Goal: Task Accomplishment & Management: Use online tool/utility

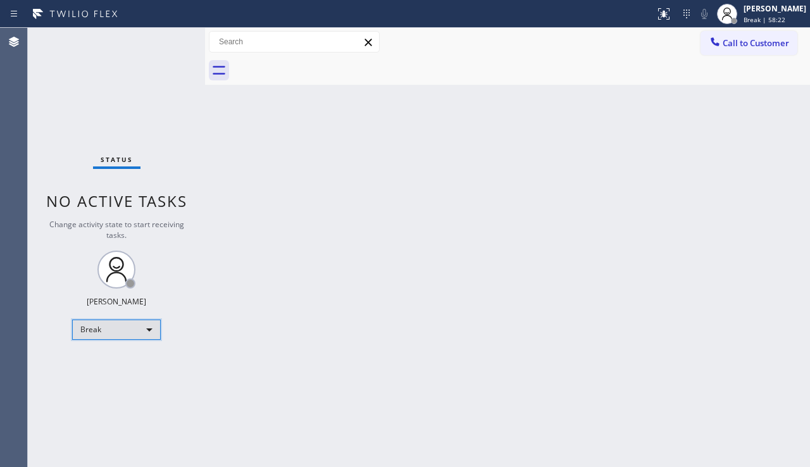
click at [135, 324] on div "Break" at bounding box center [116, 329] width 89 height 20
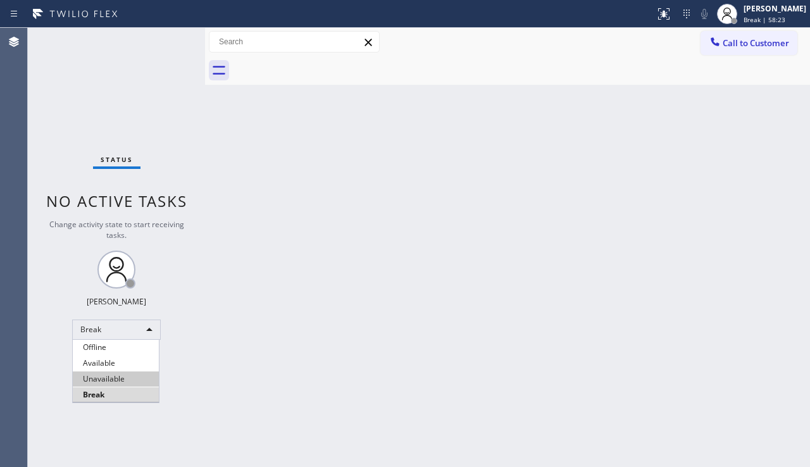
click at [119, 374] on li "Unavailable" at bounding box center [116, 378] width 86 height 15
click at [219, 378] on div "Back to Dashboard Change Sender ID Customers Technicians Select a contact Outbo…" at bounding box center [507, 247] width 605 height 439
drag, startPoint x: 746, startPoint y: 237, endPoint x: 745, endPoint y: 161, distance: 75.9
click at [746, 234] on div "Back to Dashboard Change Sender ID Customers Technicians Select a contact Outbo…" at bounding box center [507, 247] width 605 height 439
click at [730, 46] on span "Call to Customer" at bounding box center [755, 42] width 66 height 11
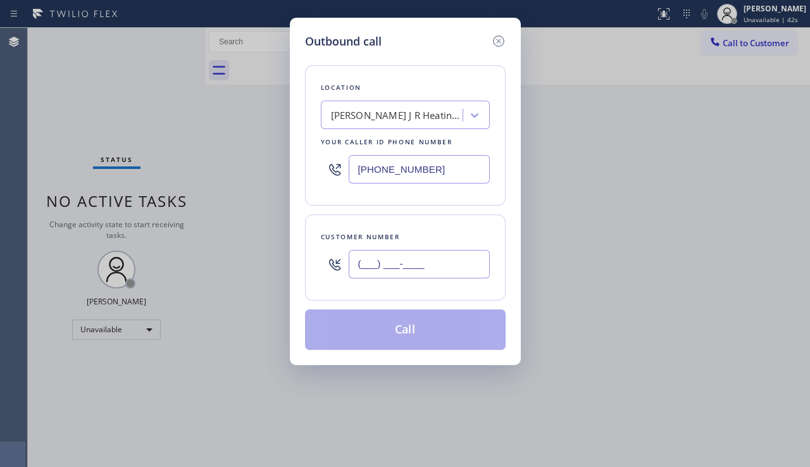
click at [395, 264] on input "(___) ___-____" at bounding box center [418, 264] width 141 height 28
paste input "909) 965-1056"
type input "[PHONE_NUMBER]"
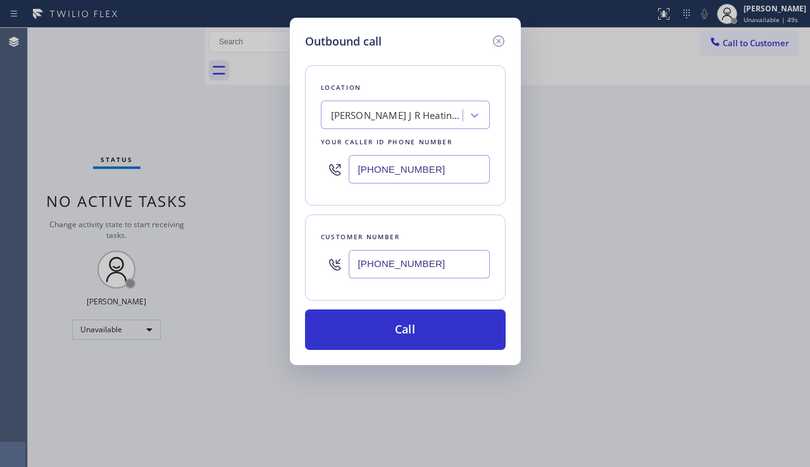
click at [779, 261] on div "Outbound call Location [PERSON_NAME] J R Heating & Plumbing Your caller id phon…" at bounding box center [405, 233] width 810 height 467
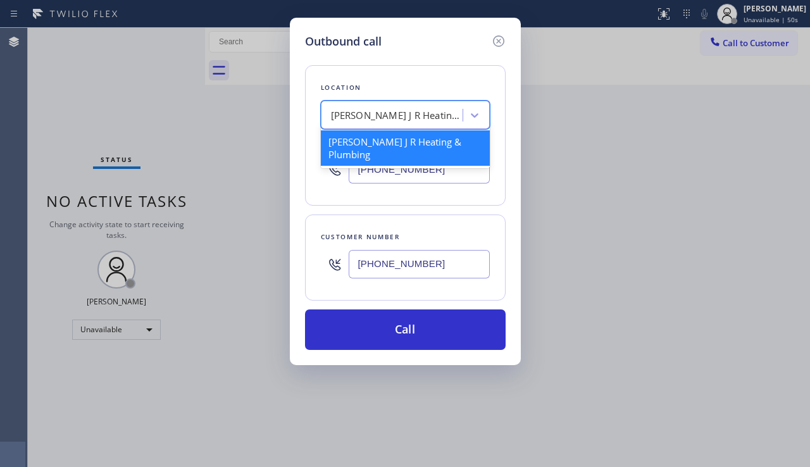
click at [372, 114] on div "[PERSON_NAME] J R Heating & Plumbing" at bounding box center [397, 115] width 133 height 15
paste input "American Service Alliance Indio"
type input "American Service Alliance Indio"
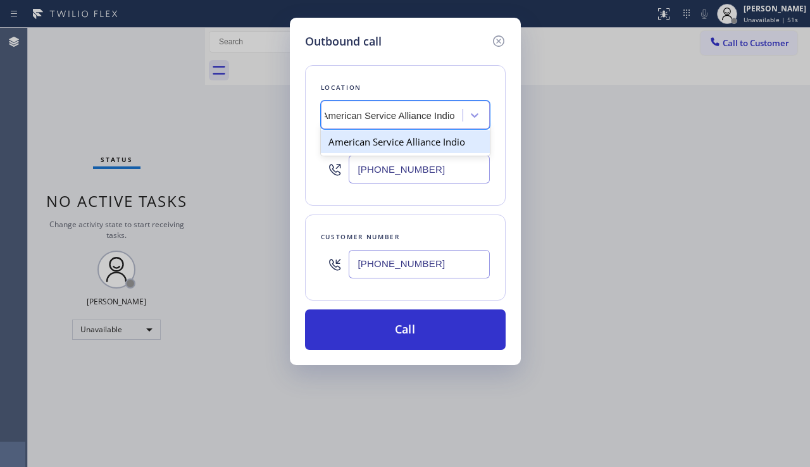
click at [378, 149] on div "American Service Alliance Indio" at bounding box center [405, 141] width 169 height 23
type input "[PHONE_NUMBER]"
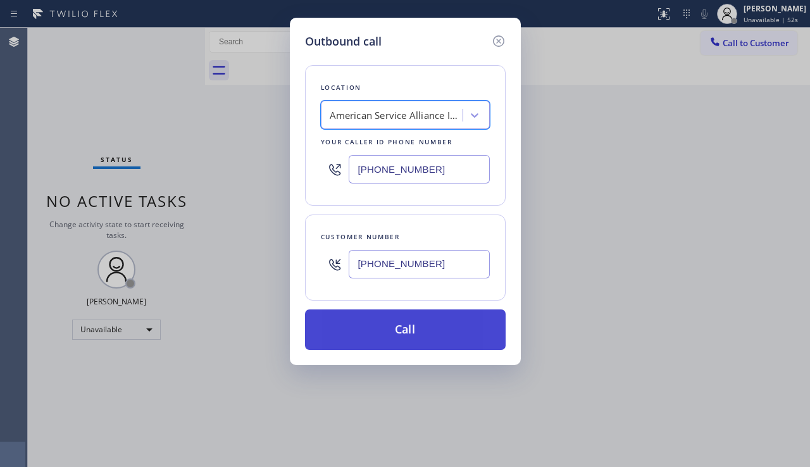
click at [362, 323] on button "Call" at bounding box center [405, 329] width 200 height 40
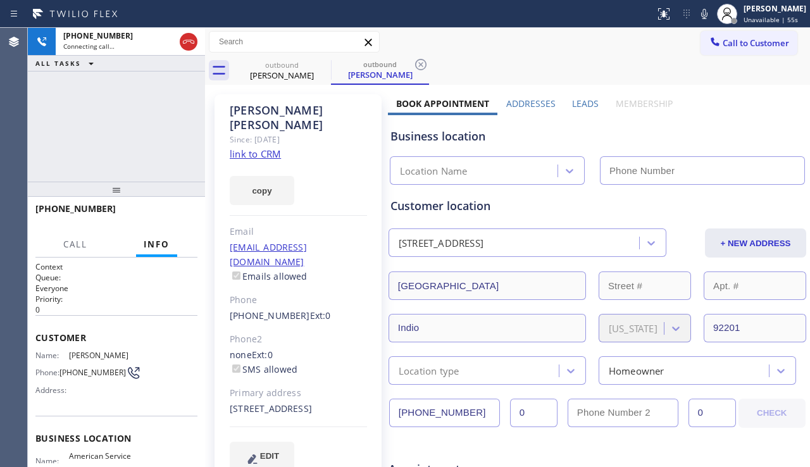
click at [581, 100] on label "Leads" at bounding box center [585, 103] width 27 height 12
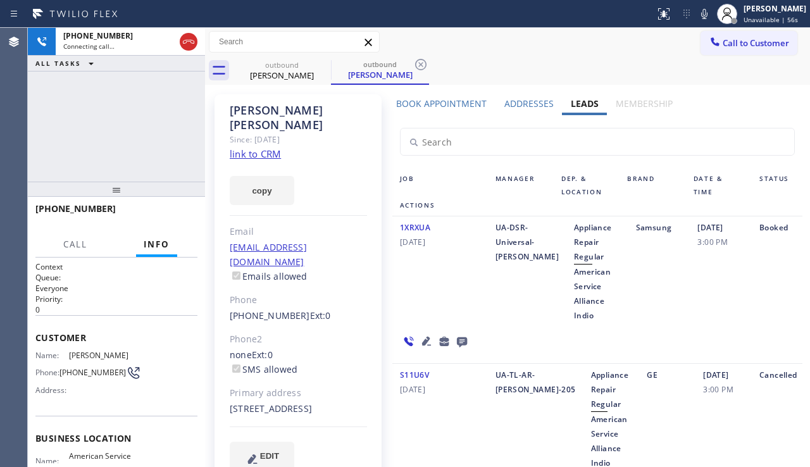
click at [457, 338] on icon at bounding box center [462, 342] width 10 height 10
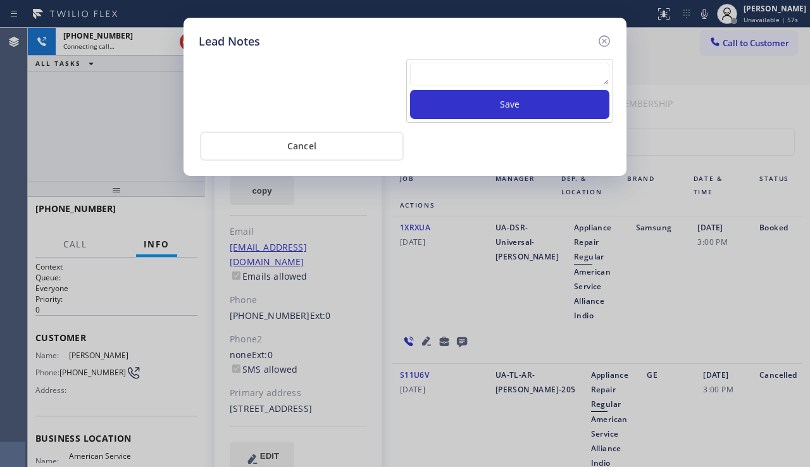
click at [470, 78] on textarea at bounding box center [509, 74] width 199 height 23
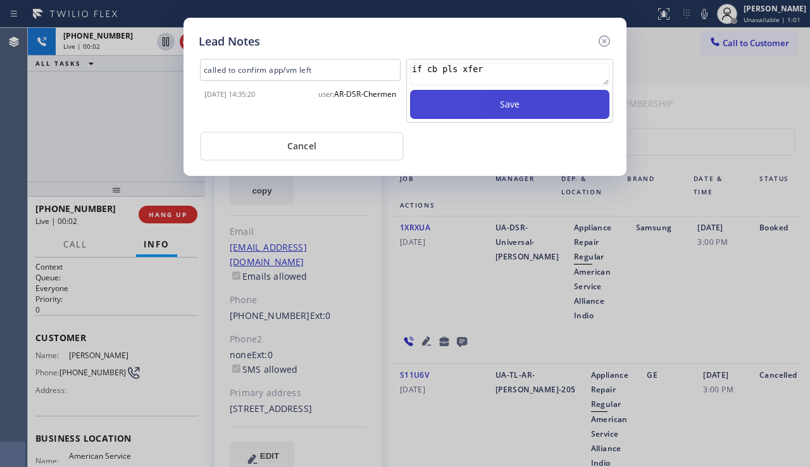
type textarea "if cb pls xfer"
click at [482, 112] on button "Save" at bounding box center [509, 104] width 199 height 29
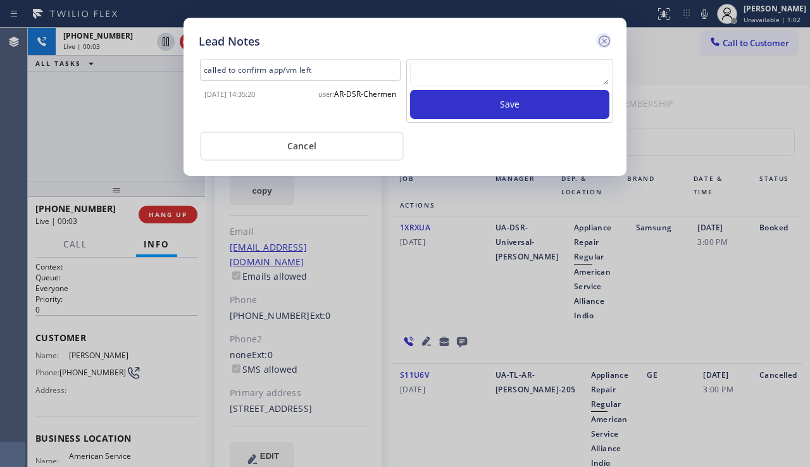
click at [604, 43] on icon at bounding box center [603, 41] width 15 height 15
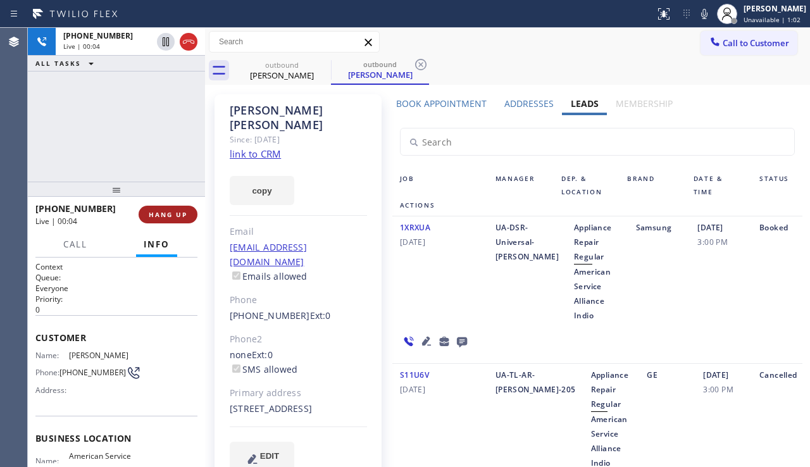
click at [169, 213] on span "HANG UP" at bounding box center [168, 214] width 39 height 9
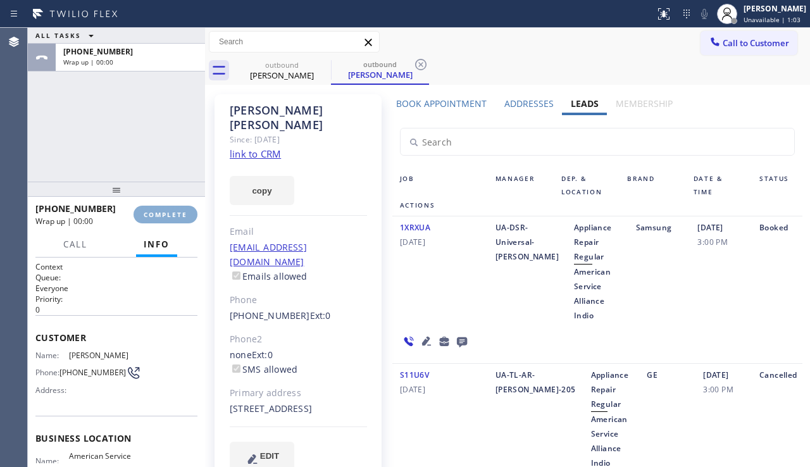
click at [169, 213] on span "COMPLETE" at bounding box center [166, 214] width 44 height 9
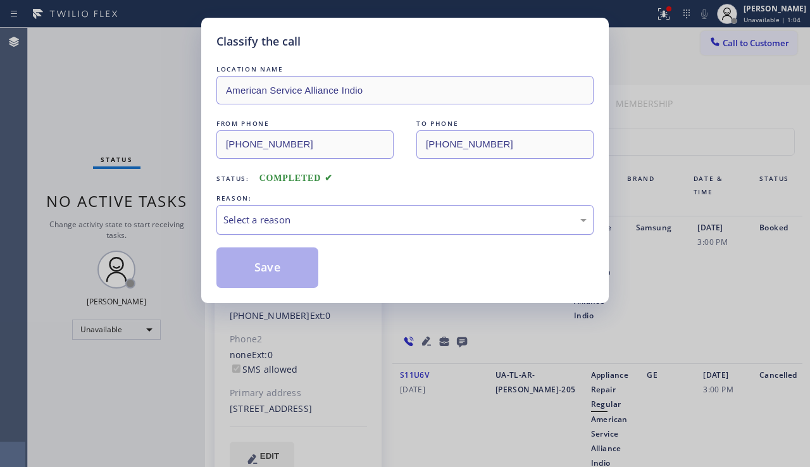
click at [297, 233] on div "Select a reason" at bounding box center [404, 220] width 377 height 30
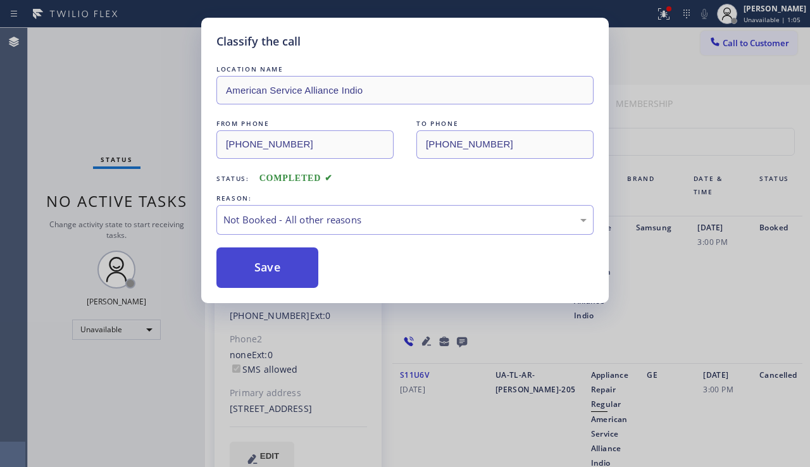
click at [269, 265] on button "Save" at bounding box center [267, 267] width 102 height 40
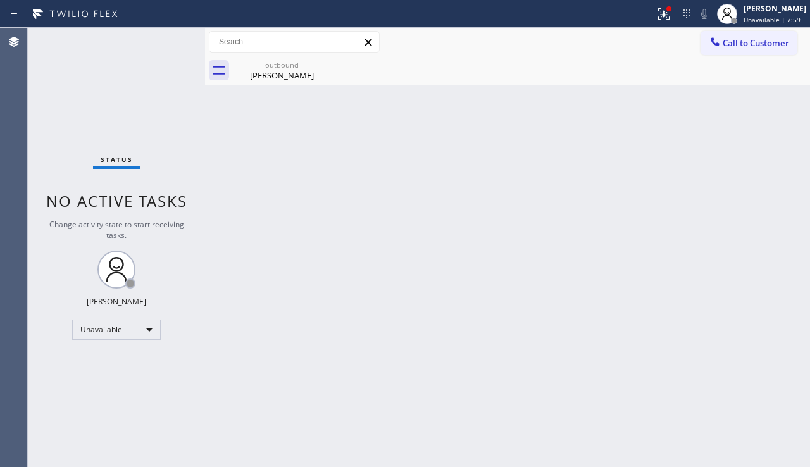
drag, startPoint x: 90, startPoint y: 388, endPoint x: 139, endPoint y: 357, distance: 58.3
click at [90, 386] on div "Status No active tasks Change activity state to start receiving tasks. [PERSON_…" at bounding box center [116, 247] width 177 height 439
click at [269, 62] on div "outbound" at bounding box center [281, 64] width 95 height 9
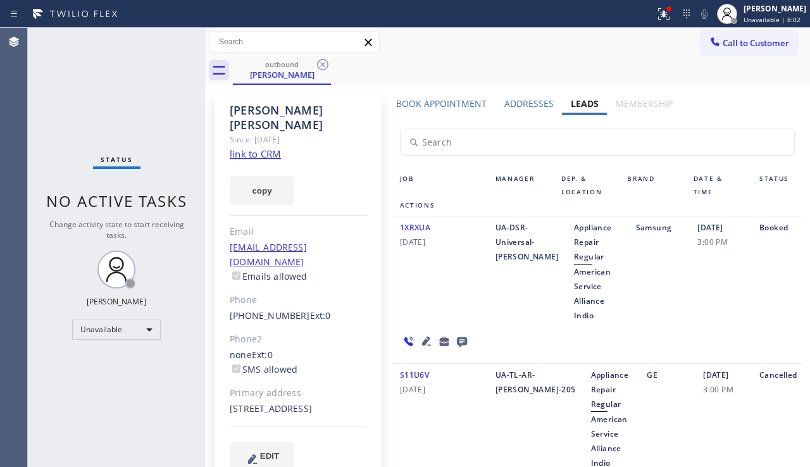
drag, startPoint x: 255, startPoint y: 393, endPoint x: 227, endPoint y: 395, distance: 27.9
click at [227, 395] on div "[PERSON_NAME] Since: [DATE] link to CRM copy Email [EMAIL_ADDRESS][DOMAIN_NAME]…" at bounding box center [297, 289] width 167 height 391
copy div "92201"
drag, startPoint x: 720, startPoint y: 47, endPoint x: 646, endPoint y: 77, distance: 80.0
click at [722, 47] on span "Call to Customer" at bounding box center [755, 42] width 66 height 11
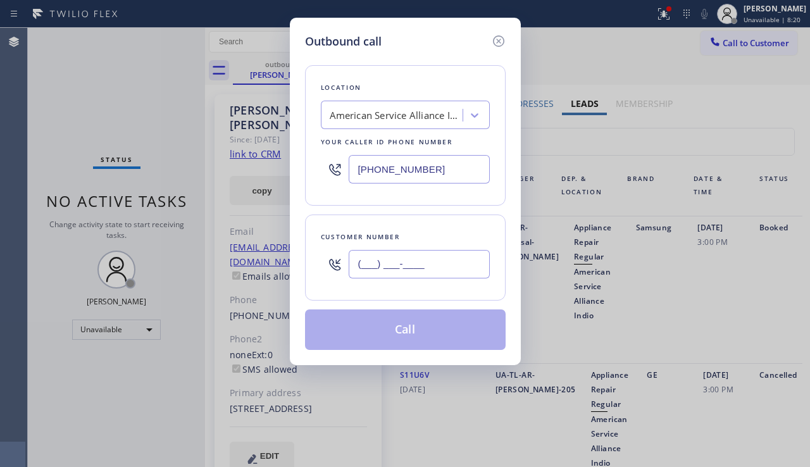
click at [377, 261] on input "(___) ___-____" at bounding box center [418, 264] width 141 height 28
paste input "442) 264-3620"
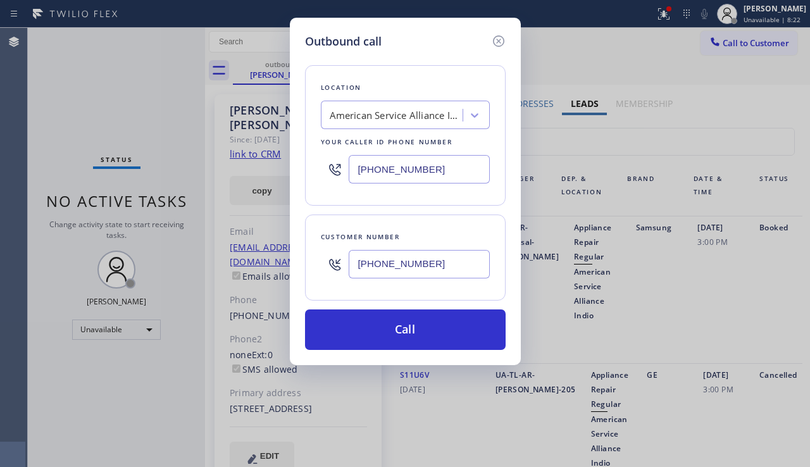
type input "[PHONE_NUMBER]"
drag, startPoint x: 438, startPoint y: 165, endPoint x: 349, endPoint y: 170, distance: 88.7
click at [349, 170] on input "[PHONE_NUMBER]" at bounding box center [418, 169] width 141 height 28
paste input "510) 880-1070"
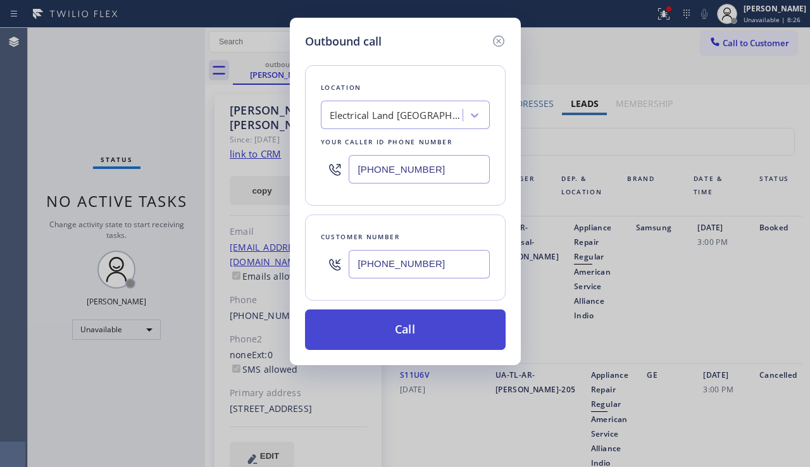
type input "[PHONE_NUMBER]"
click at [355, 324] on button "Call" at bounding box center [405, 329] width 200 height 40
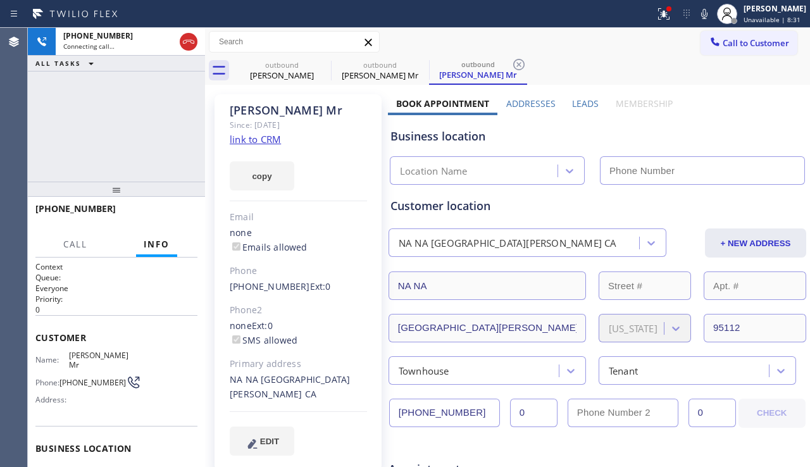
type input "[PHONE_NUMBER]"
click at [737, 119] on div "Business location Electrical Land [GEOGRAPHIC_DATA][PERSON_NAME] [PHONE_NUMBER]" at bounding box center [597, 150] width 419 height 70
click at [572, 104] on label "Leads" at bounding box center [585, 103] width 27 height 12
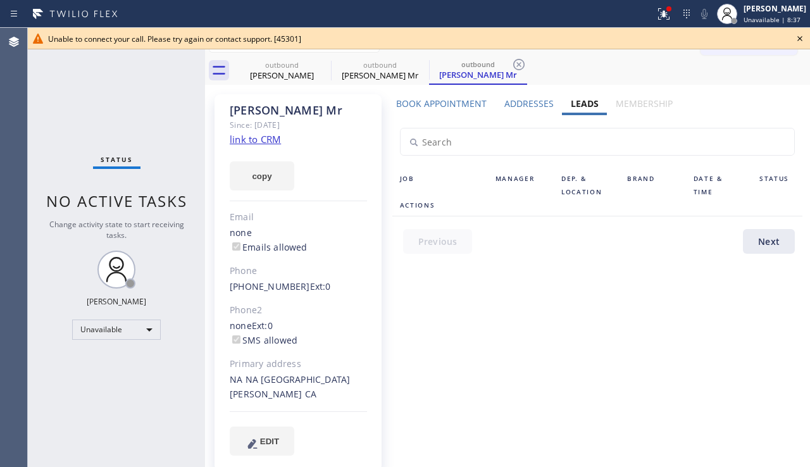
click at [528, 104] on label "Addresses" at bounding box center [528, 103] width 49 height 12
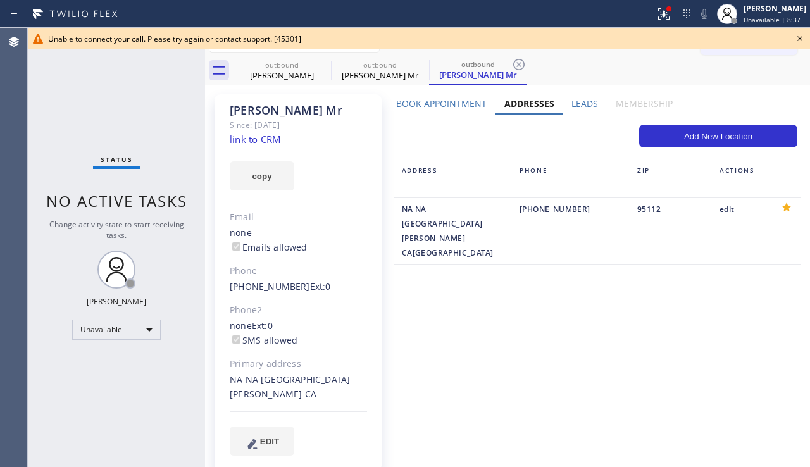
click at [588, 102] on label "Leads" at bounding box center [584, 103] width 27 height 12
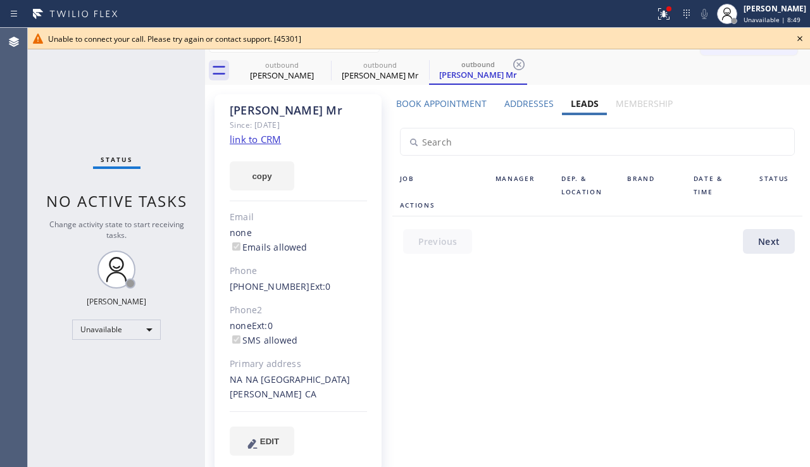
click at [534, 106] on label "Addresses" at bounding box center [528, 103] width 49 height 12
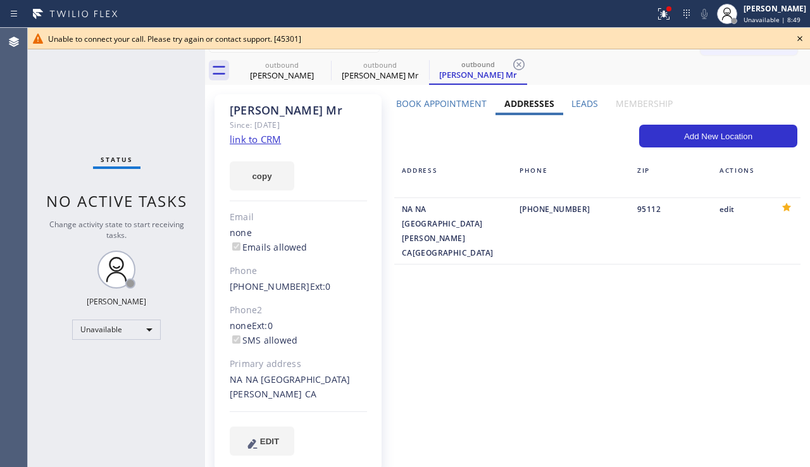
click at [442, 102] on label "Book Appointment" at bounding box center [441, 103] width 90 height 12
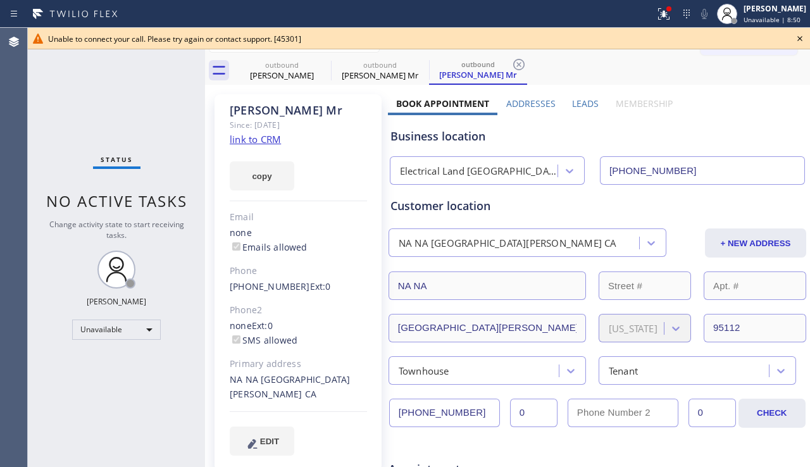
click at [250, 137] on link "link to CRM" at bounding box center [255, 139] width 51 height 13
click at [258, 185] on button "copy" at bounding box center [262, 175] width 65 height 29
click at [767, 130] on div "Business location" at bounding box center [597, 136] width 414 height 17
click at [801, 36] on icon at bounding box center [799, 38] width 15 height 15
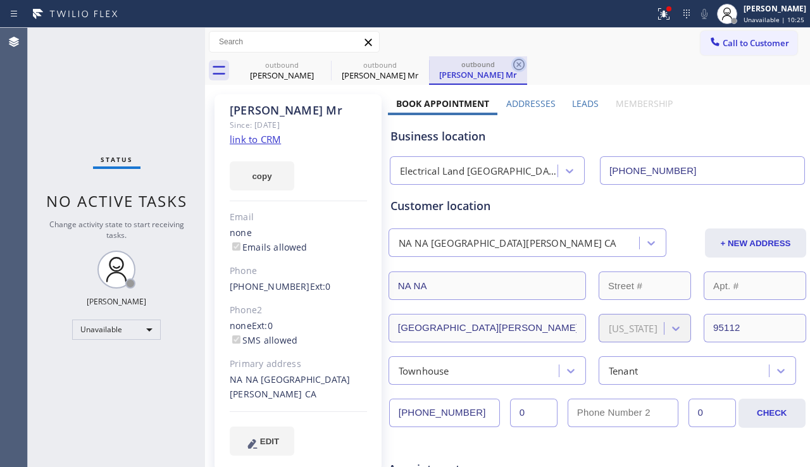
click at [524, 62] on icon at bounding box center [518, 64] width 11 height 11
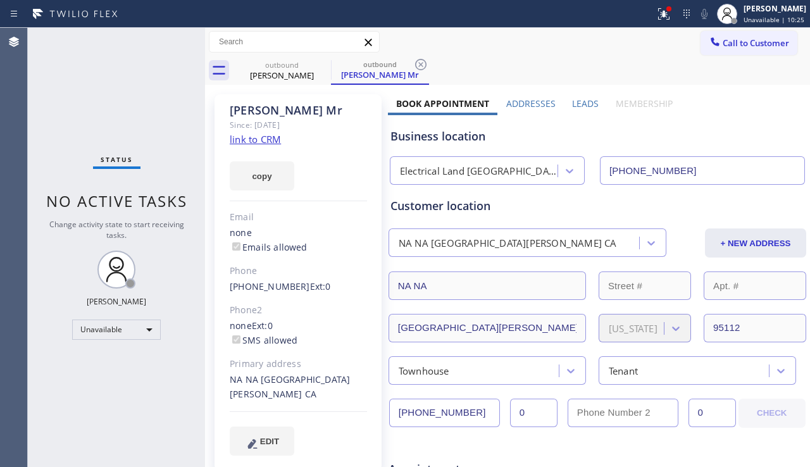
drag, startPoint x: 425, startPoint y: 67, endPoint x: 419, endPoint y: 82, distance: 16.2
click at [428, 66] on icon at bounding box center [420, 64] width 15 height 15
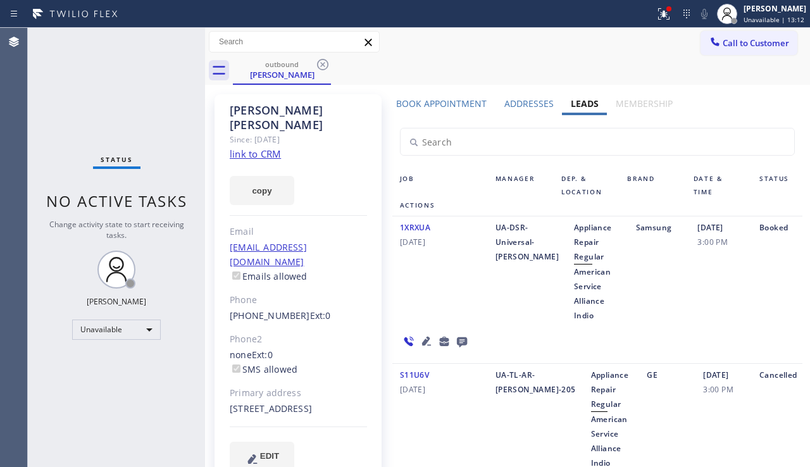
drag, startPoint x: 756, startPoint y: 316, endPoint x: 534, endPoint y: 242, distance: 234.0
click at [756, 316] on div "Booked" at bounding box center [776, 271] width 51 height 102
click at [439, 106] on label "Book Appointment" at bounding box center [441, 103] width 90 height 12
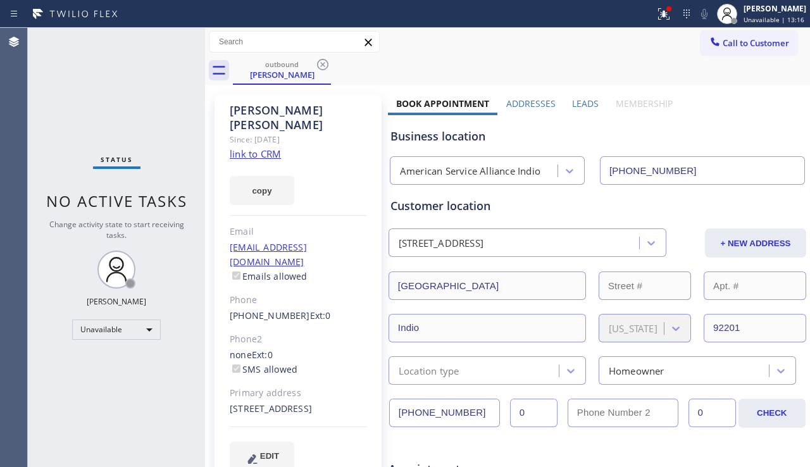
drag, startPoint x: 472, startPoint y: 412, endPoint x: 375, endPoint y: 414, distance: 97.4
click at [737, 42] on span "Call to Customer" at bounding box center [755, 42] width 66 height 11
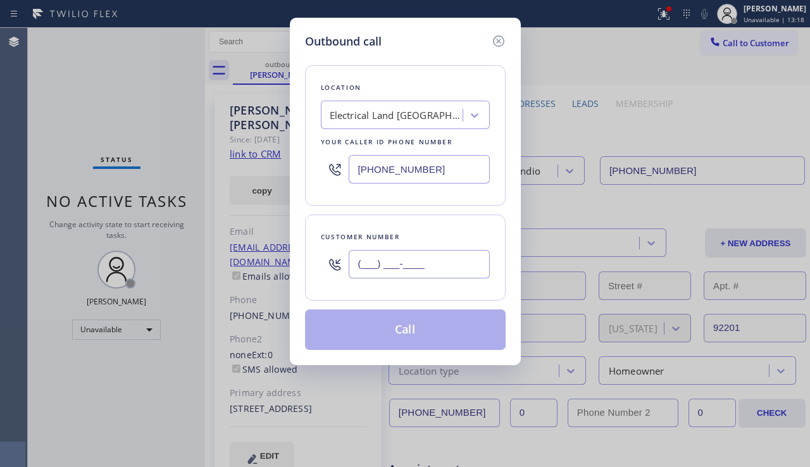
click at [379, 261] on input "(___) ___-____" at bounding box center [418, 264] width 141 height 28
paste input "909) 965-1056"
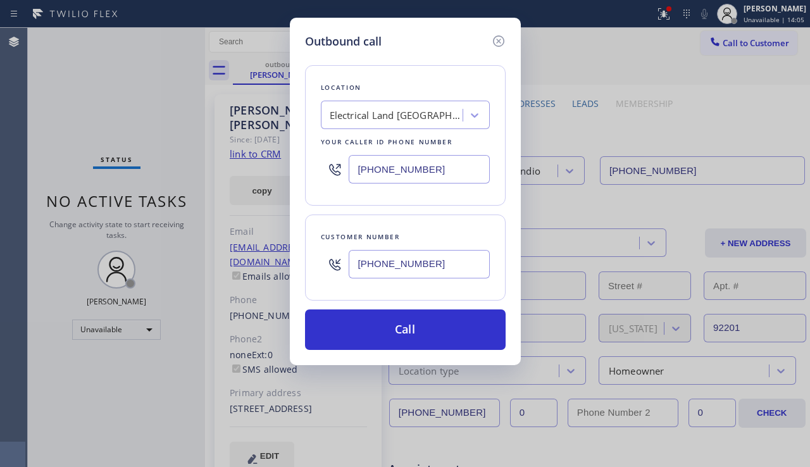
drag, startPoint x: 753, startPoint y: 316, endPoint x: 696, endPoint y: 299, distance: 59.9
click at [753, 316] on div "Outbound call Location Electrical Land [GEOGRAPHIC_DATA][PERSON_NAME] Your call…" at bounding box center [405, 233] width 810 height 467
drag, startPoint x: 458, startPoint y: 264, endPoint x: 276, endPoint y: 266, distance: 181.5
click at [276, 266] on div "Outbound call Location Electrical Land [GEOGRAPHIC_DATA][PERSON_NAME] Your call…" at bounding box center [405, 233] width 810 height 467
paste input "text"
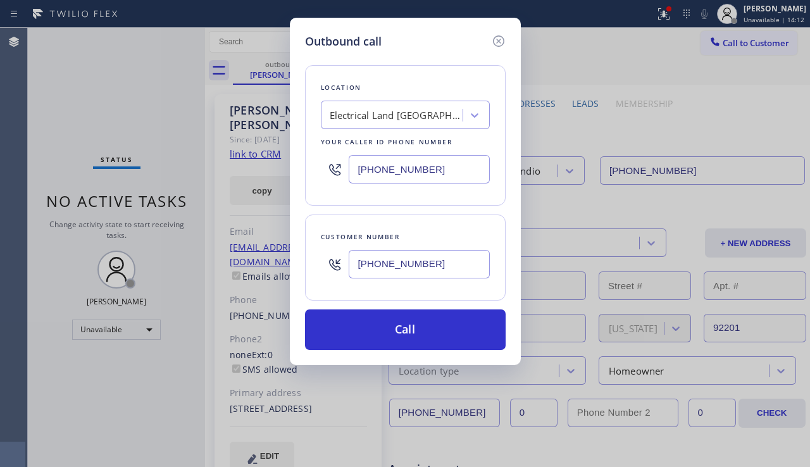
drag, startPoint x: 736, startPoint y: 295, endPoint x: 637, endPoint y: 293, distance: 98.7
click at [736, 295] on div "Outbound call Location Electrical Land [GEOGRAPHIC_DATA][PERSON_NAME] Your call…" at bounding box center [405, 233] width 810 height 467
drag, startPoint x: 460, startPoint y: 265, endPoint x: 326, endPoint y: 262, distance: 134.1
click at [326, 262] on div "[PHONE_NUMBER]" at bounding box center [405, 263] width 169 height 41
paste input "818) 726-0208"
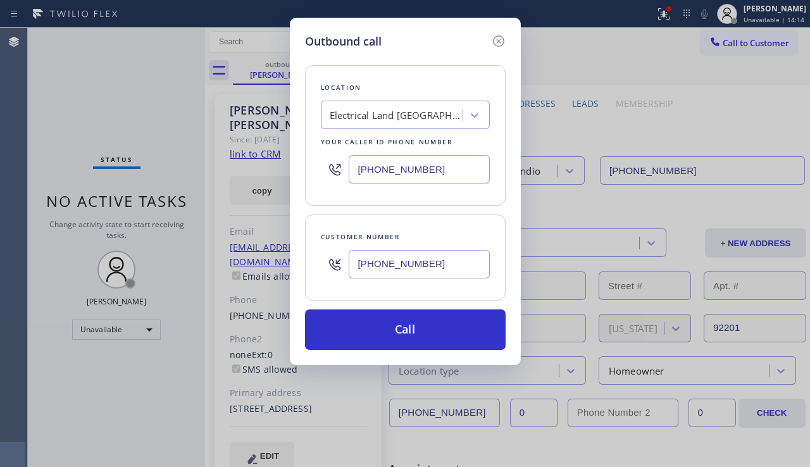
type input "[PHONE_NUMBER]"
click at [373, 119] on div "Electrical Land [GEOGRAPHIC_DATA][PERSON_NAME]" at bounding box center [396, 115] width 133 height 15
type input "hvac alliance expert"
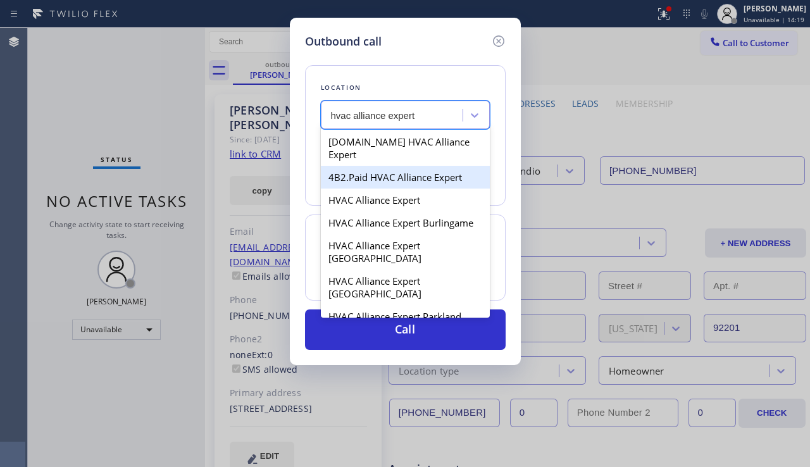
click at [385, 171] on div "4B2.Paid HVAC Alliance Expert" at bounding box center [405, 177] width 169 height 23
type input "[PHONE_NUMBER]"
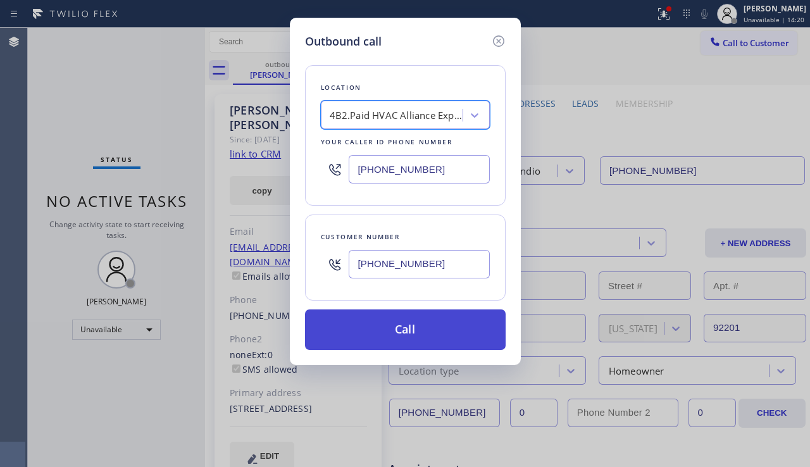
click at [378, 341] on button "Call" at bounding box center [405, 329] width 200 height 40
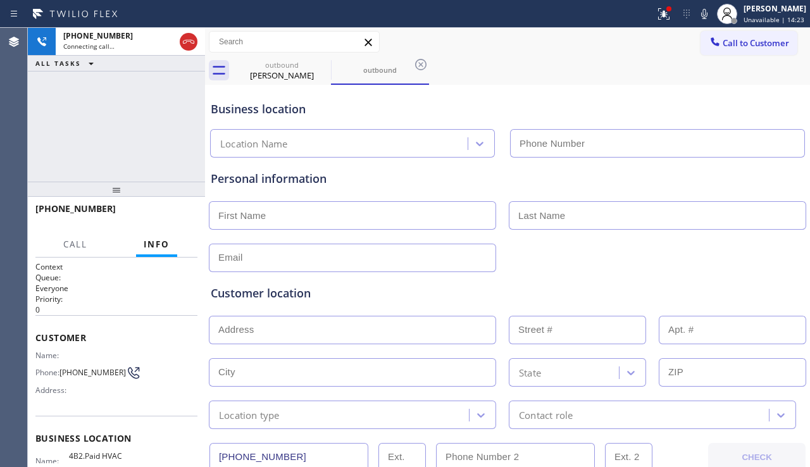
type input "[PHONE_NUMBER]"
click at [736, 278] on div "Customer location >> ADD NEW ADDRESS << + NEW ADDRESS State Location type Conta…" at bounding box center [507, 350] width 598 height 157
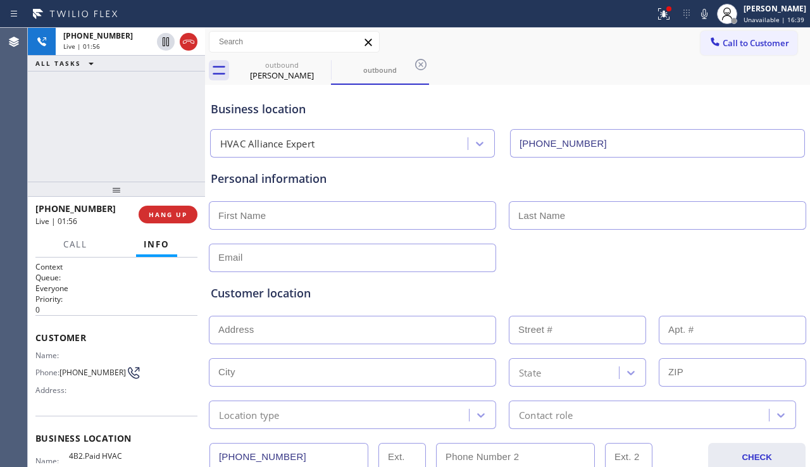
click at [355, 178] on div "Personal information" at bounding box center [507, 178] width 593 height 17
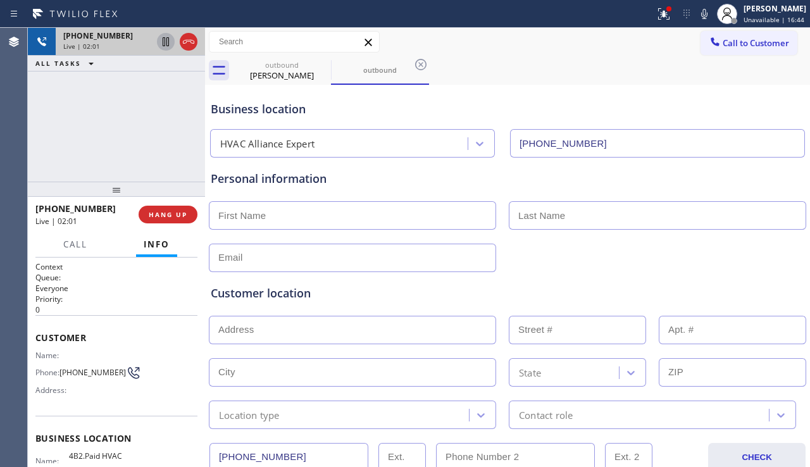
click at [164, 46] on icon at bounding box center [166, 41] width 6 height 9
click at [696, 19] on icon at bounding box center [703, 13] width 15 height 15
click at [753, 288] on div "Customer location" at bounding box center [507, 293] width 593 height 17
click at [163, 40] on icon at bounding box center [165, 41] width 9 height 9
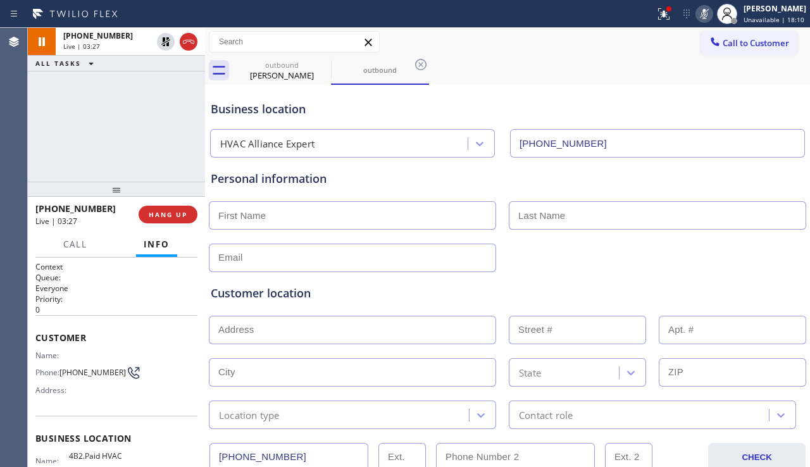
click at [696, 17] on icon at bounding box center [703, 13] width 15 height 15
click at [718, 277] on div "Customer location >> ADD NEW ADDRESS << + NEW ADDRESS State Location type Conta…" at bounding box center [507, 350] width 598 height 157
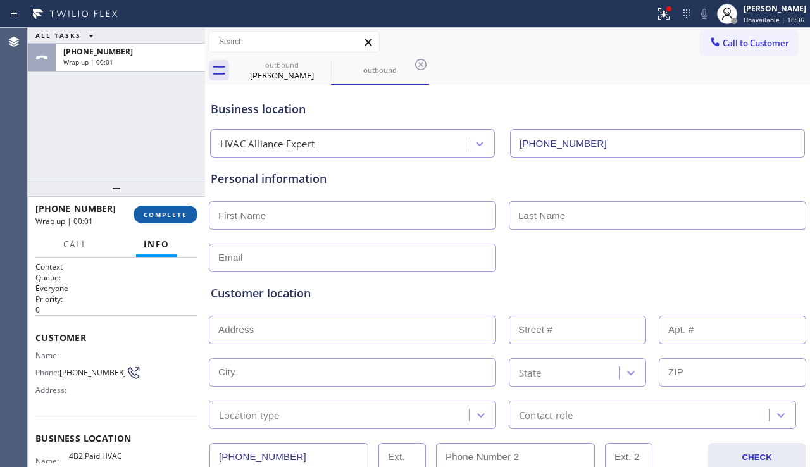
click at [166, 215] on span "COMPLETE" at bounding box center [166, 214] width 44 height 9
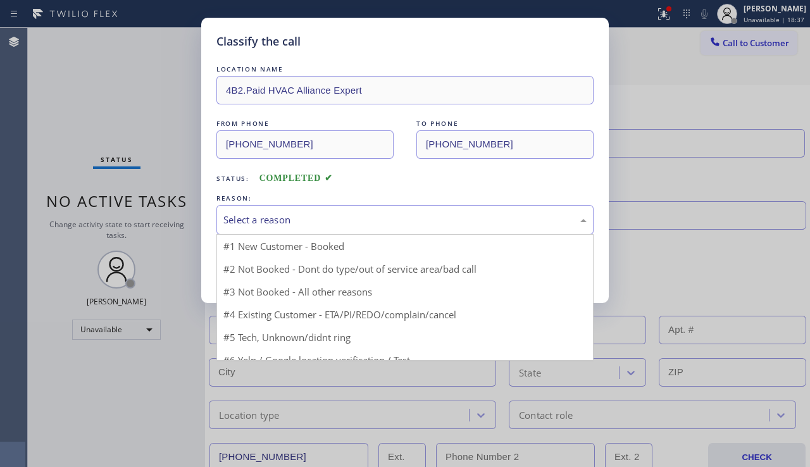
click at [349, 228] on div "Select a reason" at bounding box center [404, 220] width 377 height 30
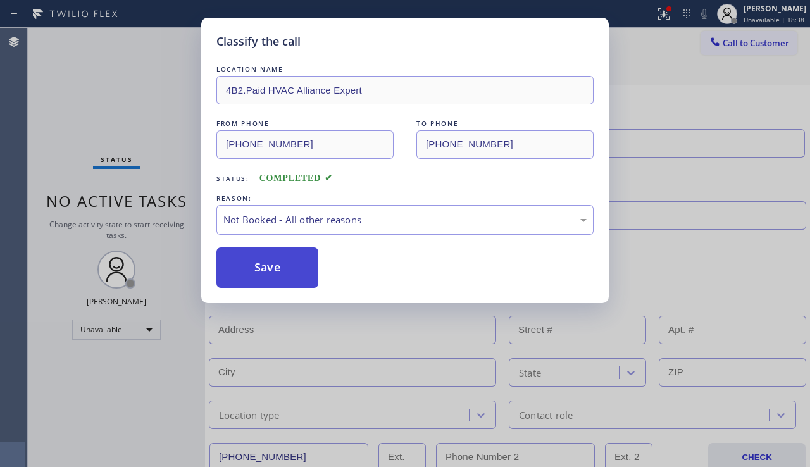
click at [256, 274] on button "Save" at bounding box center [267, 267] width 102 height 40
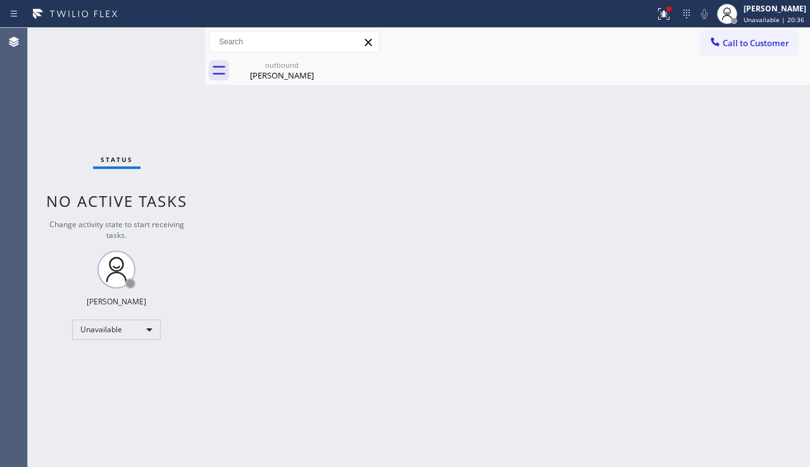
drag, startPoint x: 742, startPoint y: 41, endPoint x: 653, endPoint y: 59, distance: 91.0
click at [742, 41] on span "Call to Customer" at bounding box center [755, 42] width 66 height 11
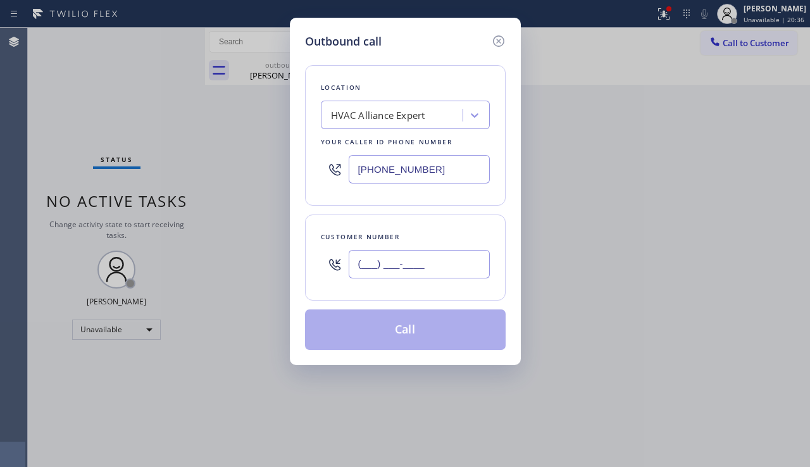
click at [398, 271] on input "(___) ___-____" at bounding box center [418, 264] width 141 height 28
paste input "310) 702-6711"
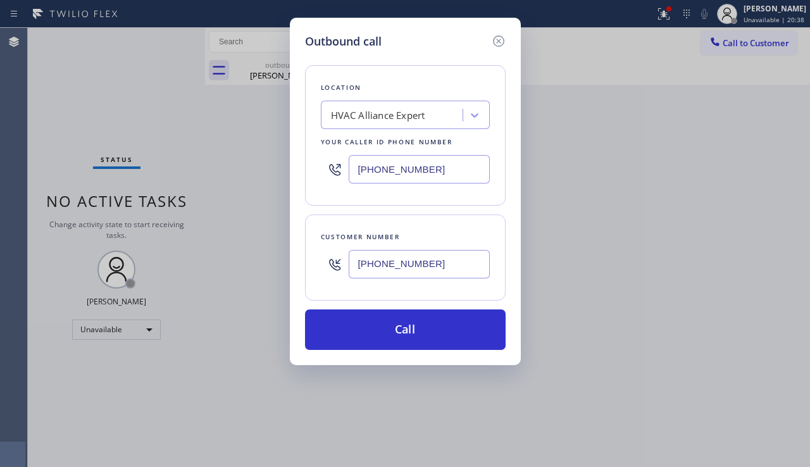
type input "[PHONE_NUMBER]"
click at [366, 118] on div "HVAC Alliance Expert" at bounding box center [378, 115] width 94 height 15
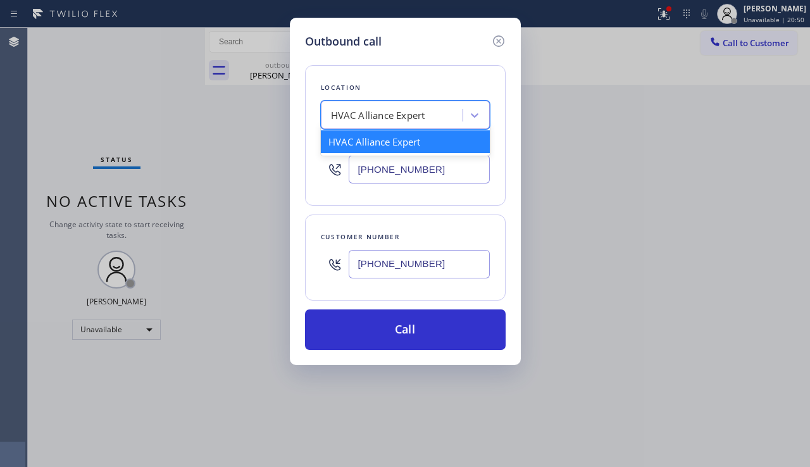
paste input "Sub Zero Repair [GEOGRAPHIC_DATA]"
type input "Sub Zero Repair [GEOGRAPHIC_DATA]"
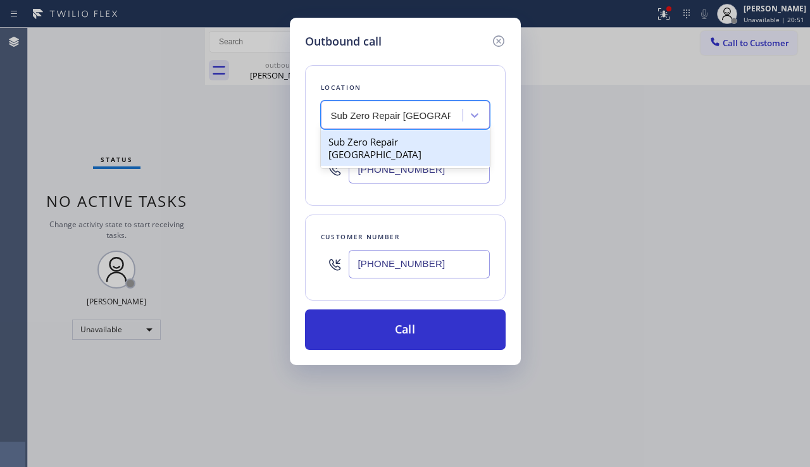
click at [377, 145] on div "Sub Zero Repair [GEOGRAPHIC_DATA]" at bounding box center [405, 147] width 169 height 35
type input "[PHONE_NUMBER]"
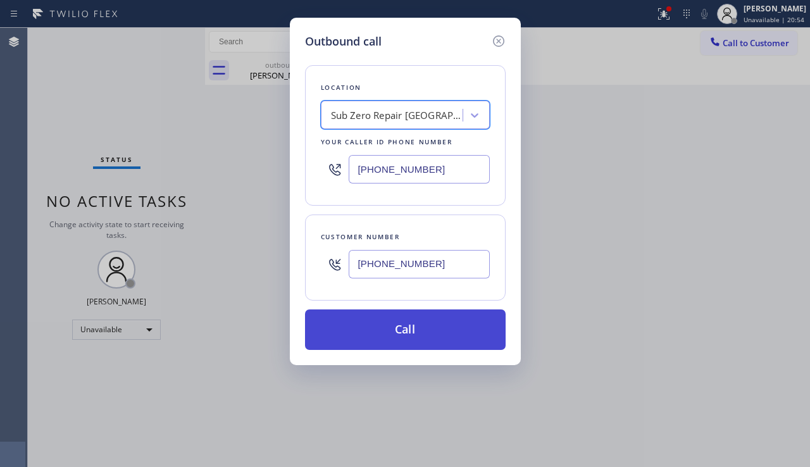
click at [395, 330] on button "Call" at bounding box center [405, 329] width 200 height 40
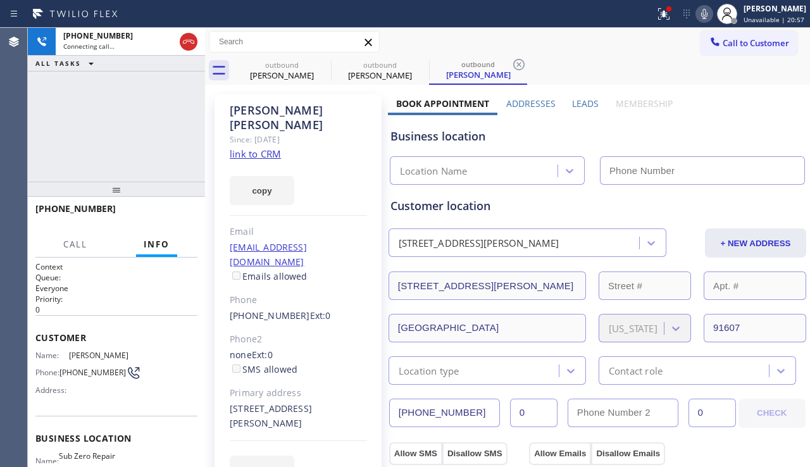
click at [579, 105] on label "Leads" at bounding box center [585, 103] width 27 height 12
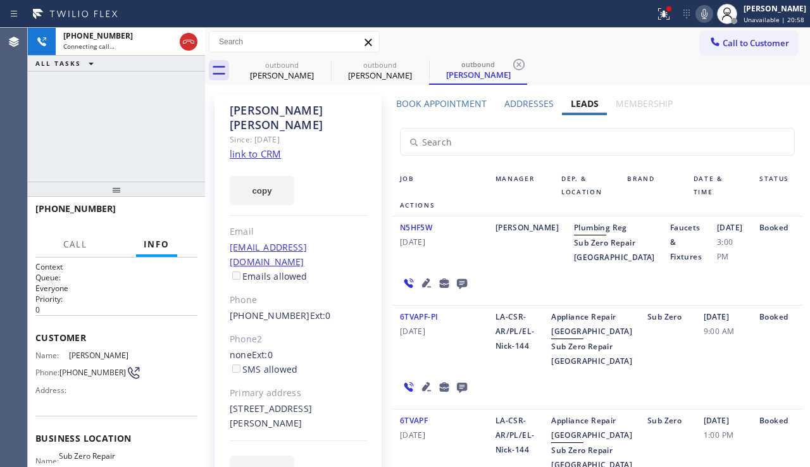
click at [462, 289] on icon at bounding box center [462, 284] width 10 height 10
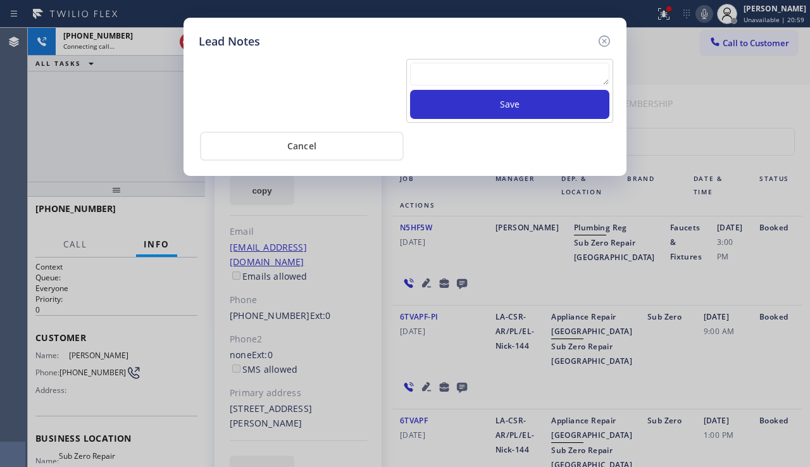
click at [462, 71] on textarea at bounding box center [509, 74] width 199 height 23
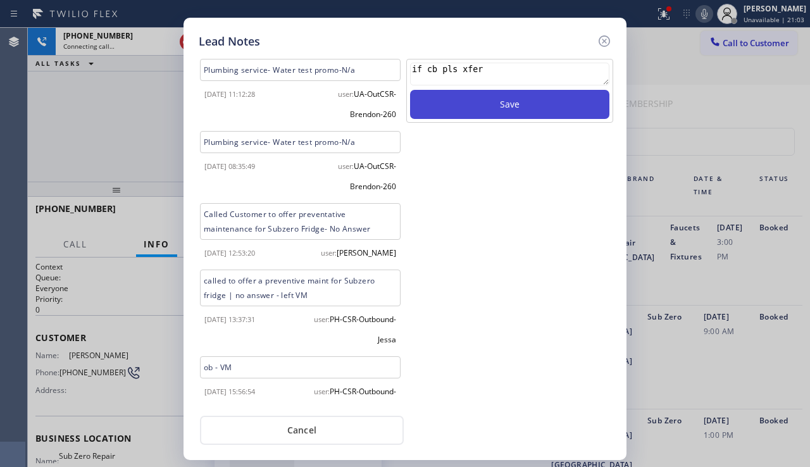
type textarea "if cb pls xfer"
click at [465, 108] on button "Save" at bounding box center [509, 104] width 199 height 29
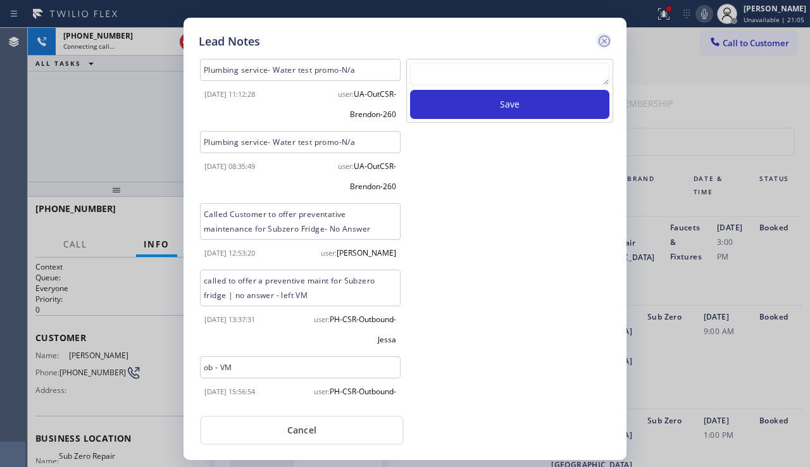
click at [601, 43] on icon at bounding box center [603, 41] width 15 height 15
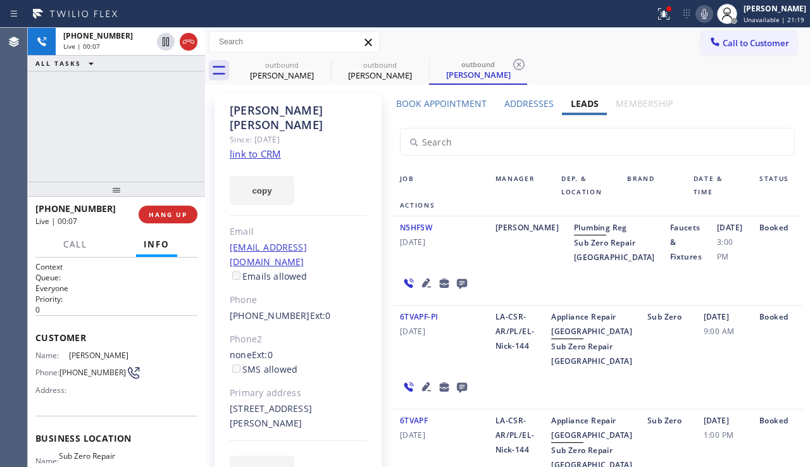
click at [458, 106] on label "Book Appointment" at bounding box center [441, 103] width 90 height 12
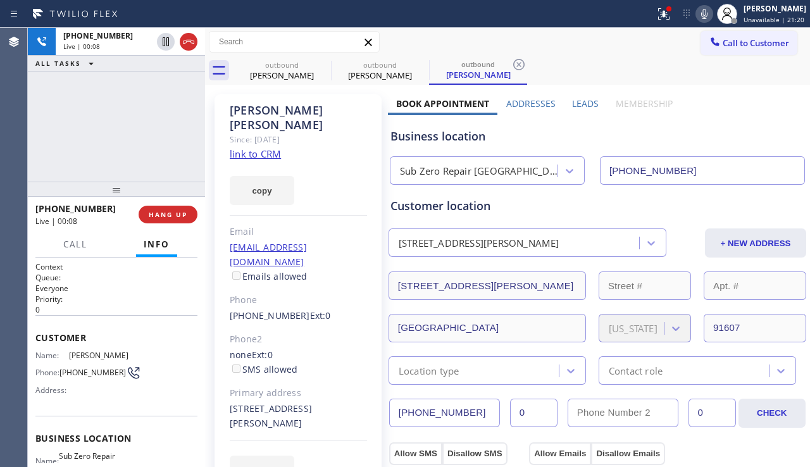
click at [574, 102] on label "Leads" at bounding box center [585, 103] width 27 height 12
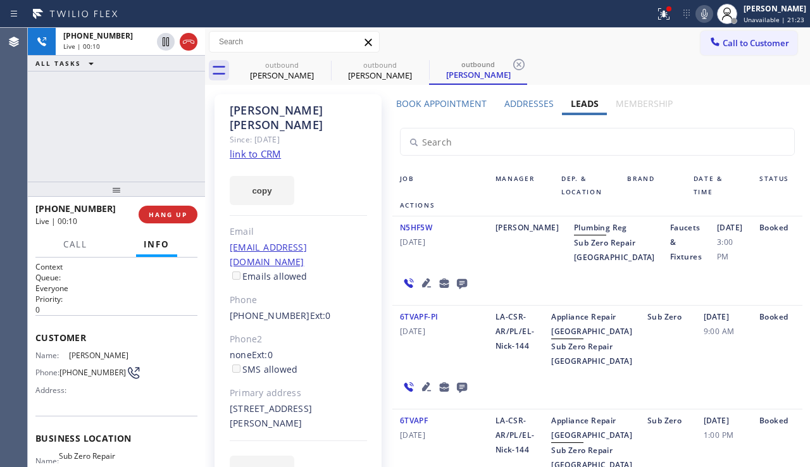
click at [421, 290] on icon at bounding box center [426, 282] width 15 height 15
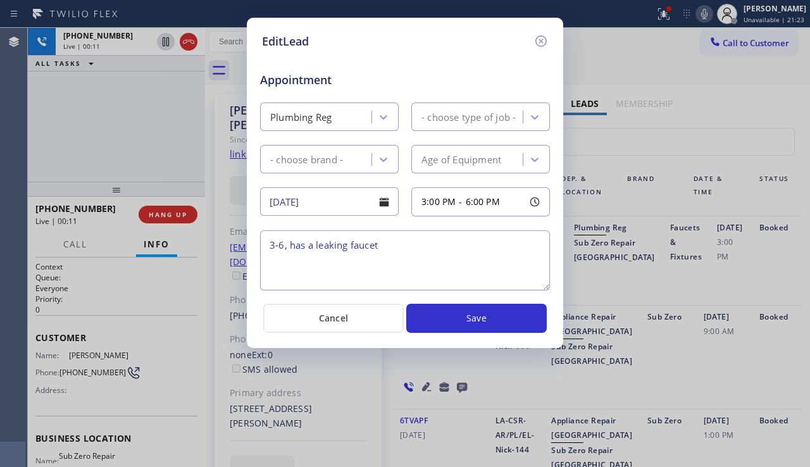
type textarea "3-6, has a leaking faucet"
click at [544, 40] on icon at bounding box center [540, 41] width 15 height 15
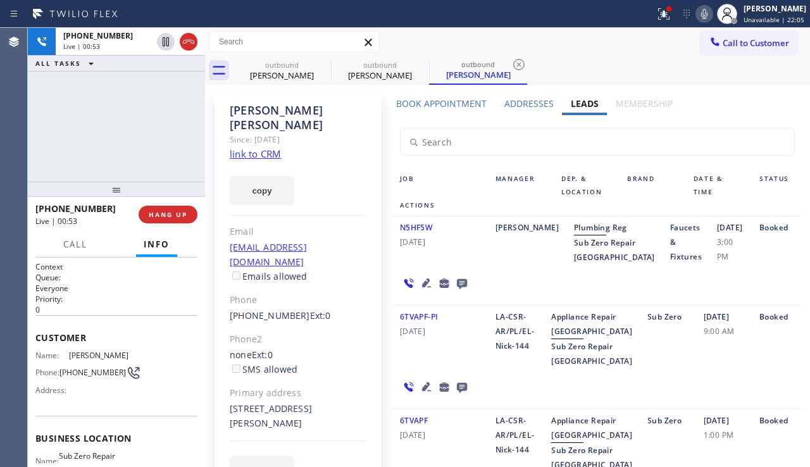
click at [433, 368] on div "6TVAPF-PI [DATE]" at bounding box center [439, 338] width 95 height 59
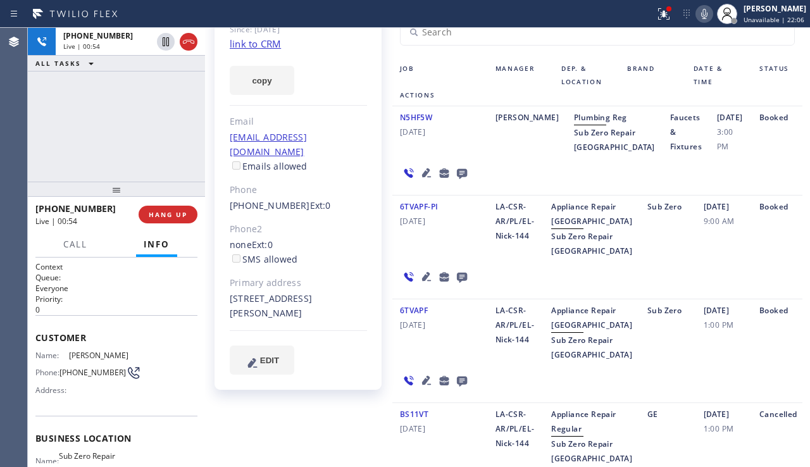
scroll to position [126, 0]
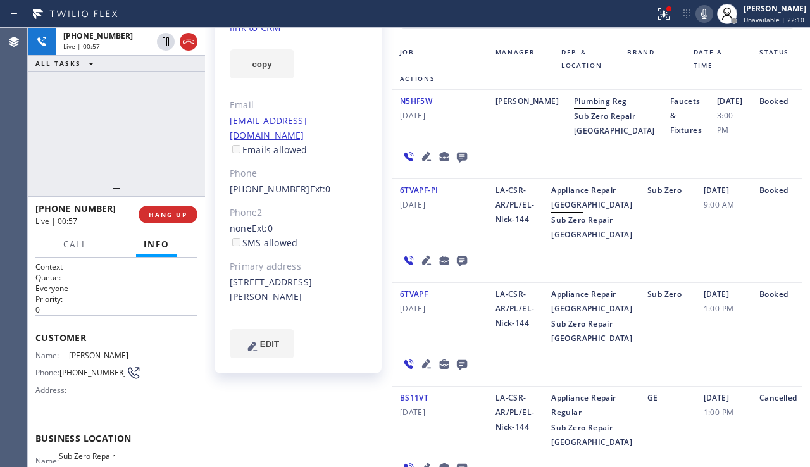
click at [254, 275] on div "[STREET_ADDRESS][PERSON_NAME]" at bounding box center [298, 289] width 137 height 29
drag, startPoint x: 254, startPoint y: 267, endPoint x: 231, endPoint y: 267, distance: 22.1
click at [231, 275] on div "[STREET_ADDRESS][PERSON_NAME]" at bounding box center [298, 289] width 137 height 29
copy div "91607"
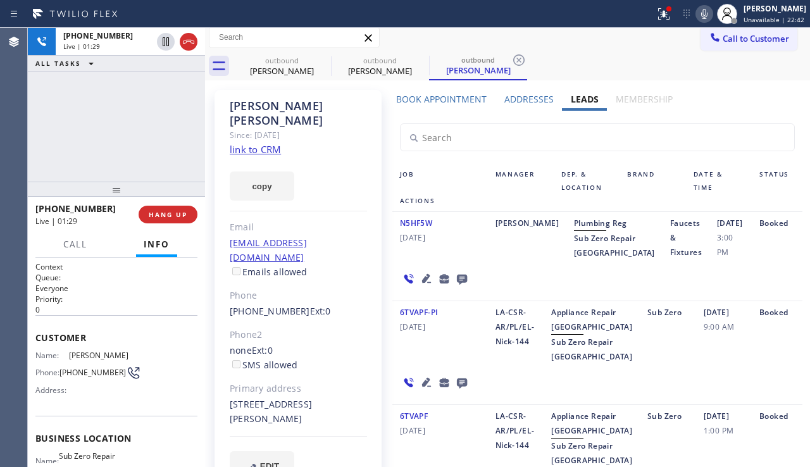
scroll to position [0, 0]
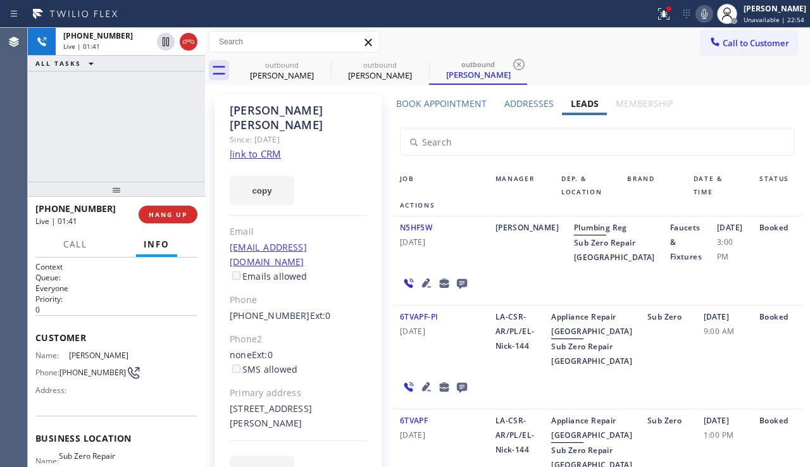
click at [295, 402] on div "[STREET_ADDRESS][PERSON_NAME]" at bounding box center [298, 416] width 137 height 29
click at [514, 107] on label "Addresses" at bounding box center [528, 103] width 49 height 12
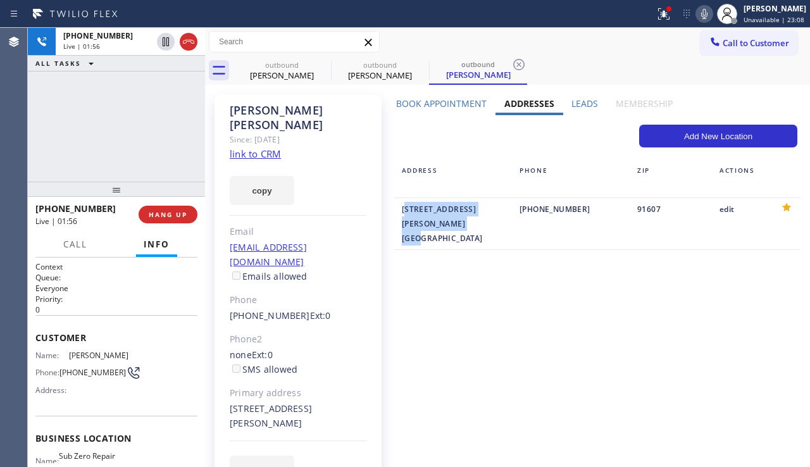
drag, startPoint x: 399, startPoint y: 209, endPoint x: 487, endPoint y: 223, distance: 89.0
click at [487, 223] on div "[STREET_ADDRESS][PERSON_NAME]" at bounding box center [453, 224] width 102 height 44
copy div "[STREET_ADDRESS][PERSON_NAME]"
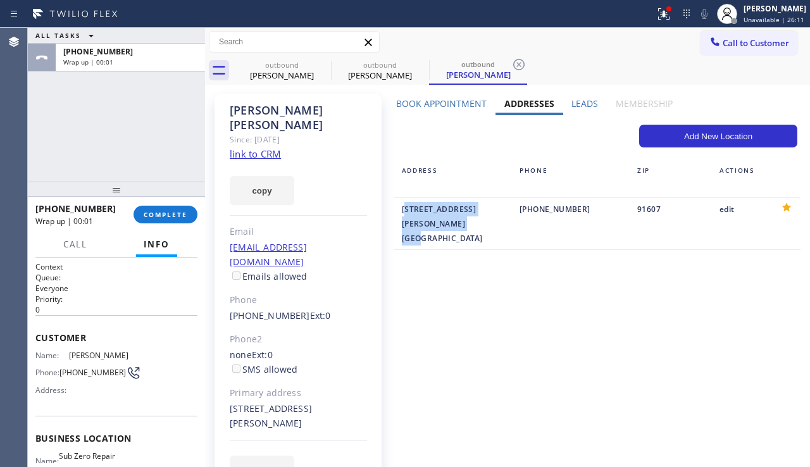
click at [257, 147] on link "link to CRM" at bounding box center [255, 153] width 51 height 13
click at [155, 212] on span "COMPLETE" at bounding box center [166, 214] width 44 height 9
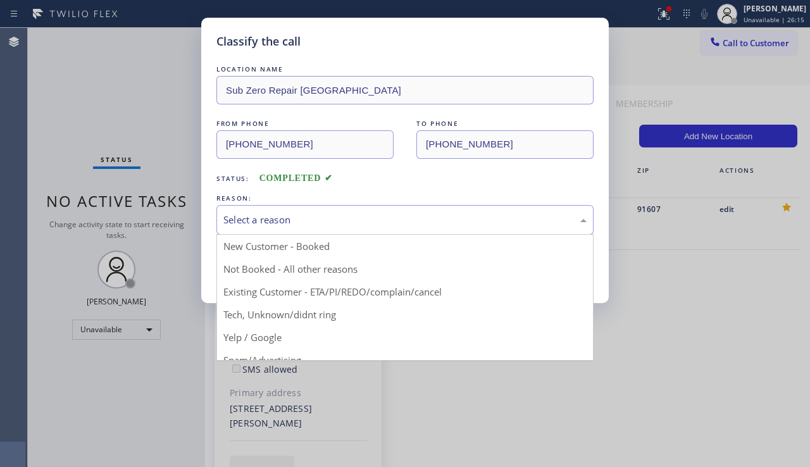
click at [302, 209] on div "Select a reason" at bounding box center [404, 220] width 377 height 30
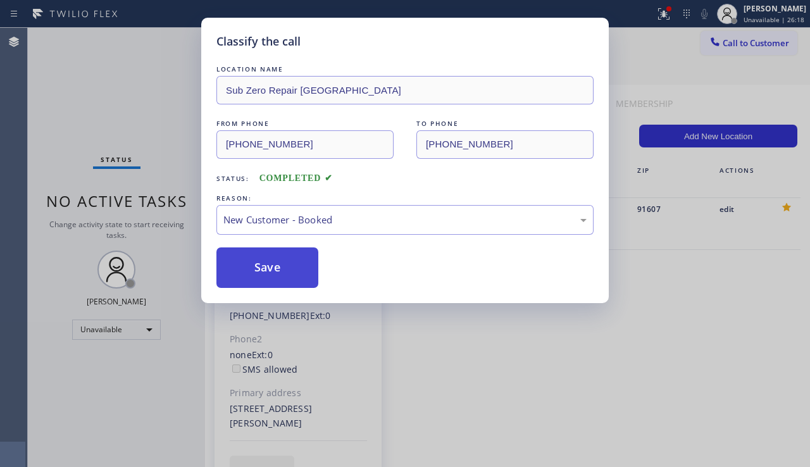
click at [261, 267] on button "Save" at bounding box center [267, 267] width 102 height 40
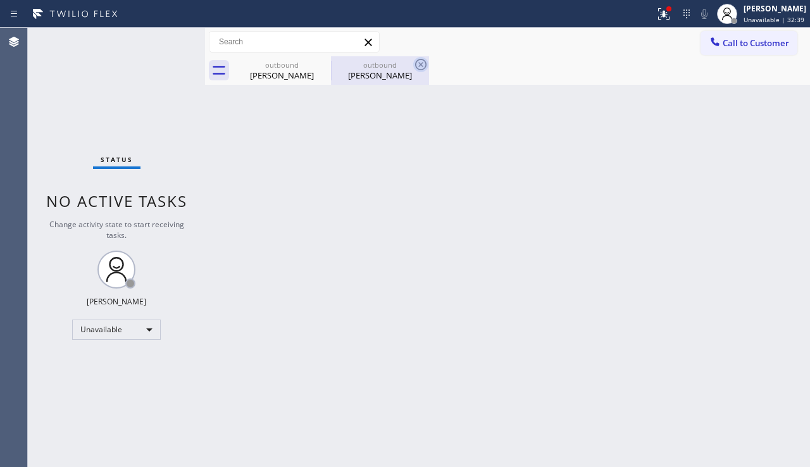
click at [423, 65] on icon at bounding box center [420, 64] width 15 height 15
type input "[PHONE_NUMBER]"
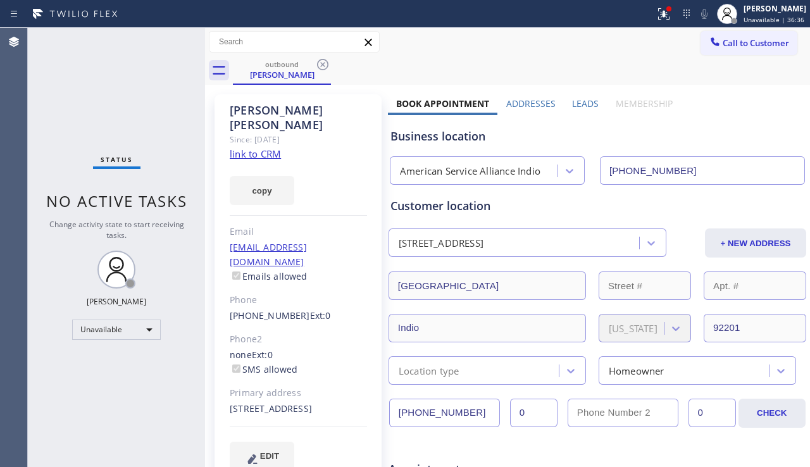
click at [751, 51] on button "Call to Customer" at bounding box center [748, 43] width 97 height 24
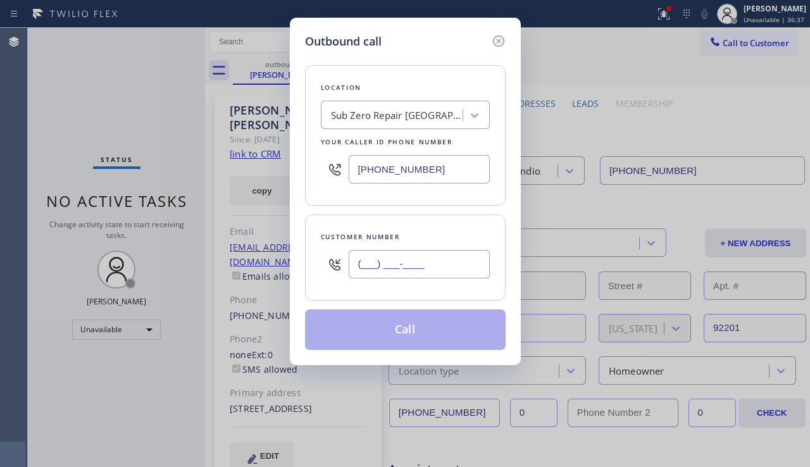
click at [383, 252] on input "(___) ___-____" at bounding box center [418, 264] width 141 height 28
paste input "909) 965-1056"
type input "[PHONE_NUMBER]"
click at [366, 118] on div "Sub Zero Repair [GEOGRAPHIC_DATA]" at bounding box center [397, 115] width 133 height 15
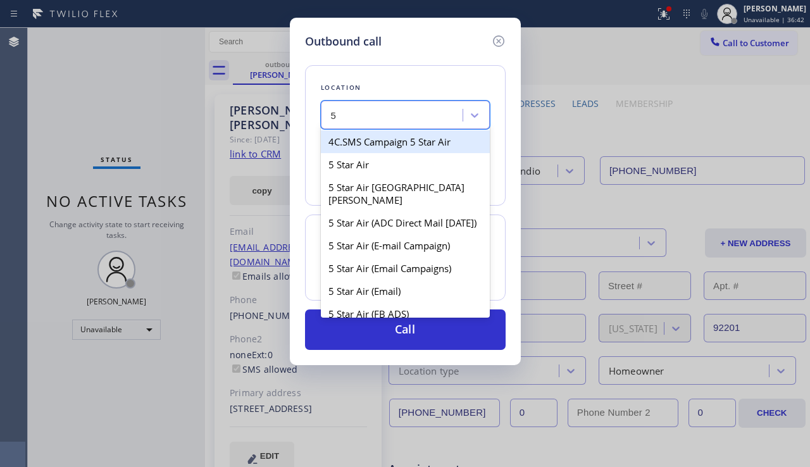
type input "5"
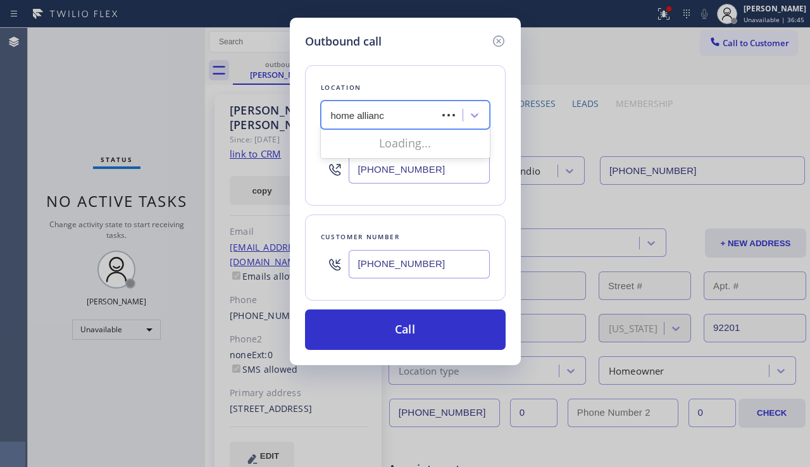
type input "home alliance"
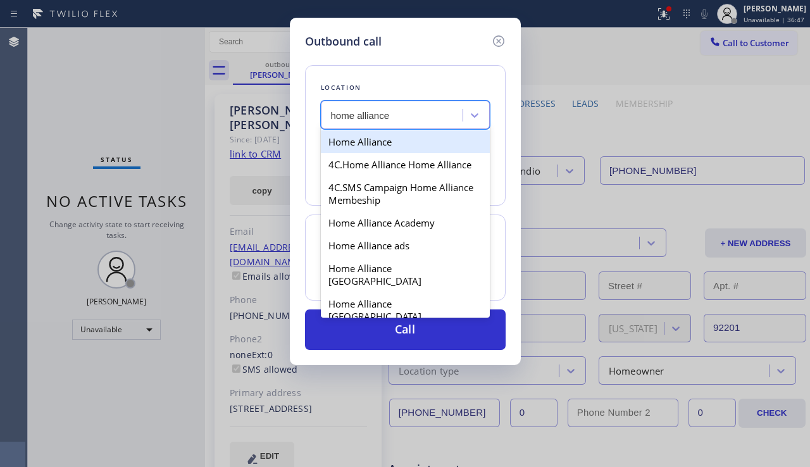
click at [377, 140] on div "Home Alliance" at bounding box center [405, 141] width 169 height 23
type input "[PHONE_NUMBER]"
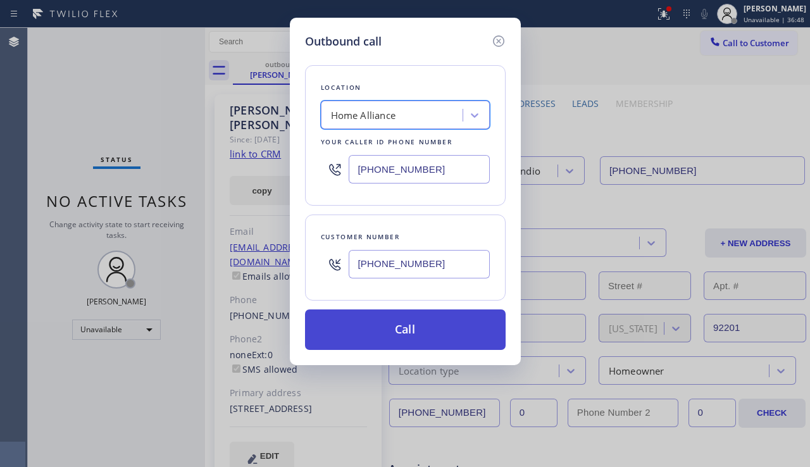
click at [398, 340] on button "Call" at bounding box center [405, 329] width 200 height 40
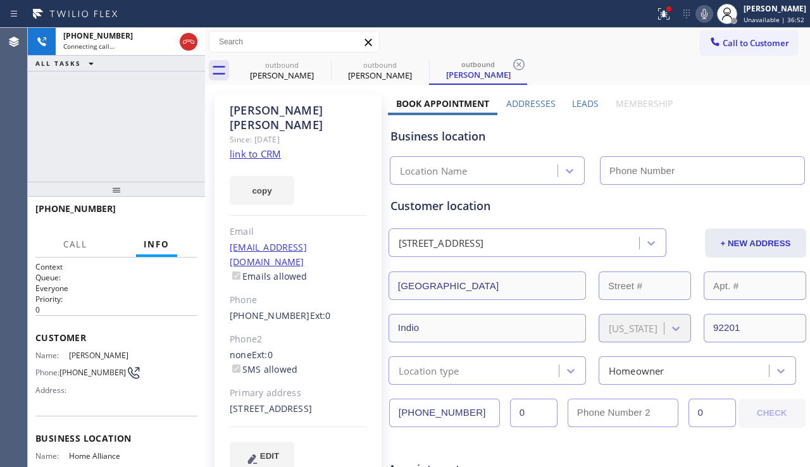
click at [734, 117] on div "Business location Location Name" at bounding box center [597, 150] width 419 height 70
type input "[PHONE_NUMBER]"
click at [585, 104] on label "Leads" at bounding box center [585, 103] width 27 height 12
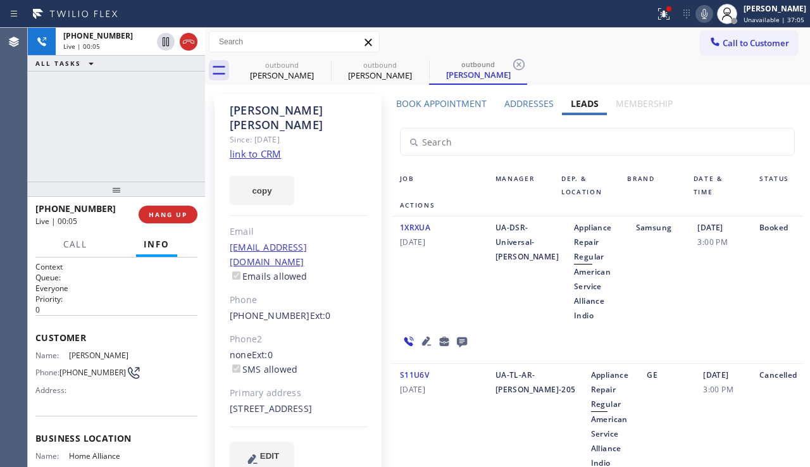
click at [431, 269] on div "1XRXUA [DATE]" at bounding box center [439, 271] width 95 height 102
click at [724, 273] on div "[DATE] 3:00 PM" at bounding box center [720, 271] width 62 height 102
click at [426, 339] on icon at bounding box center [426, 340] width 9 height 9
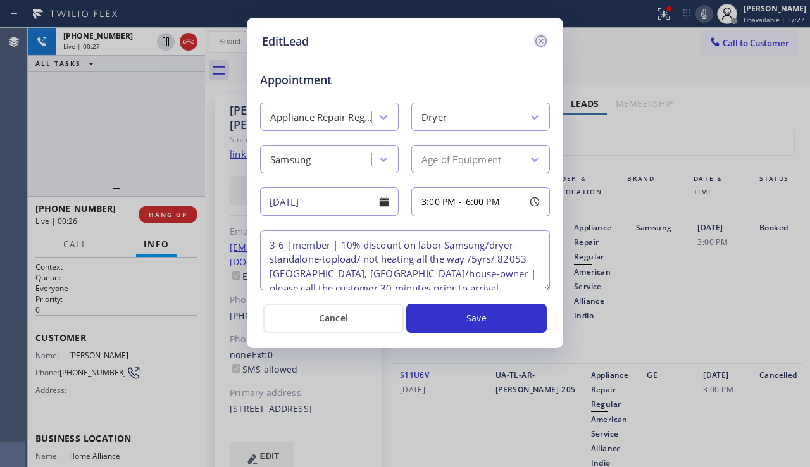
click at [544, 46] on icon at bounding box center [540, 41] width 15 height 15
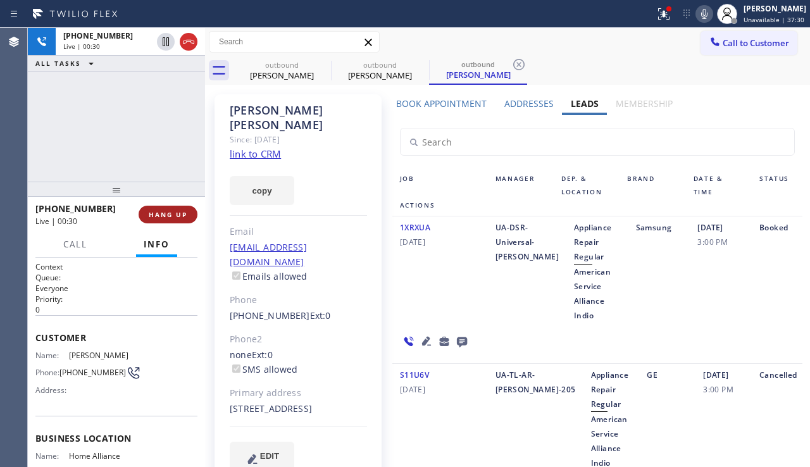
click at [179, 212] on span "HANG UP" at bounding box center [168, 214] width 39 height 9
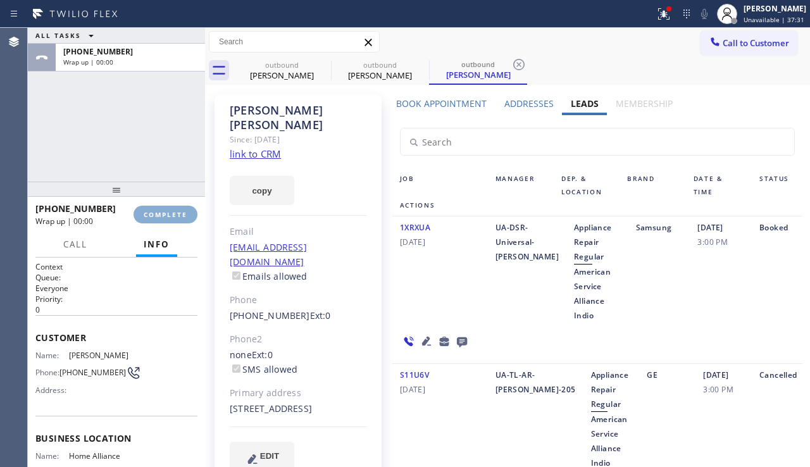
click at [179, 212] on span "COMPLETE" at bounding box center [166, 214] width 44 height 9
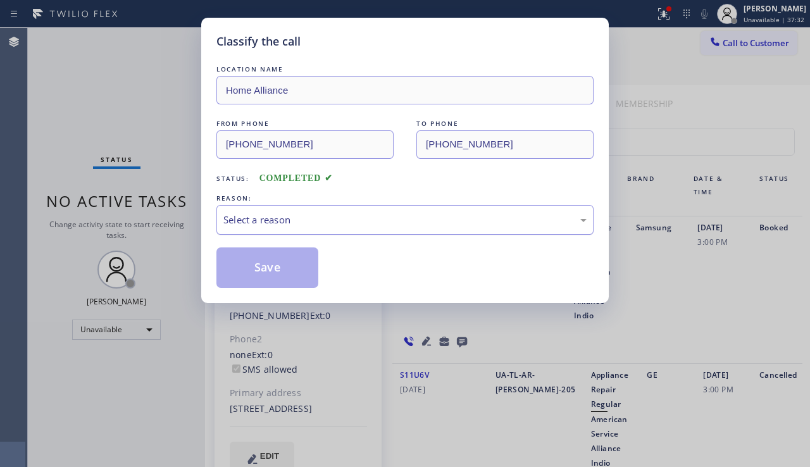
click at [311, 217] on div "Select a reason" at bounding box center [404, 220] width 363 height 15
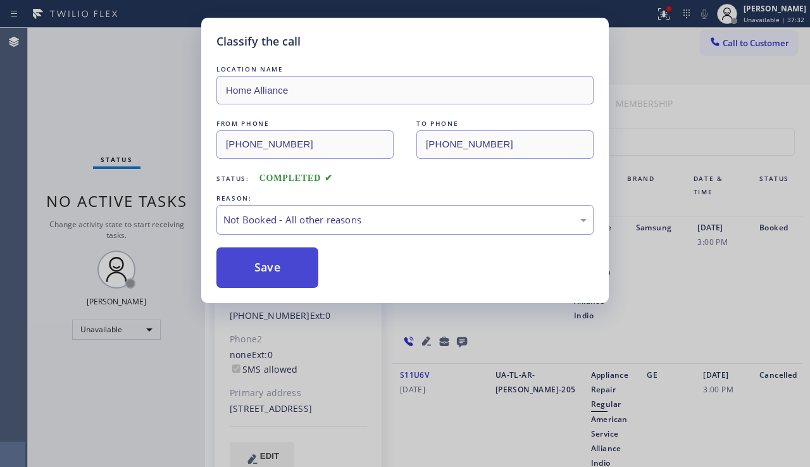
click at [269, 262] on button "Save" at bounding box center [267, 267] width 102 height 40
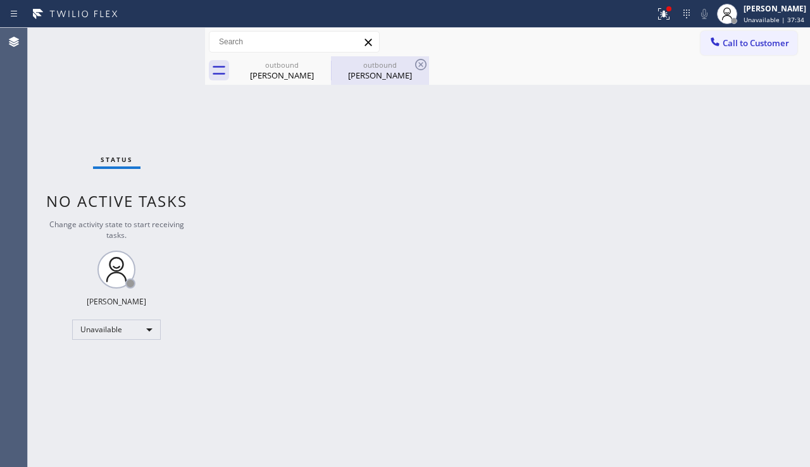
click at [358, 73] on div "[PERSON_NAME]" at bounding box center [379, 75] width 95 height 11
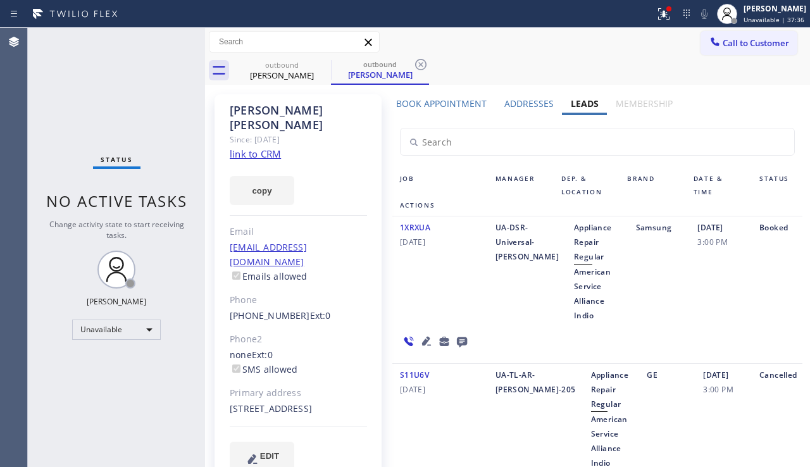
click at [457, 336] on icon at bounding box center [461, 341] width 15 height 16
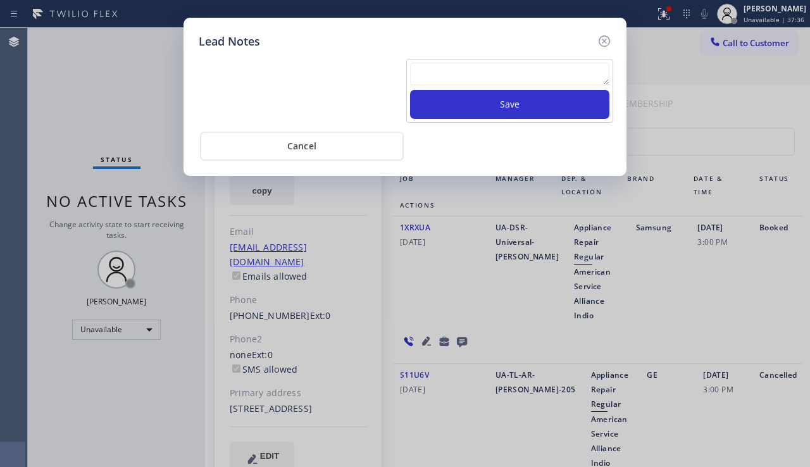
click at [455, 84] on textarea at bounding box center [509, 74] width 199 height 23
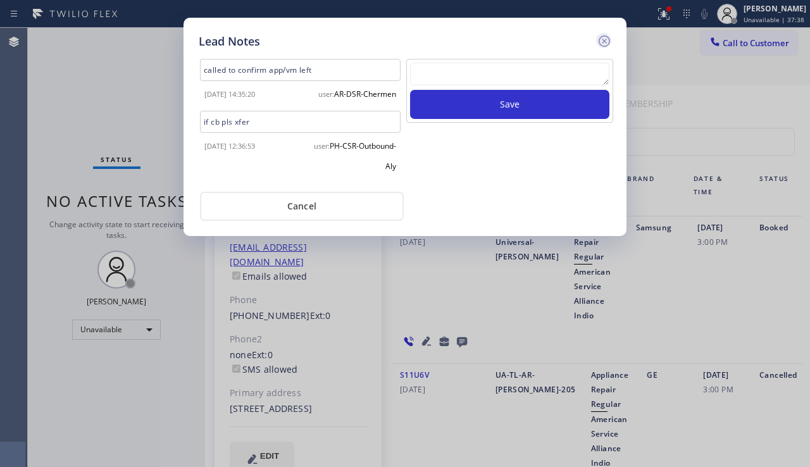
click at [608, 40] on icon at bounding box center [603, 41] width 15 height 15
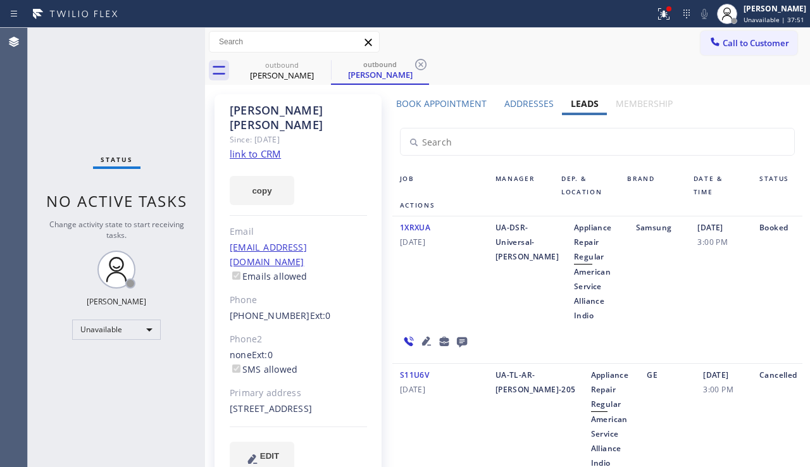
click at [784, 335] on div "1XRXUA [DATE] UA-DSR-Universal-[PERSON_NAME] Repair Regular American Service Al…" at bounding box center [597, 289] width 410 height 147
click at [726, 286] on div "[DATE] 3:00 PM" at bounding box center [720, 271] width 62 height 102
click at [424, 62] on icon at bounding box center [420, 64] width 15 height 15
type input "[PHONE_NUMBER]"
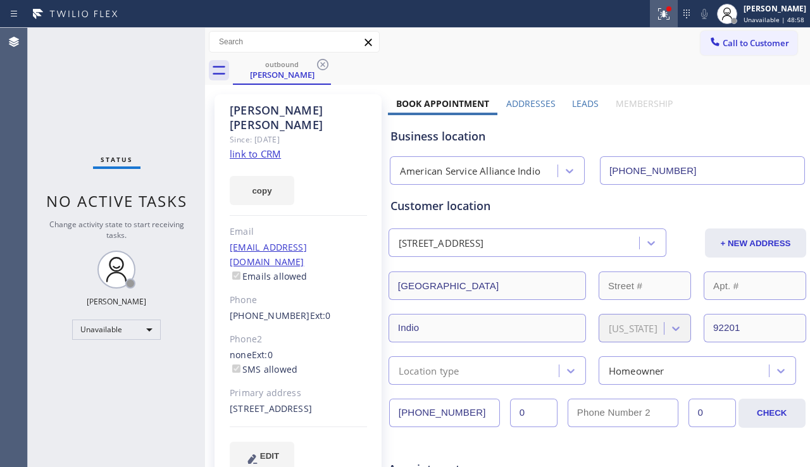
click at [656, 12] on icon at bounding box center [663, 13] width 15 height 15
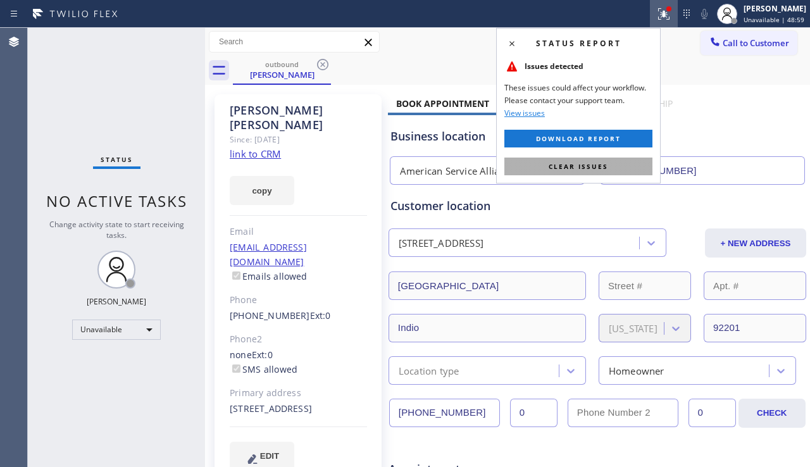
click at [574, 164] on span "Clear issues" at bounding box center [577, 166] width 59 height 9
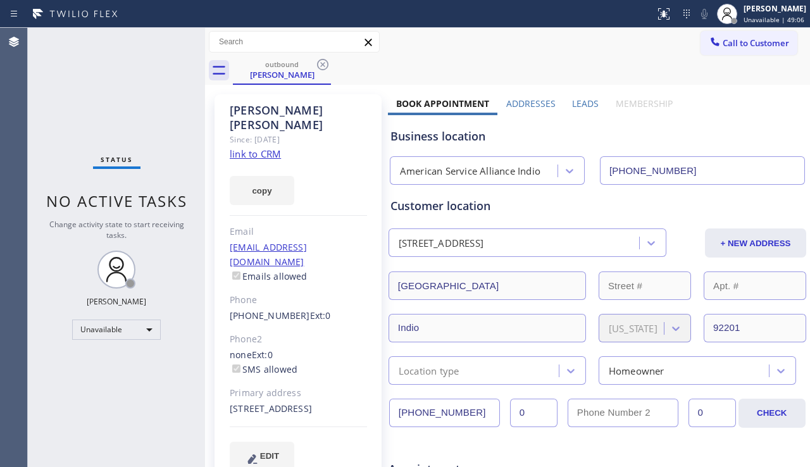
click at [89, 382] on div "Status No active tasks Change activity state to start receiving tasks. [PERSON_…" at bounding box center [116, 247] width 177 height 439
click at [160, 371] on div "Status No active tasks Change activity state to start receiving tasks. [PERSON_…" at bounding box center [116, 247] width 177 height 439
drag, startPoint x: 749, startPoint y: 121, endPoint x: 747, endPoint y: 88, distance: 33.6
click at [749, 119] on div "Business location American Service Alliance Indio [PHONE_NUMBER]" at bounding box center [597, 150] width 419 height 70
click at [729, 44] on span "Call to Customer" at bounding box center [755, 42] width 66 height 11
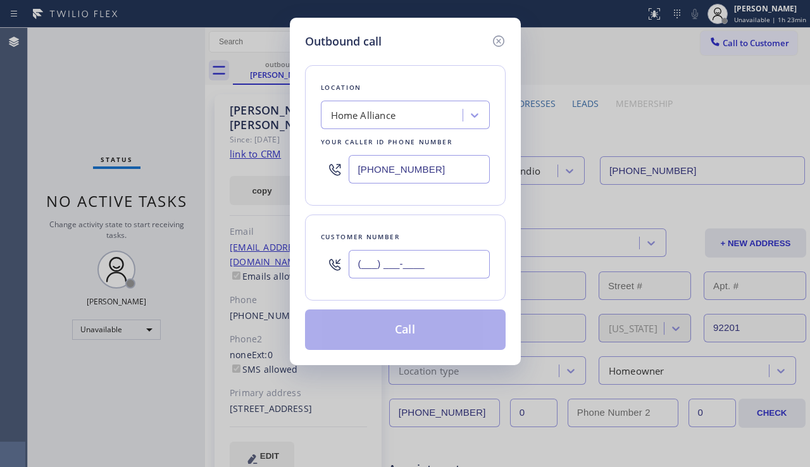
click at [385, 271] on input "(___) ___-____" at bounding box center [418, 264] width 141 height 28
paste input "650) 630-7017"
type input "[PHONE_NUMBER]"
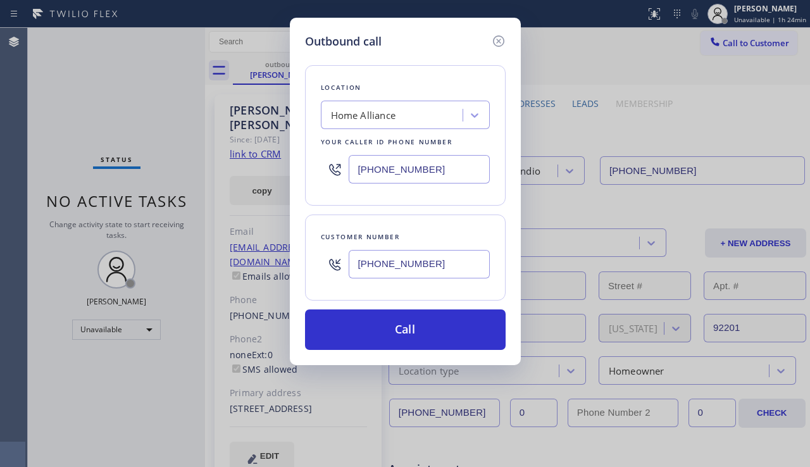
click at [734, 126] on div "Outbound call Location Home Alliance Your caller id phone number [PHONE_NUMBER]…" at bounding box center [405, 233] width 810 height 467
click at [377, 117] on div "Home Alliance" at bounding box center [363, 115] width 65 height 15
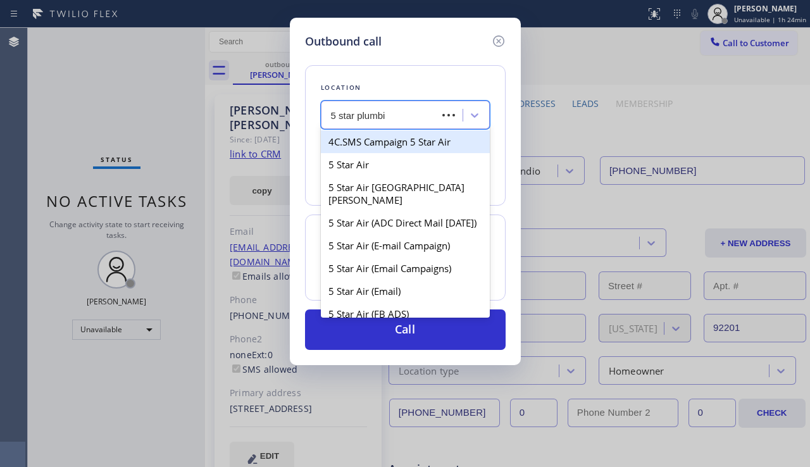
type input "5 star plumbin"
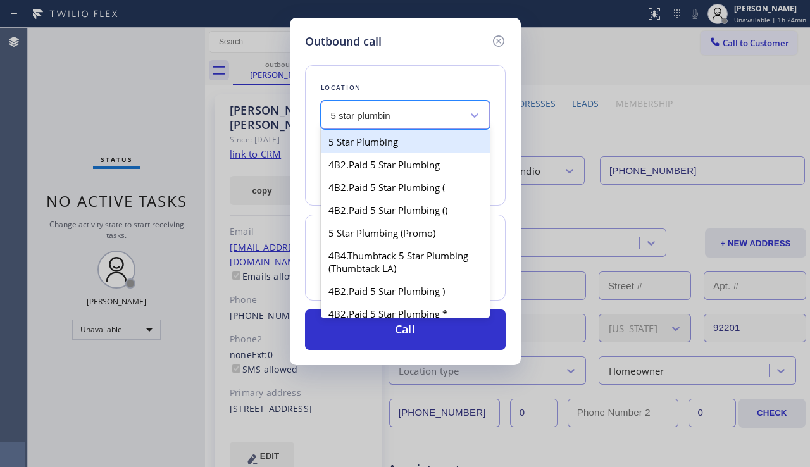
click at [409, 138] on div "5 Star Plumbing" at bounding box center [405, 141] width 169 height 23
type input "[PHONE_NUMBER]"
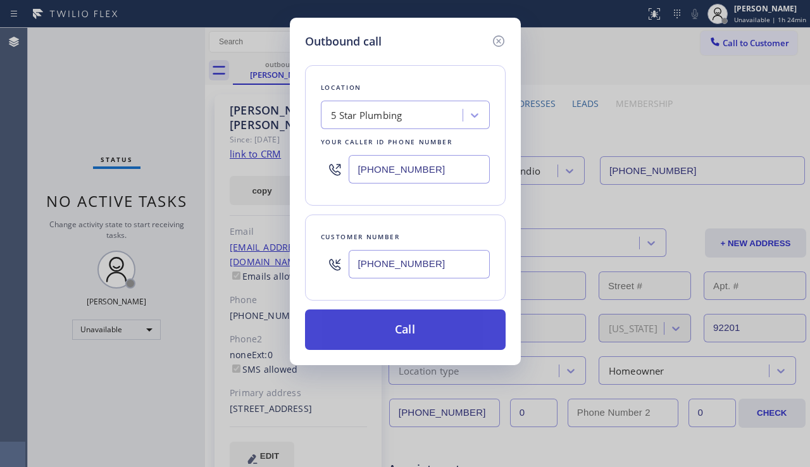
drag, startPoint x: 405, startPoint y: 330, endPoint x: 502, endPoint y: 331, distance: 96.8
click at [405, 329] on button "Call" at bounding box center [405, 329] width 200 height 40
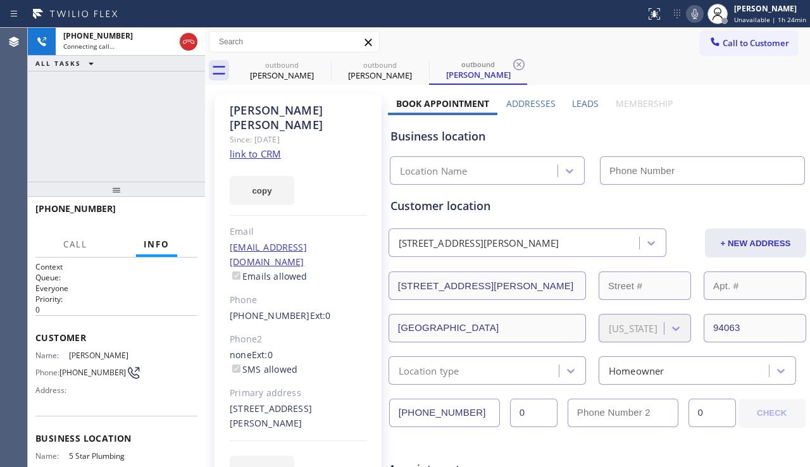
click at [565, 105] on div "Leads" at bounding box center [586, 106] width 44 height 18
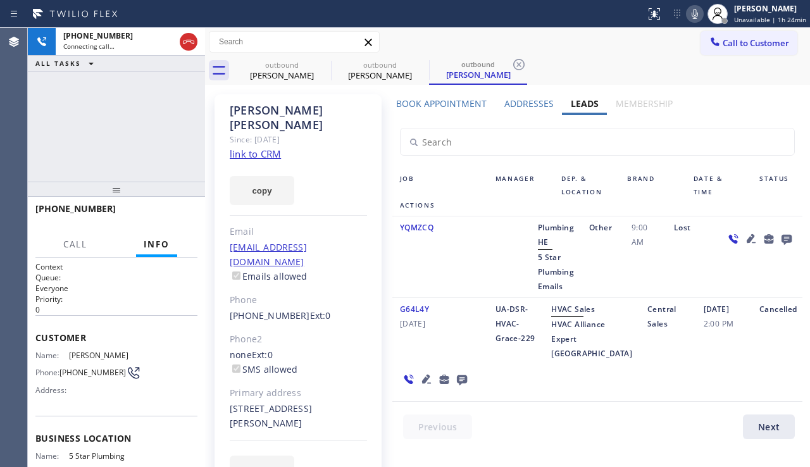
click at [781, 239] on icon at bounding box center [786, 240] width 10 height 10
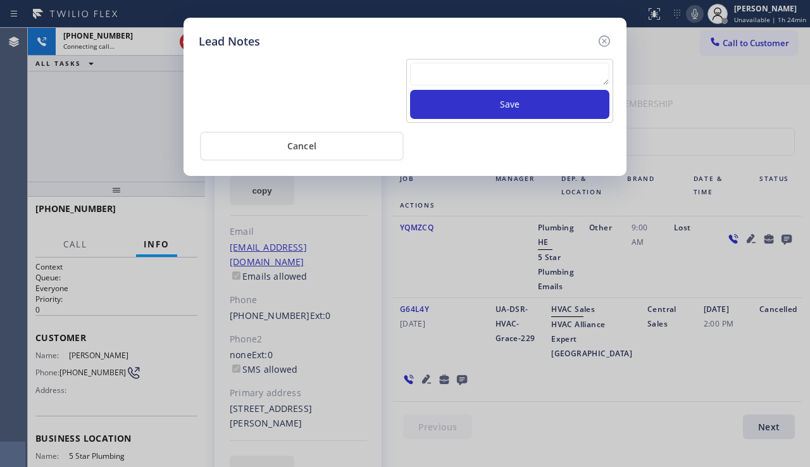
click at [433, 78] on textarea at bounding box center [509, 74] width 199 height 23
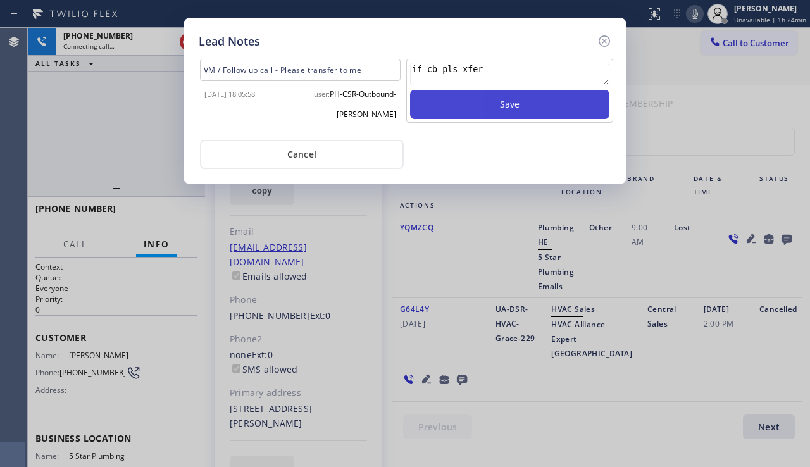
type textarea "if cb pls xfer"
click at [474, 108] on button "Save" at bounding box center [509, 104] width 199 height 29
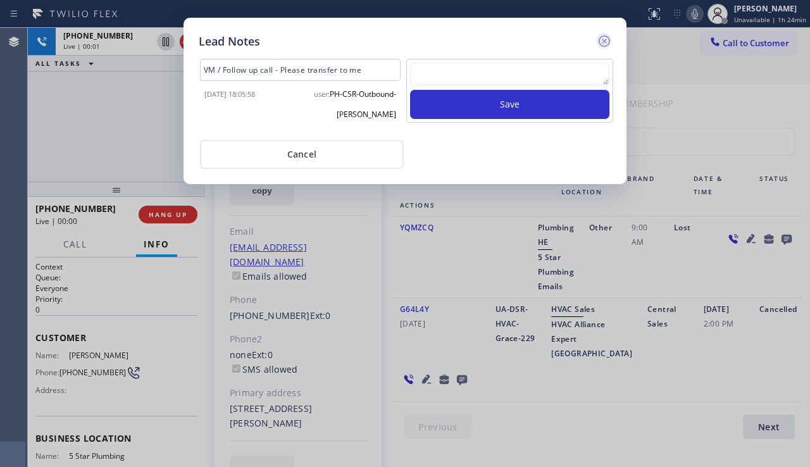
click at [605, 44] on icon at bounding box center [603, 41] width 15 height 15
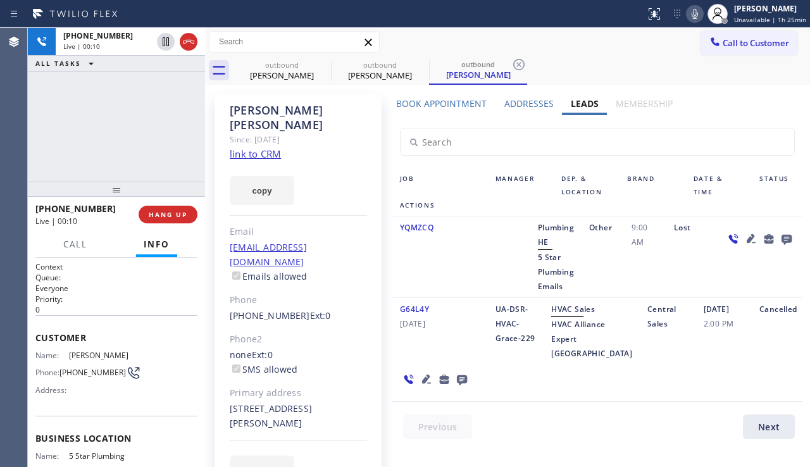
click at [729, 200] on div "Job Manager Dep. & Location Brand Date & Time Status Actions" at bounding box center [597, 192] width 410 height 48
click at [721, 144] on input "text" at bounding box center [596, 141] width 393 height 27
click at [173, 208] on button "HANG UP" at bounding box center [168, 215] width 59 height 18
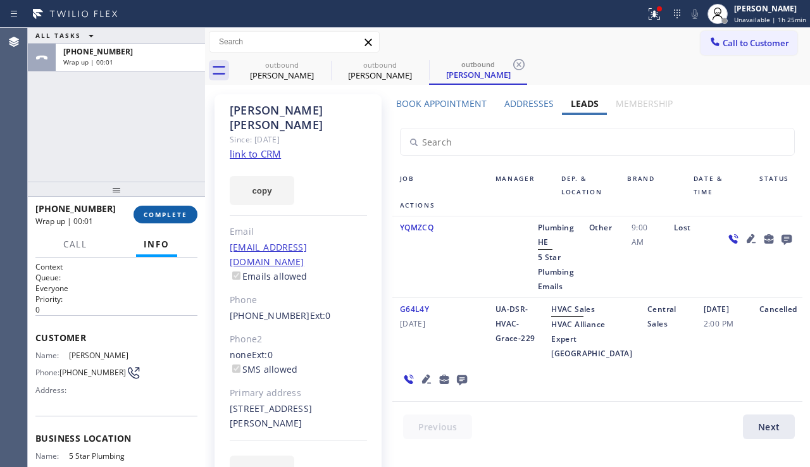
click at [173, 208] on button "COMPLETE" at bounding box center [165, 215] width 64 height 18
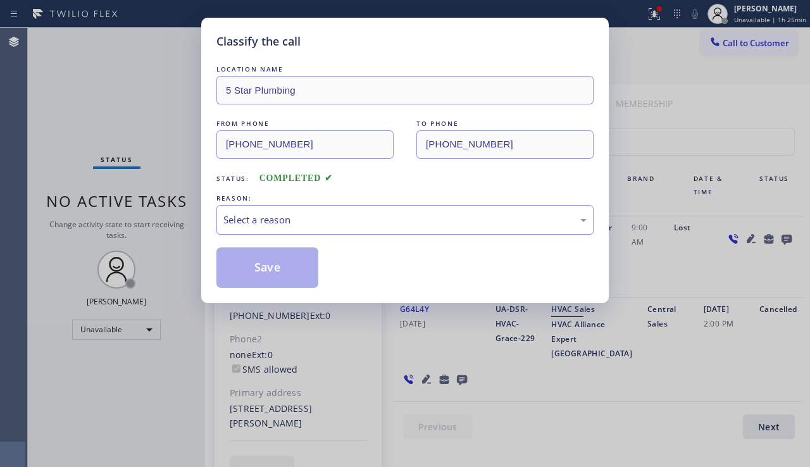
click at [328, 222] on div "Select a reason" at bounding box center [404, 220] width 363 height 15
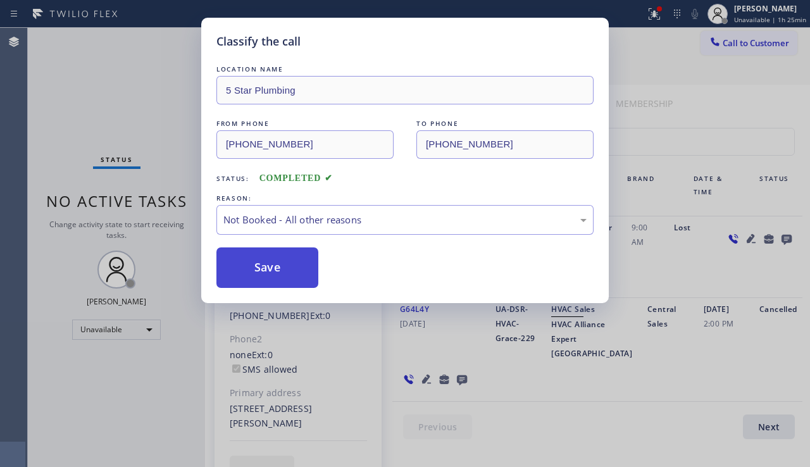
click at [275, 269] on button "Save" at bounding box center [267, 267] width 102 height 40
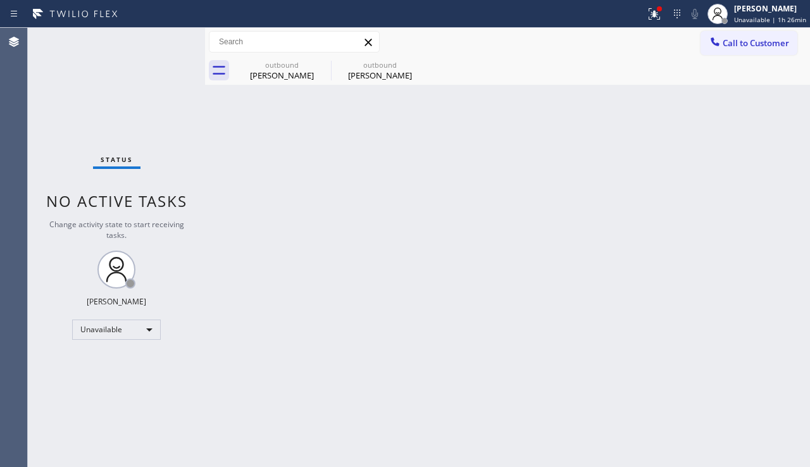
click at [730, 202] on div "Back to Dashboard Change Sender ID Customers Technicians Select a contact Outbo…" at bounding box center [507, 247] width 605 height 439
click at [376, 82] on div "outbound [PERSON_NAME]" at bounding box center [379, 70] width 95 height 28
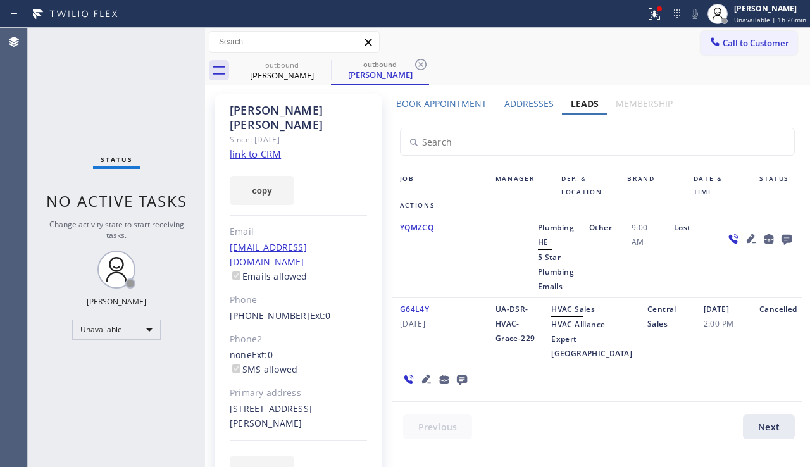
click at [421, 386] on icon at bounding box center [426, 378] width 15 height 15
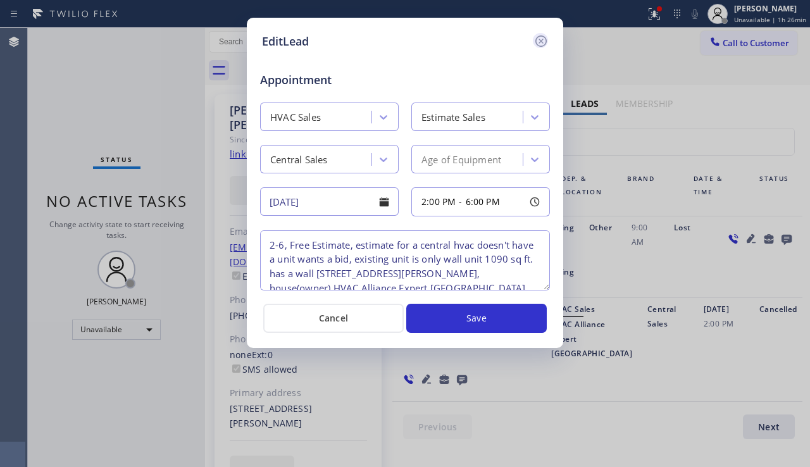
click at [538, 38] on icon at bounding box center [540, 41] width 15 height 15
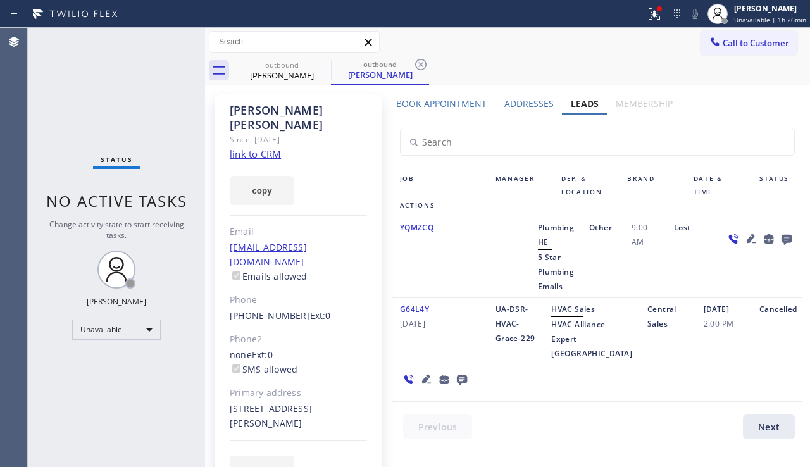
click at [743, 234] on icon at bounding box center [750, 238] width 15 height 15
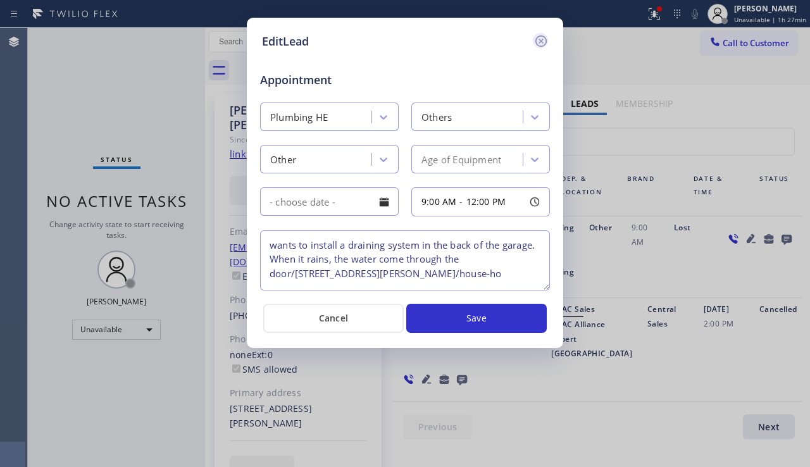
click at [534, 45] on icon at bounding box center [540, 41] width 15 height 15
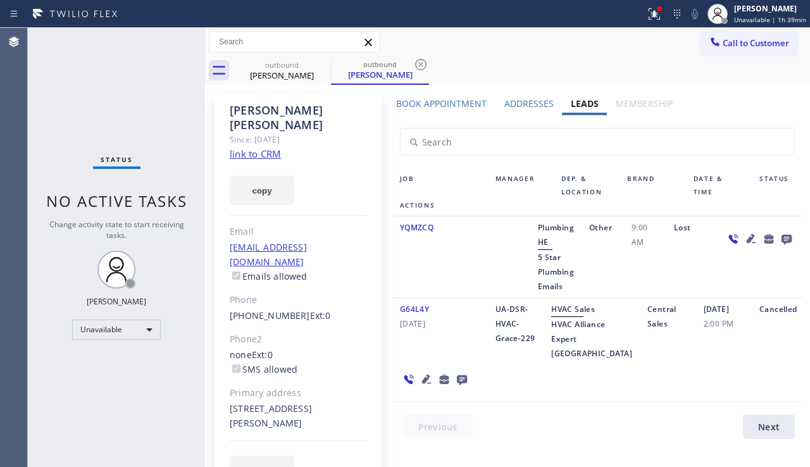
click at [357, 161] on div "copy" at bounding box center [298, 183] width 137 height 44
click at [751, 335] on div "Cancelled" at bounding box center [776, 331] width 51 height 59
click at [746, 239] on icon at bounding box center [750, 238] width 9 height 9
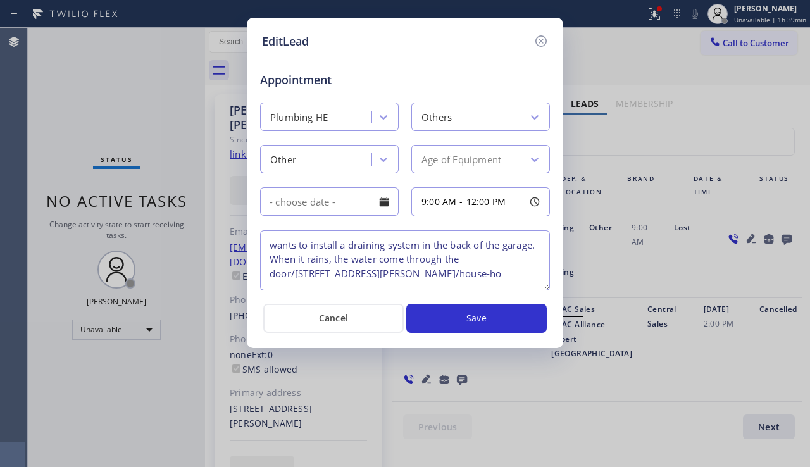
drag, startPoint x: 727, startPoint y: 289, endPoint x: 737, endPoint y: 284, distance: 11.3
click at [727, 289] on div "EditLead Appointment Plumbing HE Others Other Age of Equipment 9:00 AM - 12:00 …" at bounding box center [405, 233] width 810 height 467
click at [541, 45] on icon at bounding box center [540, 41] width 15 height 15
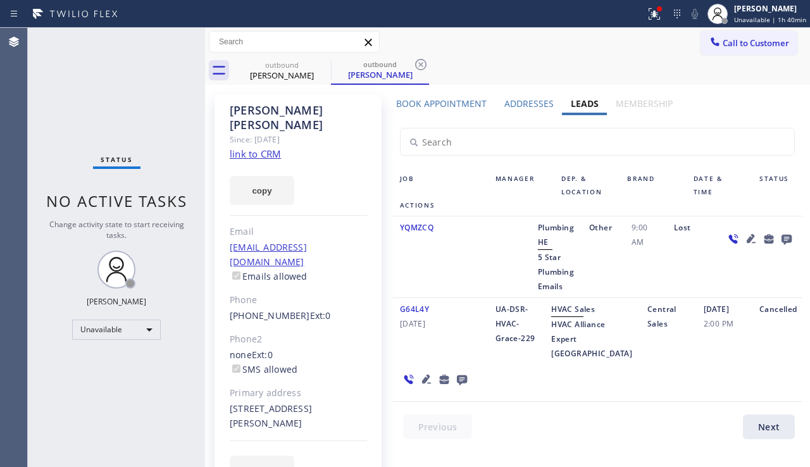
click at [781, 237] on icon at bounding box center [786, 240] width 10 height 10
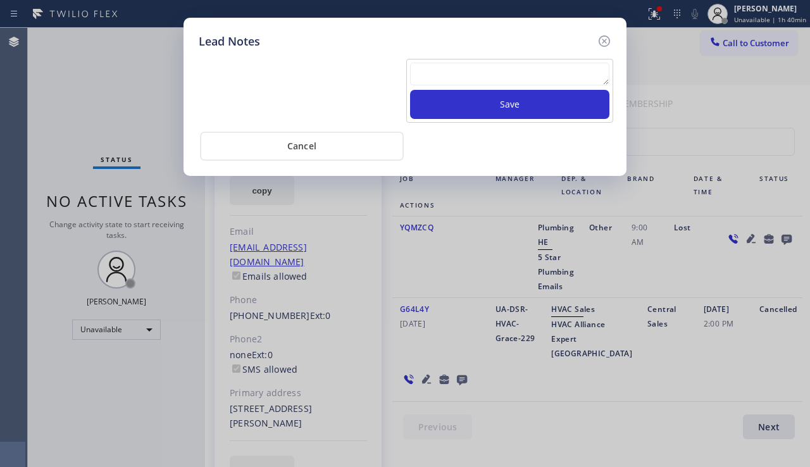
click at [493, 71] on textarea at bounding box center [509, 74] width 199 height 23
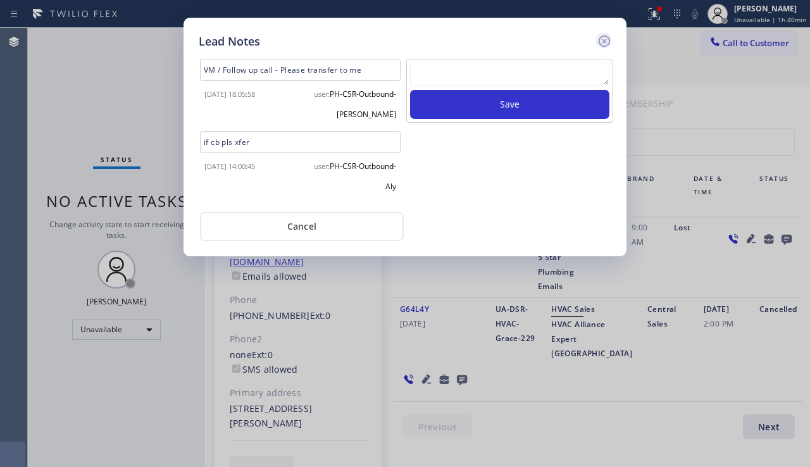
click at [603, 42] on icon at bounding box center [603, 40] width 11 height 11
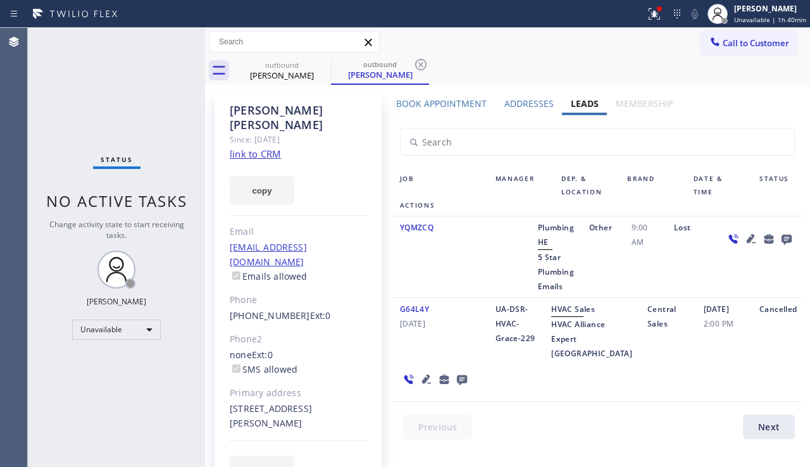
click at [743, 242] on icon at bounding box center [750, 238] width 15 height 15
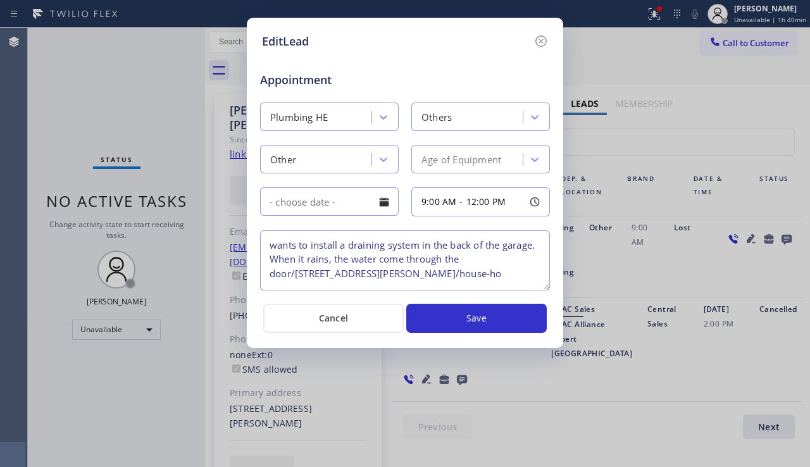
drag, startPoint x: 268, startPoint y: 245, endPoint x: 421, endPoint y: 268, distance: 154.7
click at [421, 268] on textarea "wants to install a draining system in the back of the garage. When it rains, th…" at bounding box center [405, 260] width 290 height 60
click at [545, 45] on icon at bounding box center [540, 40] width 11 height 11
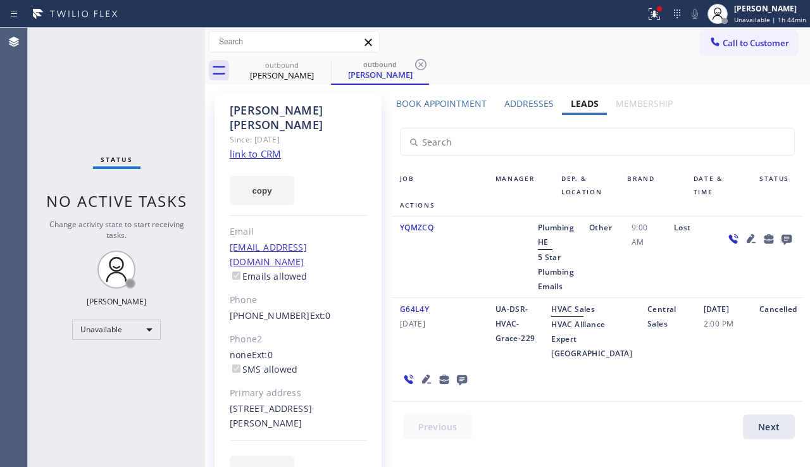
click at [104, 359] on div "Status No active tasks Change activity state to start receiving tasks. [PERSON_…" at bounding box center [116, 247] width 177 height 439
drag, startPoint x: 113, startPoint y: 426, endPoint x: 120, endPoint y: 425, distance: 7.6
click at [113, 424] on div "Status No active tasks Change activity state to start receiving tasks. [PERSON_…" at bounding box center [116, 247] width 177 height 439
click at [756, 42] on span "Call to Customer" at bounding box center [755, 42] width 66 height 11
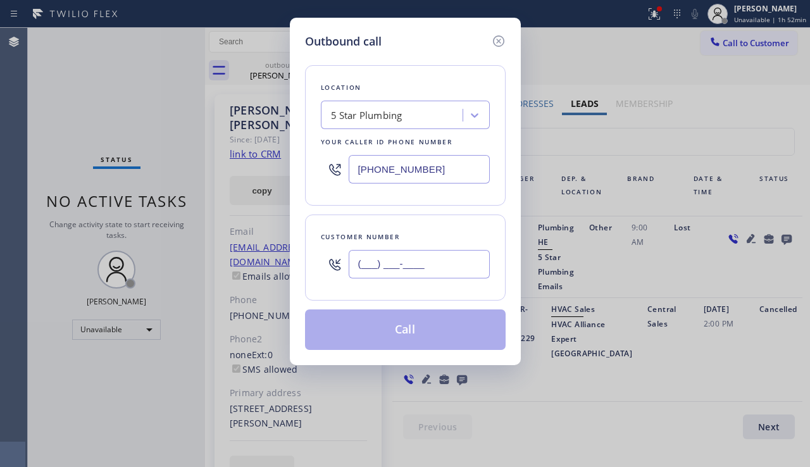
click at [391, 250] on input "(___) ___-____" at bounding box center [418, 264] width 141 height 28
paste input "310) 749-8964"
type input "[PHONE_NUMBER]"
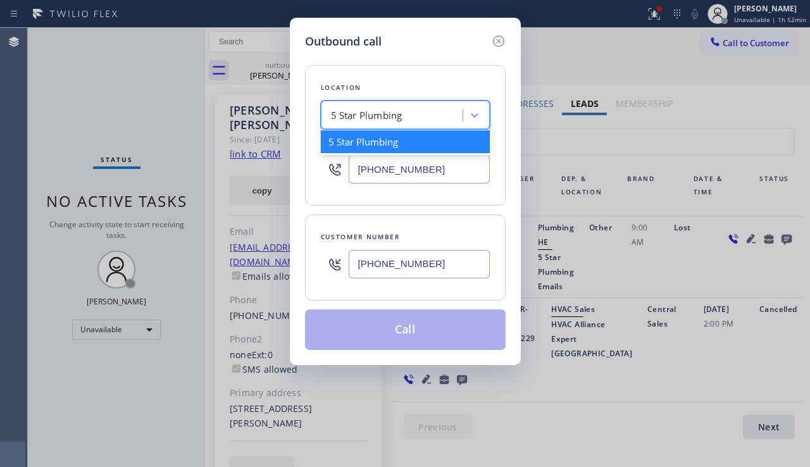
click at [351, 112] on div "5 Star Plumbing" at bounding box center [366, 115] width 71 height 15
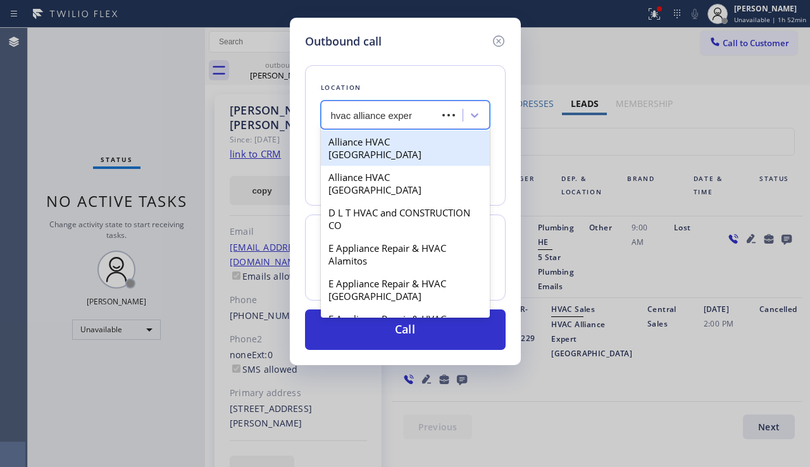
type input "hvac alliance expert"
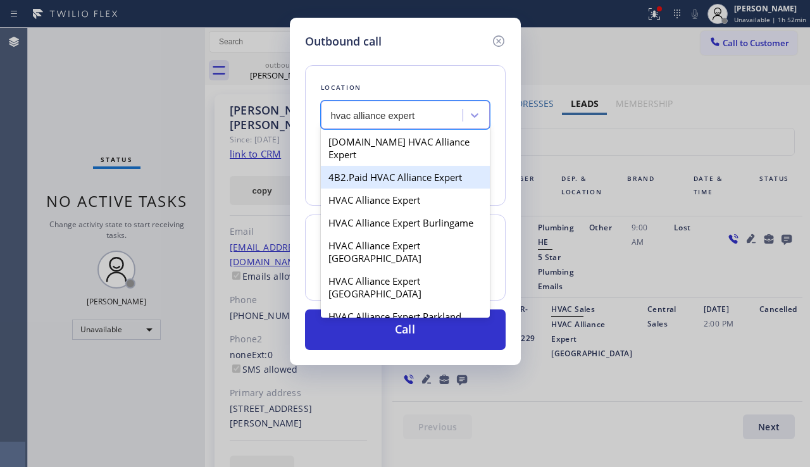
drag, startPoint x: 376, startPoint y: 169, endPoint x: 388, endPoint y: 187, distance: 20.9
click at [376, 169] on div "4B2.Paid HVAC Alliance Expert" at bounding box center [405, 177] width 169 height 23
type input "[PHONE_NUMBER]"
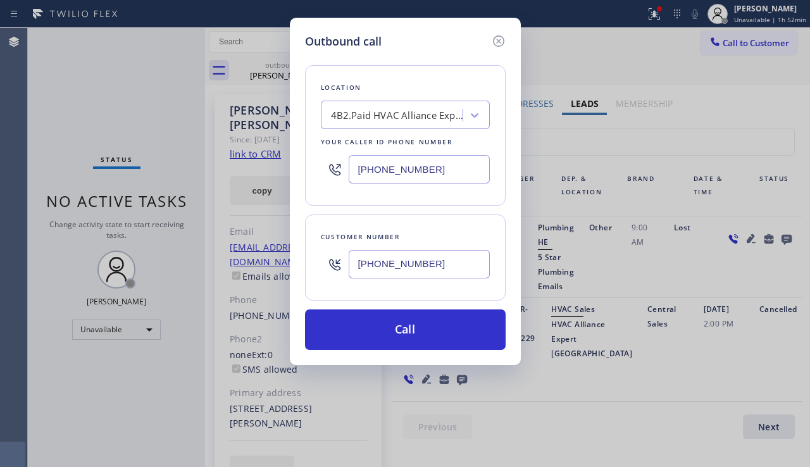
drag, startPoint x: 396, startPoint y: 329, endPoint x: 364, endPoint y: 361, distance: 45.2
click at [395, 330] on button "Call" at bounding box center [405, 329] width 200 height 40
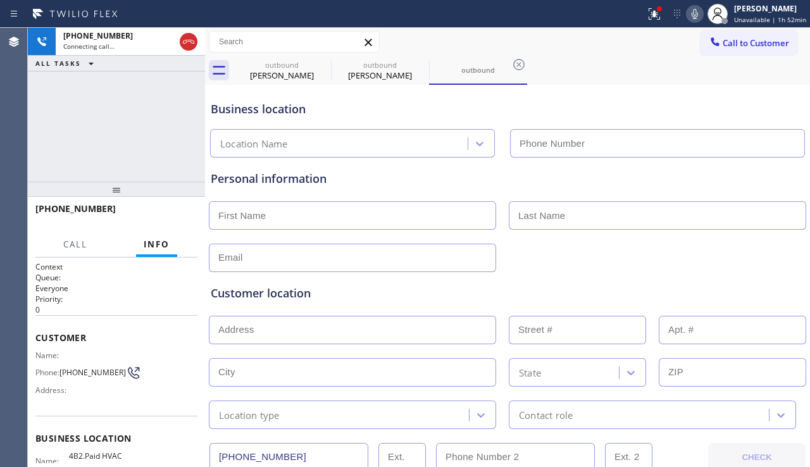
type input "[PHONE_NUMBER]"
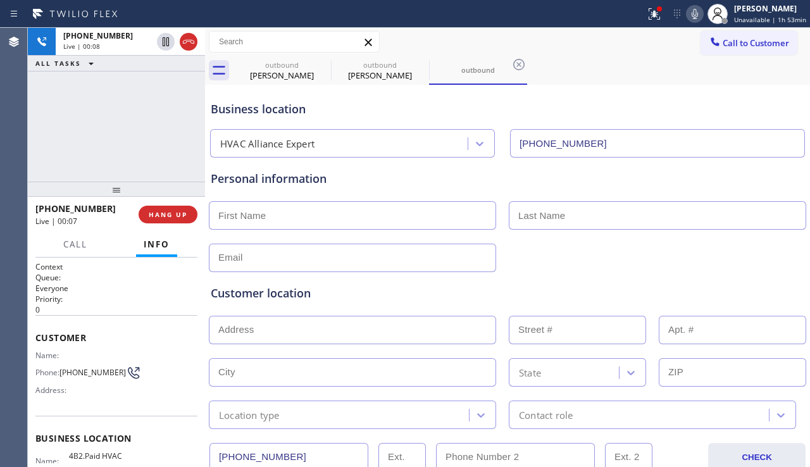
click at [718, 278] on div "Customer location >> ADD NEW ADDRESS << + NEW ADDRESS State Location type Conta…" at bounding box center [507, 350] width 598 height 157
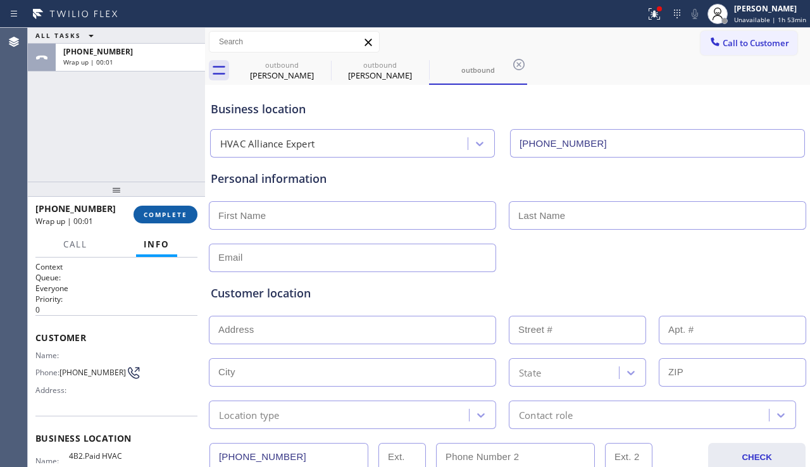
click at [179, 219] on button "COMPLETE" at bounding box center [165, 215] width 64 height 18
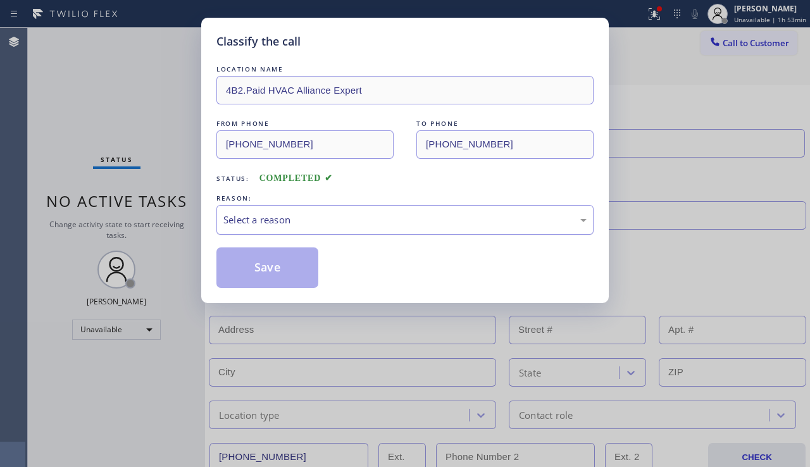
click at [342, 218] on div "Select a reason" at bounding box center [404, 220] width 363 height 15
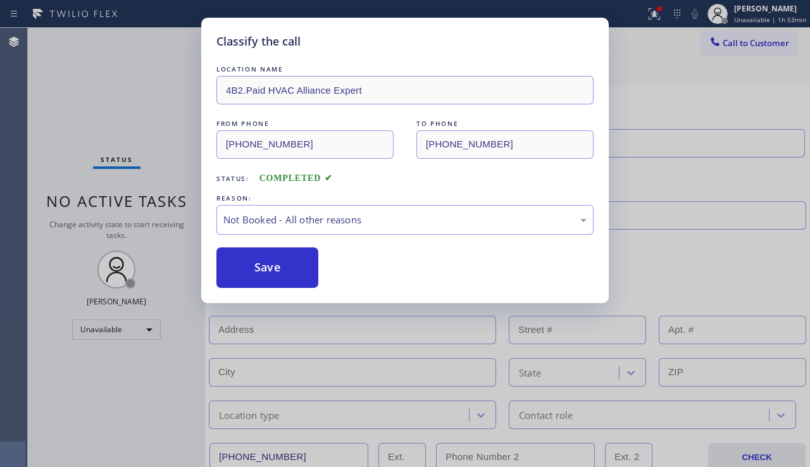
drag, startPoint x: 258, startPoint y: 267, endPoint x: 254, endPoint y: 403, distance: 136.0
click at [257, 267] on button "Save" at bounding box center [267, 267] width 102 height 40
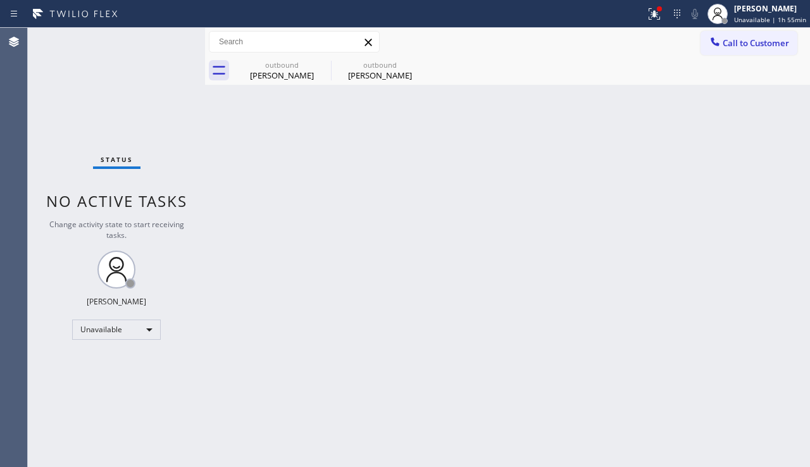
click at [68, 399] on div "Status No active tasks Change activity state to start receiving tasks. [PERSON_…" at bounding box center [116, 247] width 177 height 439
click at [404, 221] on div "Back to Dashboard Change Sender ID Customers Technicians Select a contact Outbo…" at bounding box center [507, 247] width 605 height 439
click at [732, 309] on div "Back to Dashboard Change Sender ID Customers Technicians Select a contact Outbo…" at bounding box center [507, 247] width 605 height 439
click at [323, 200] on div "Back to Dashboard Change Sender ID Customers Technicians Select a contact Outbo…" at bounding box center [507, 247] width 605 height 439
click at [279, 78] on div "[PERSON_NAME]" at bounding box center [281, 75] width 95 height 11
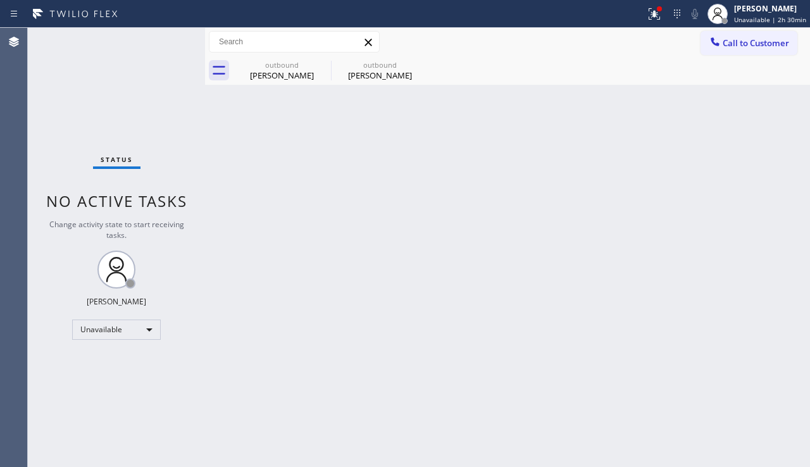
type input "[PHONE_NUMBER]"
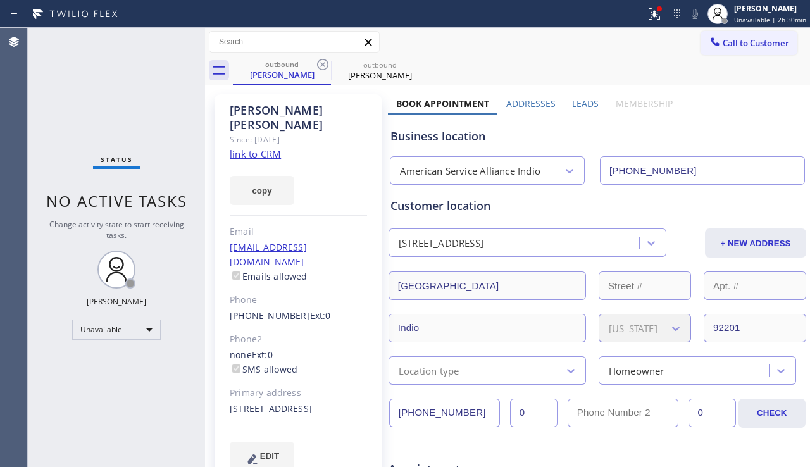
drag, startPoint x: 509, startPoint y: 123, endPoint x: 519, endPoint y: 120, distance: 10.2
click at [510, 123] on div "Business location American Service Alliance Indio [PHONE_NUMBER]" at bounding box center [597, 150] width 419 height 70
click at [573, 102] on label "Leads" at bounding box center [585, 103] width 27 height 12
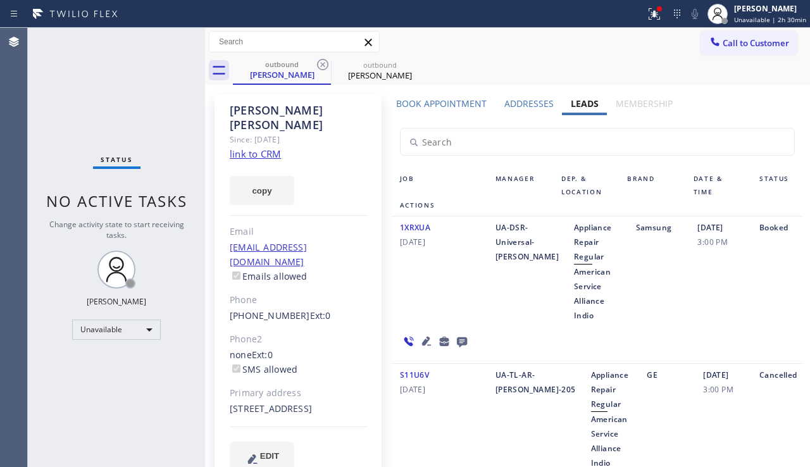
click at [81, 373] on div "Status No active tasks Change activity state to start receiving tasks. [PERSON_…" at bounding box center [116, 247] width 177 height 439
click at [751, 303] on div "Booked" at bounding box center [776, 271] width 51 height 102
click at [447, 99] on label "Book Appointment" at bounding box center [441, 103] width 90 height 12
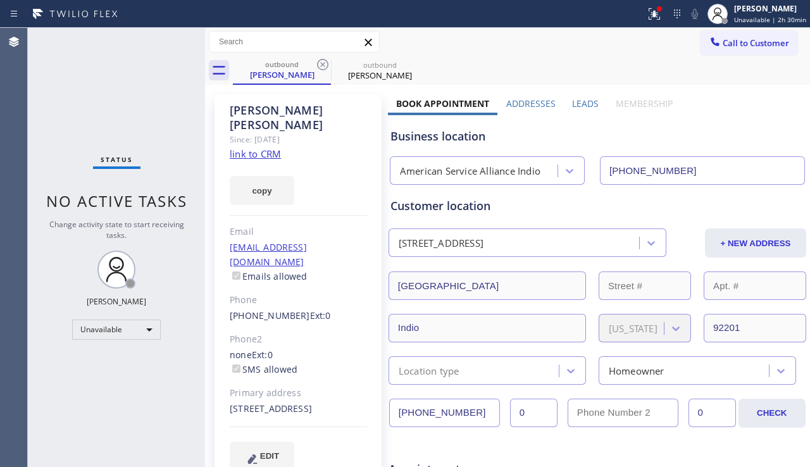
drag, startPoint x: 466, startPoint y: 404, endPoint x: 384, endPoint y: 411, distance: 82.5
click at [722, 48] on span "Call to Customer" at bounding box center [755, 42] width 66 height 11
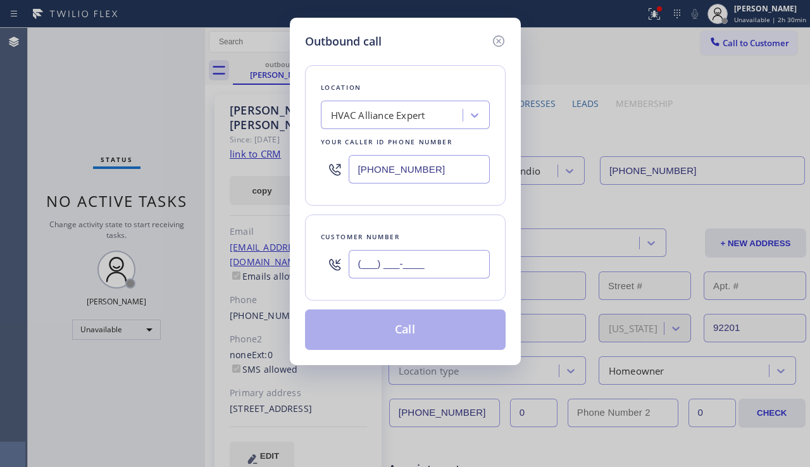
click at [379, 268] on input "(___) ___-____" at bounding box center [418, 264] width 141 height 28
paste input "909) 965-1056"
type input "[PHONE_NUMBER]"
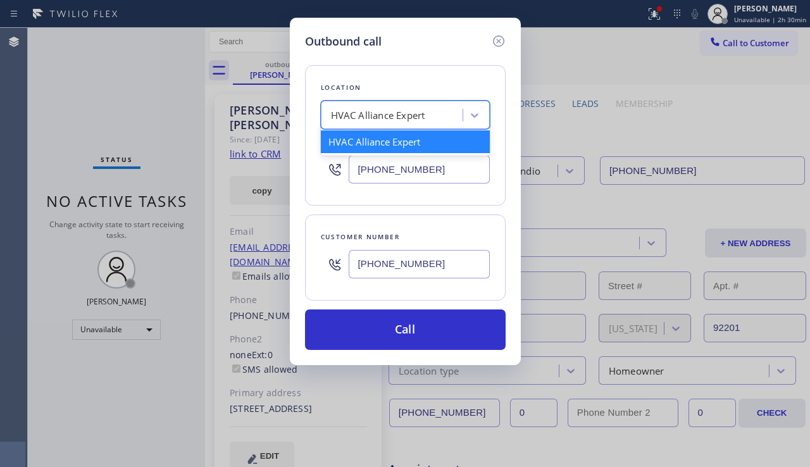
drag, startPoint x: 378, startPoint y: 115, endPoint x: 354, endPoint y: 129, distance: 27.8
click at [378, 116] on div "HVAC Alliance Expert" at bounding box center [378, 115] width 94 height 15
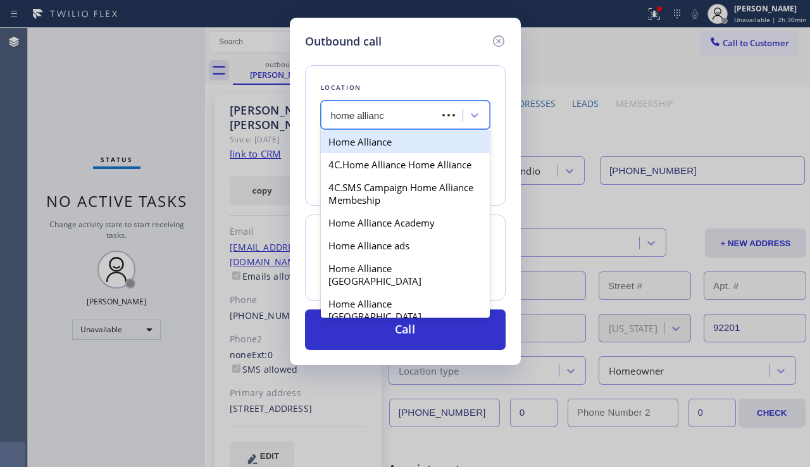
type input "home alliance"
click at [355, 145] on div "Home Alliance" at bounding box center [405, 141] width 169 height 23
type input "[PHONE_NUMBER]"
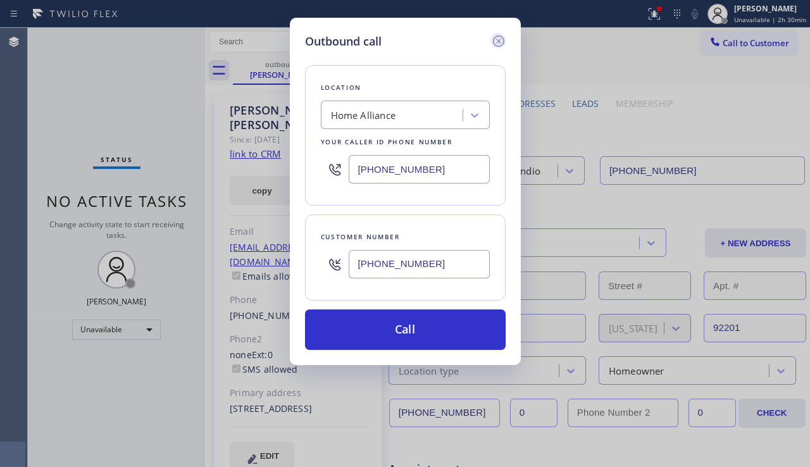
click at [500, 37] on icon at bounding box center [497, 40] width 11 height 11
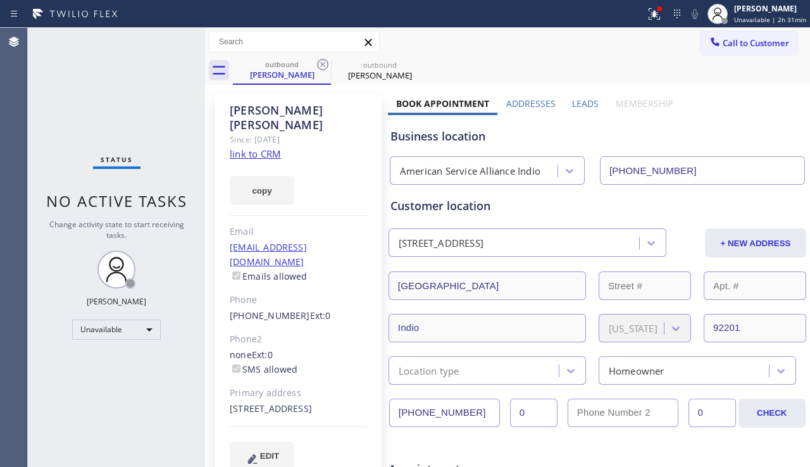
click at [104, 379] on div "Status No active tasks Change activity state to start receiving tasks. [PERSON_…" at bounding box center [116, 247] width 177 height 439
click at [105, 369] on div "Status No active tasks Change activity state to start receiving tasks. [PERSON_…" at bounding box center [116, 247] width 177 height 439
click at [111, 331] on div "Unavailable" at bounding box center [116, 329] width 89 height 20
click at [114, 392] on li "Break" at bounding box center [116, 394] width 86 height 15
click at [143, 390] on div "Status No active tasks Change activity state to start receiving tasks. [PERSON_…" at bounding box center [116, 247] width 177 height 439
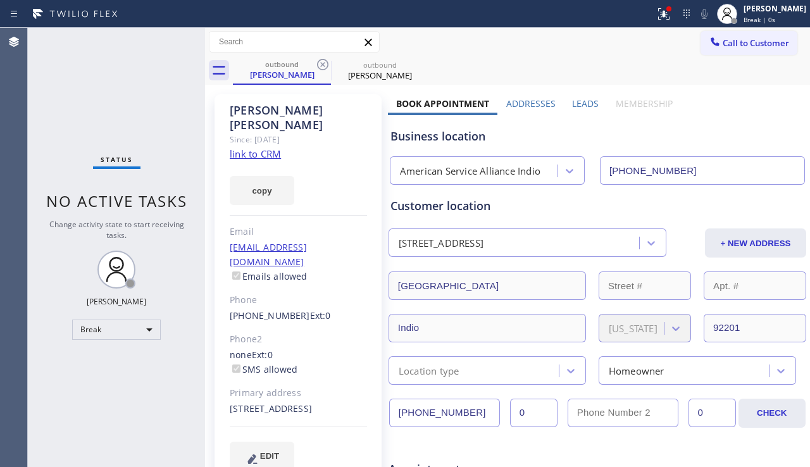
click at [167, 383] on div "Status No active tasks Change activity state to start receiving tasks. [PERSON_…" at bounding box center [116, 247] width 177 height 439
click at [61, 238] on div "Change activity state to start receiving tasks." at bounding box center [116, 230] width 152 height 22
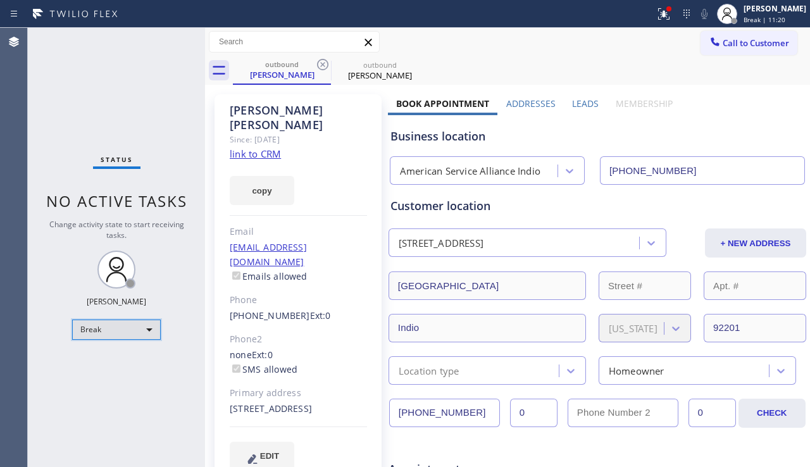
click at [99, 324] on div "Break" at bounding box center [116, 329] width 89 height 20
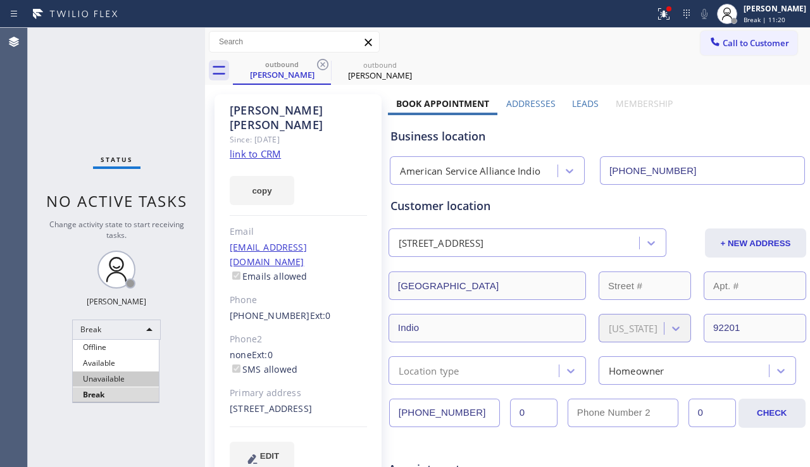
click at [106, 378] on li "Unavailable" at bounding box center [116, 378] width 86 height 15
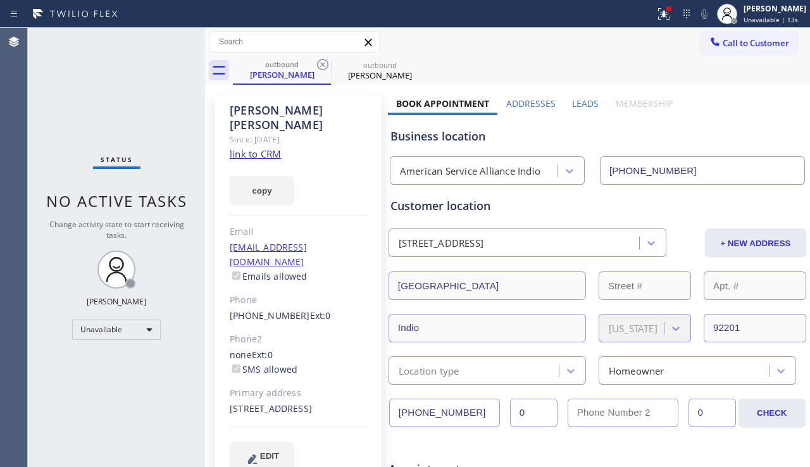
click at [89, 359] on div "Status No active tasks Change activity state to start receiving tasks. [PERSON_…" at bounding box center [116, 247] width 177 height 439
click at [62, 376] on div "Status No active tasks Change activity state to start receiving tasks. [PERSON_…" at bounding box center [116, 247] width 177 height 439
click at [575, 101] on label "Leads" at bounding box center [585, 103] width 27 height 12
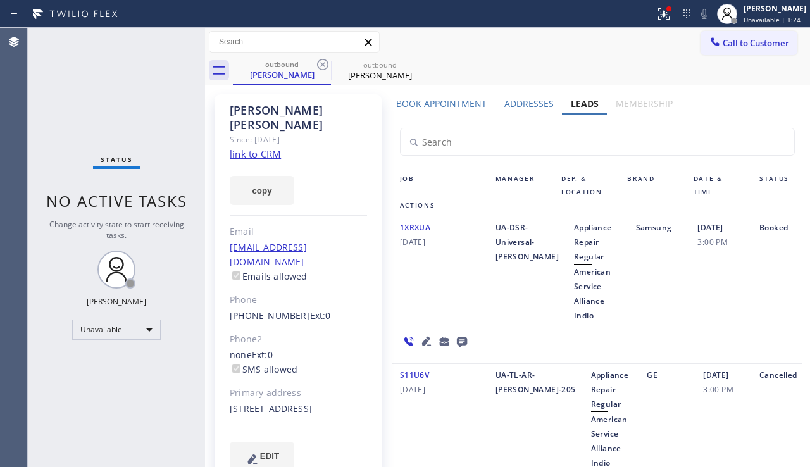
click at [441, 104] on label "Book Appointment" at bounding box center [441, 103] width 90 height 12
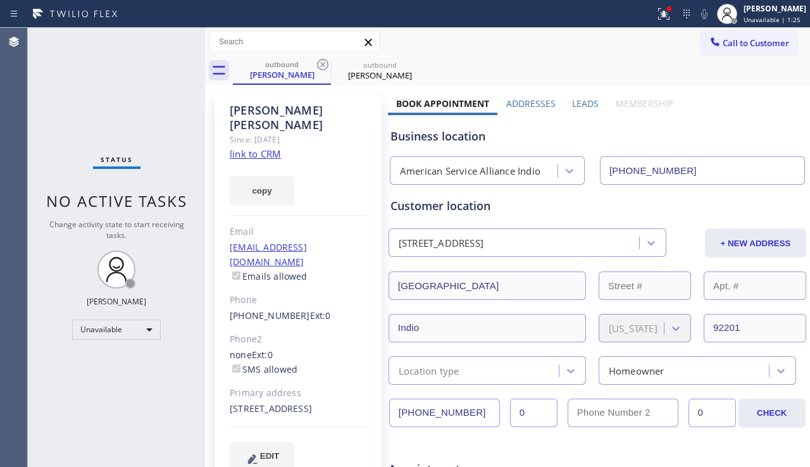
drag, startPoint x: 471, startPoint y: 411, endPoint x: 364, endPoint y: 419, distance: 106.5
click at [739, 39] on span "Call to Customer" at bounding box center [755, 42] width 66 height 11
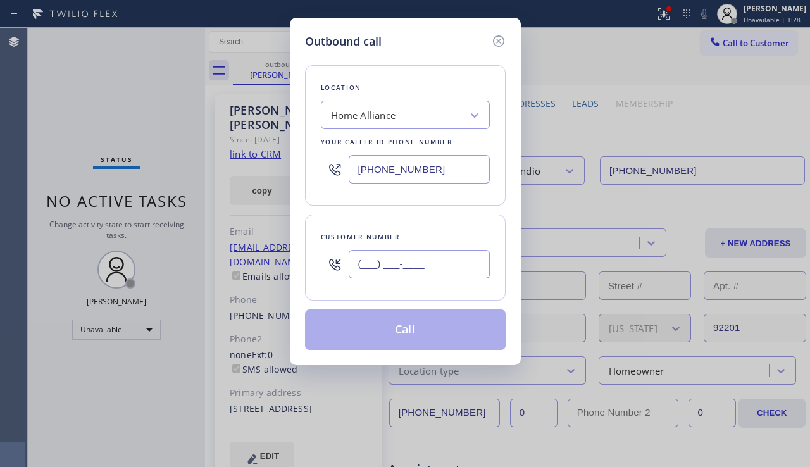
click at [384, 272] on input "(___) ___-____" at bounding box center [418, 264] width 141 height 28
paste input "909) 965-1056"
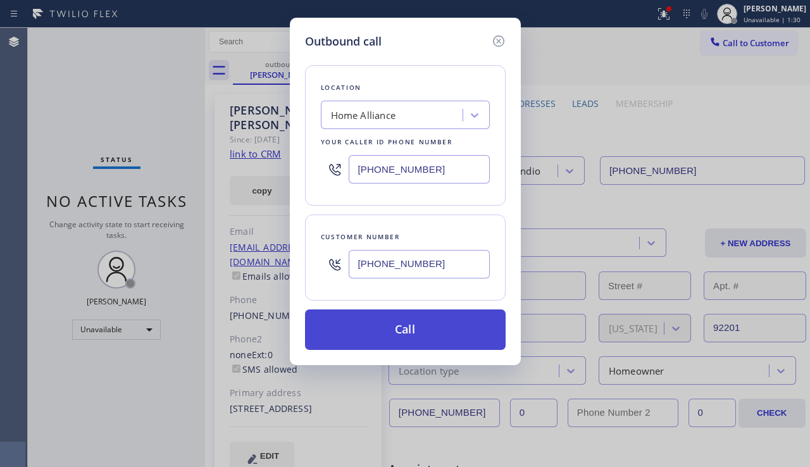
type input "[PHONE_NUMBER]"
click at [418, 332] on button "Call" at bounding box center [405, 329] width 200 height 40
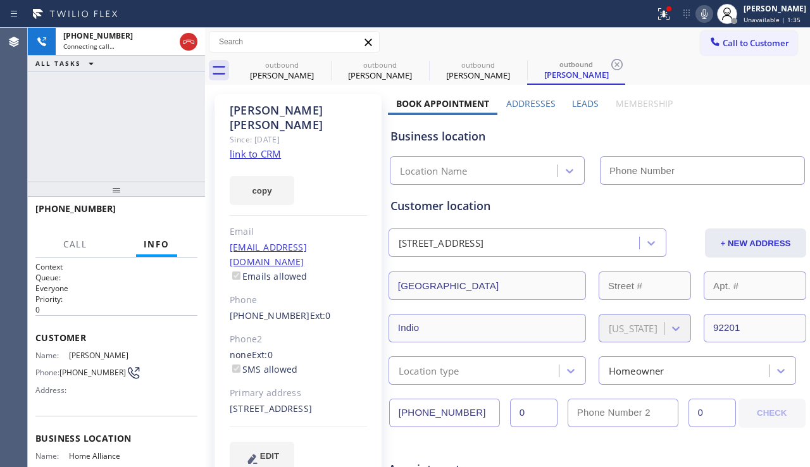
type input "[PHONE_NUMBER]"
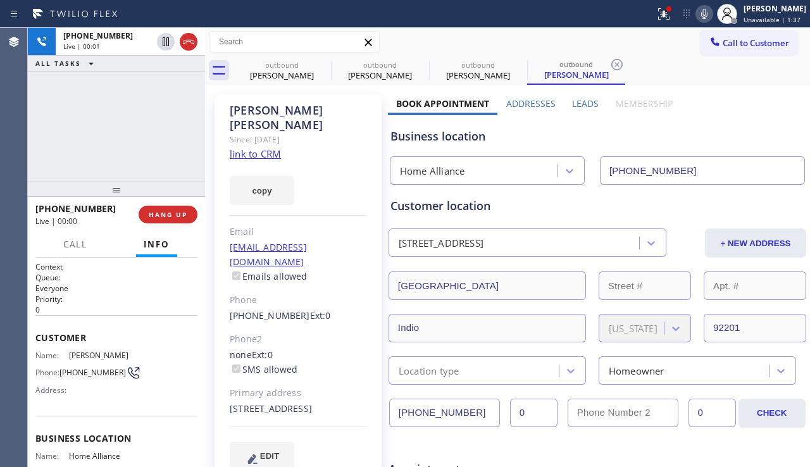
click at [153, 213] on span "HANG UP" at bounding box center [168, 214] width 39 height 9
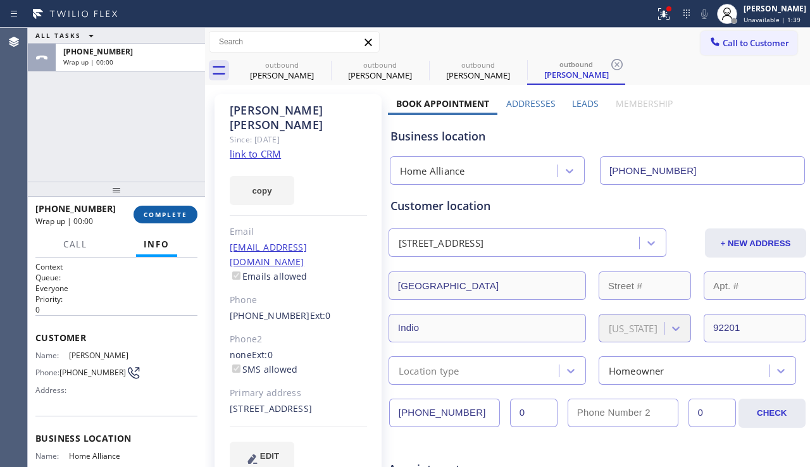
click at [153, 213] on span "COMPLETE" at bounding box center [166, 214] width 44 height 9
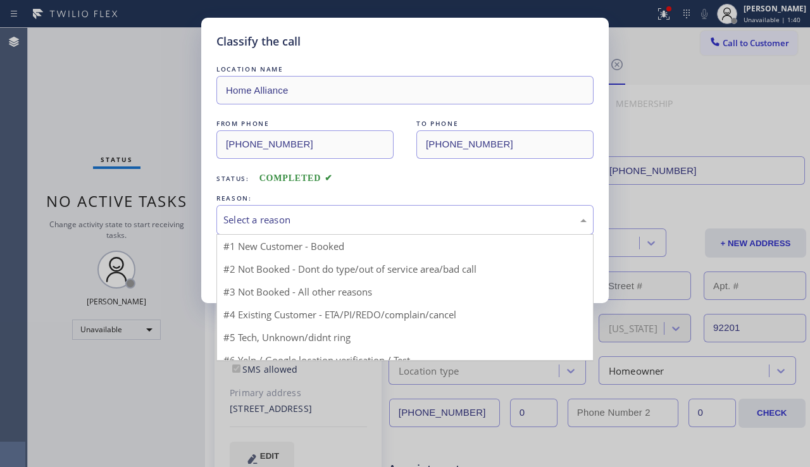
click at [384, 220] on div "Select a reason" at bounding box center [404, 220] width 363 height 15
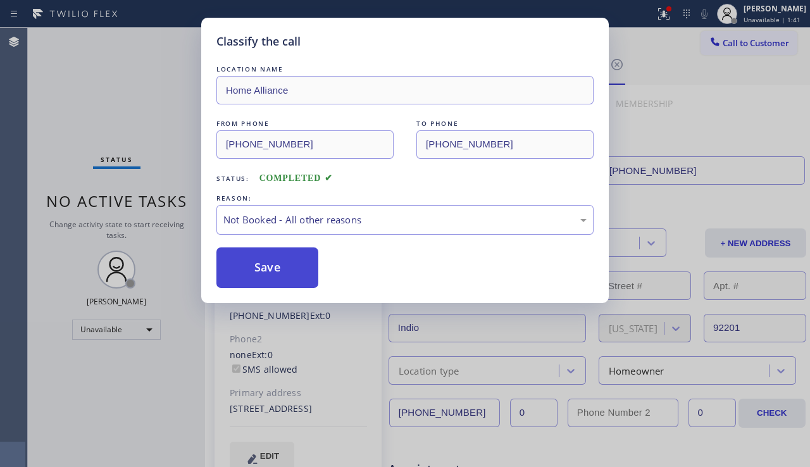
click at [265, 262] on button "Save" at bounding box center [267, 267] width 102 height 40
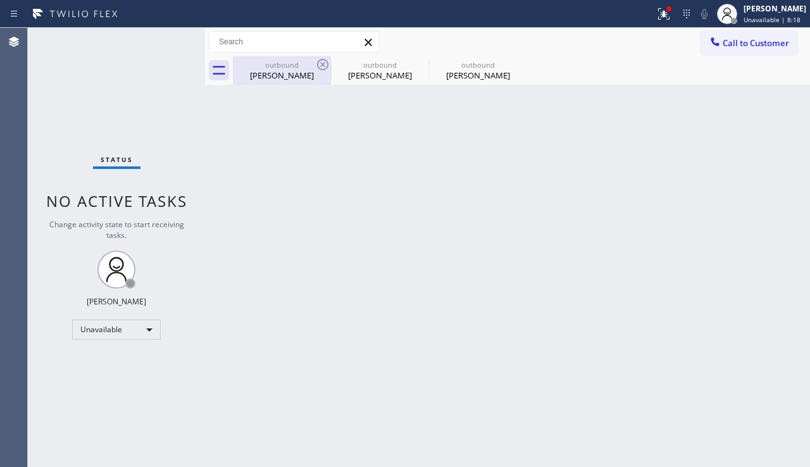
click at [263, 59] on div "outbound [PERSON_NAME]" at bounding box center [281, 70] width 95 height 28
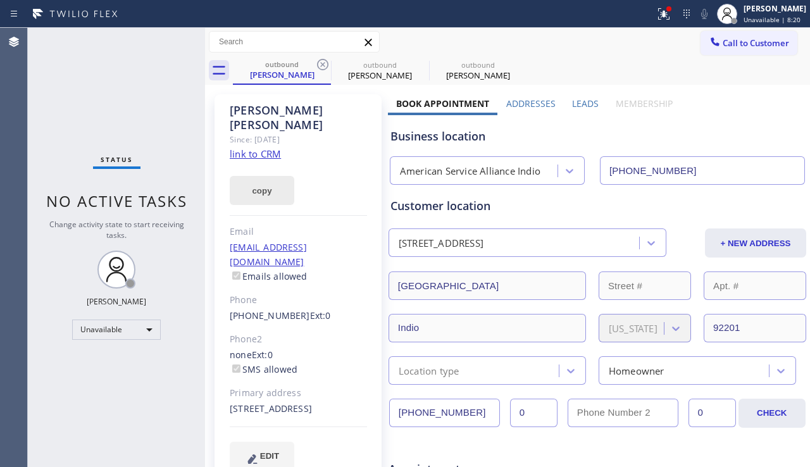
click at [267, 178] on button "copy" at bounding box center [262, 190] width 65 height 29
click at [71, 383] on div "Status No active tasks Change activity state to start receiving tasks. [PERSON_…" at bounding box center [116, 247] width 177 height 439
click at [49, 364] on div "Status No active tasks Change activity state to start receiving tasks. [PERSON_…" at bounding box center [116, 247] width 177 height 439
click at [386, 65] on div "outbound" at bounding box center [379, 64] width 95 height 9
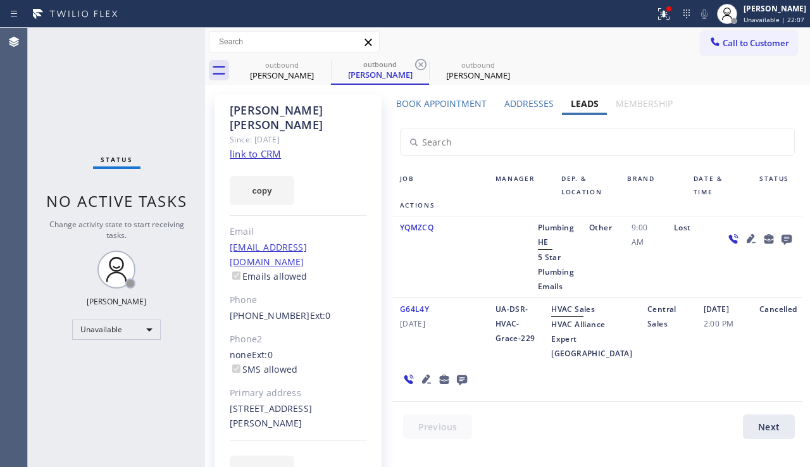
click at [97, 363] on div "Status No active tasks Change activity state to start receiving tasks. [PERSON_…" at bounding box center [116, 247] width 177 height 439
click at [656, 17] on icon at bounding box center [663, 13] width 15 height 15
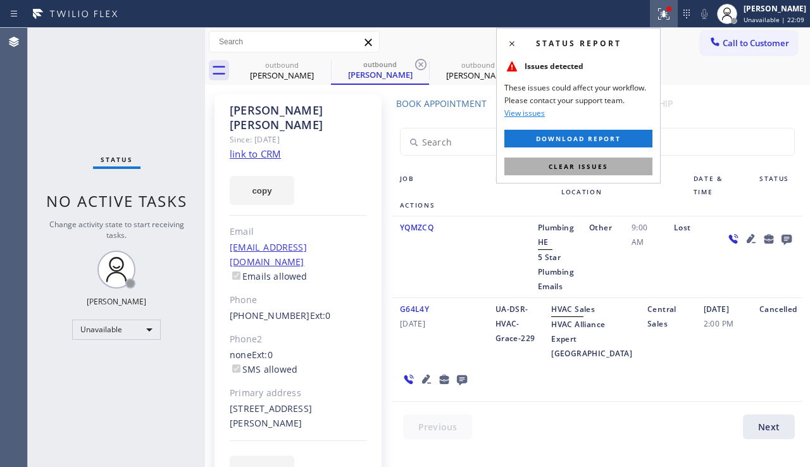
click at [592, 161] on button "Clear issues" at bounding box center [578, 166] width 148 height 18
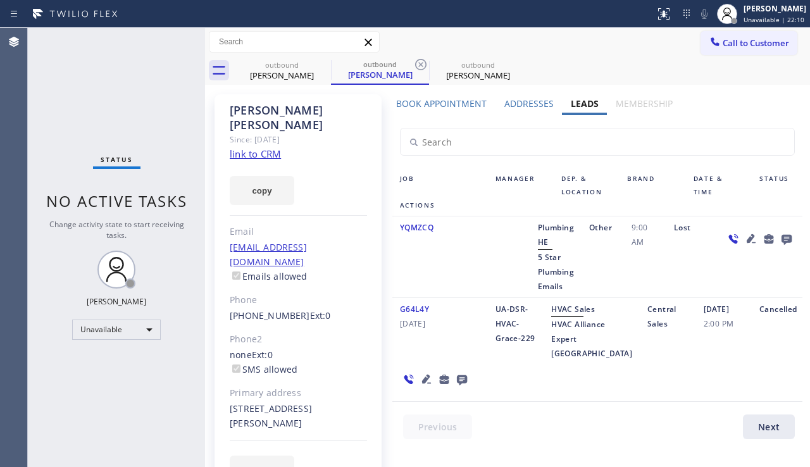
click at [167, 347] on div "Status No active tasks Change activity state to start receiving tasks. [PERSON_…" at bounding box center [116, 247] width 177 height 439
click at [66, 347] on div "Status No active tasks Change activity state to start receiving tasks. [PERSON_…" at bounding box center [116, 247] width 177 height 439
drag, startPoint x: 737, startPoint y: 90, endPoint x: 729, endPoint y: 72, distance: 20.4
click at [737, 90] on div "[PERSON_NAME] Since: [DATE] link to CRM copy Email [EMAIL_ADDRESS][DOMAIN_NAME]…" at bounding box center [507, 297] width 598 height 418
click at [727, 48] on span "Call to Customer" at bounding box center [755, 42] width 66 height 11
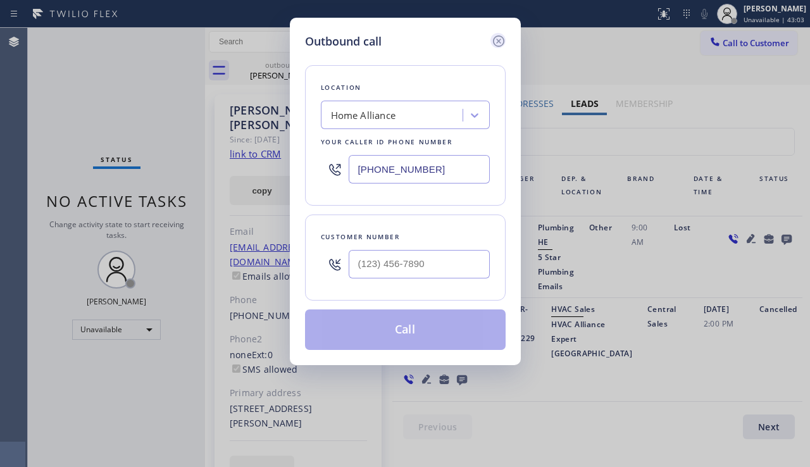
click at [494, 44] on icon at bounding box center [497, 40] width 11 height 11
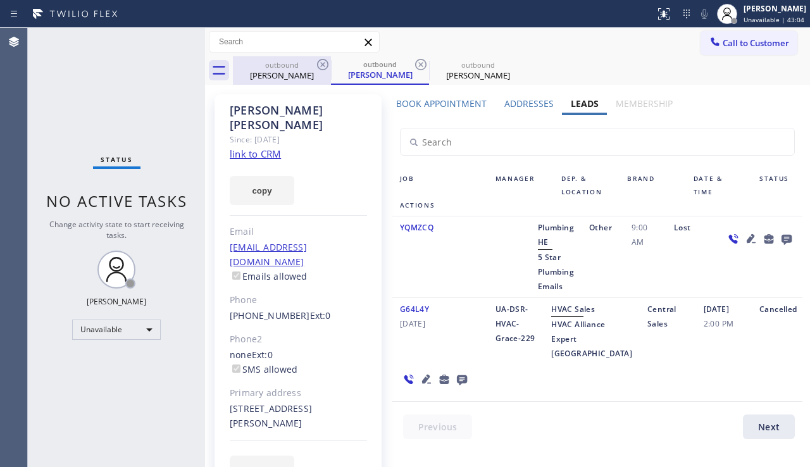
click at [302, 79] on div "[PERSON_NAME]" at bounding box center [281, 75] width 95 height 11
type input "[PHONE_NUMBER]"
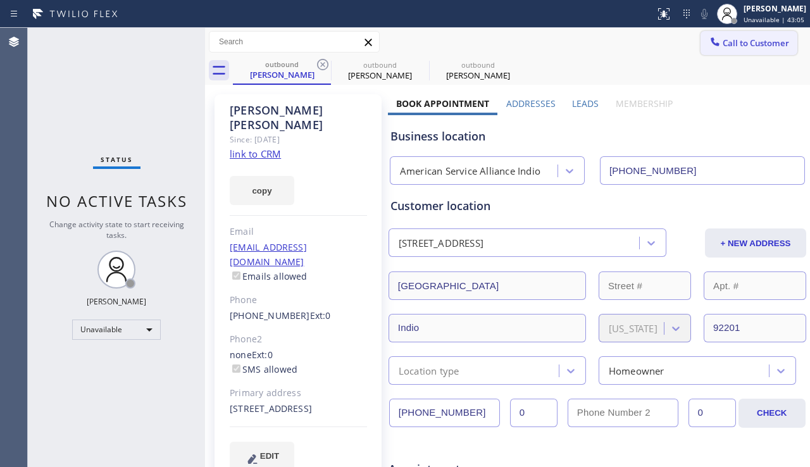
click at [712, 47] on div at bounding box center [714, 42] width 15 height 15
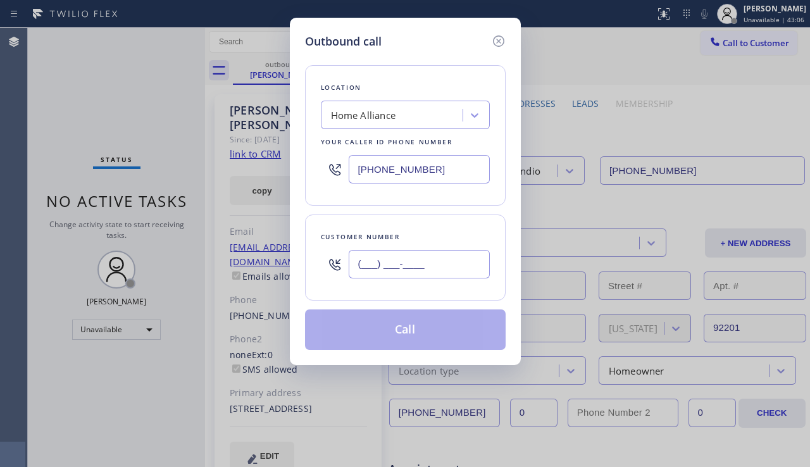
click at [372, 264] on input "(___) ___-____" at bounding box center [418, 264] width 141 height 28
paste input "909) 965-1056"
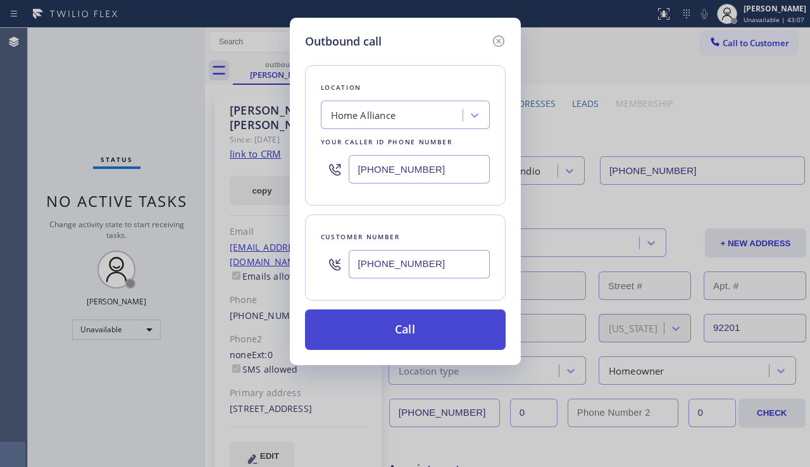
type input "[PHONE_NUMBER]"
click at [383, 327] on button "Call" at bounding box center [405, 329] width 200 height 40
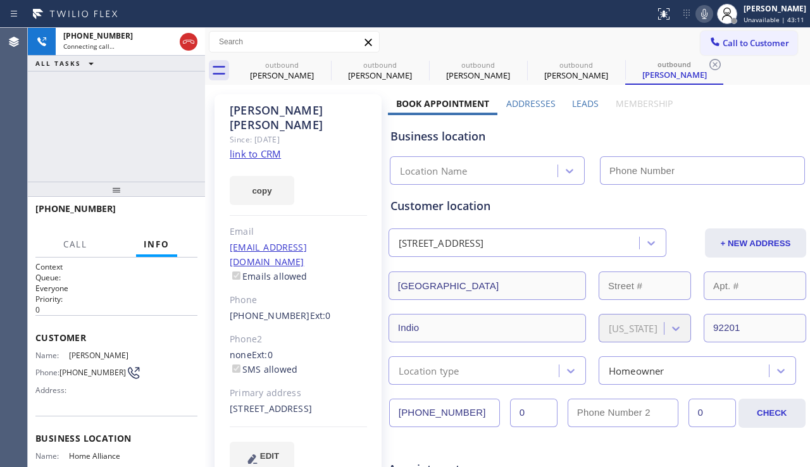
type input "[PHONE_NUMBER]"
click at [747, 133] on div "Business location" at bounding box center [597, 136] width 414 height 17
click at [160, 214] on span "HANG UP" at bounding box center [168, 214] width 39 height 9
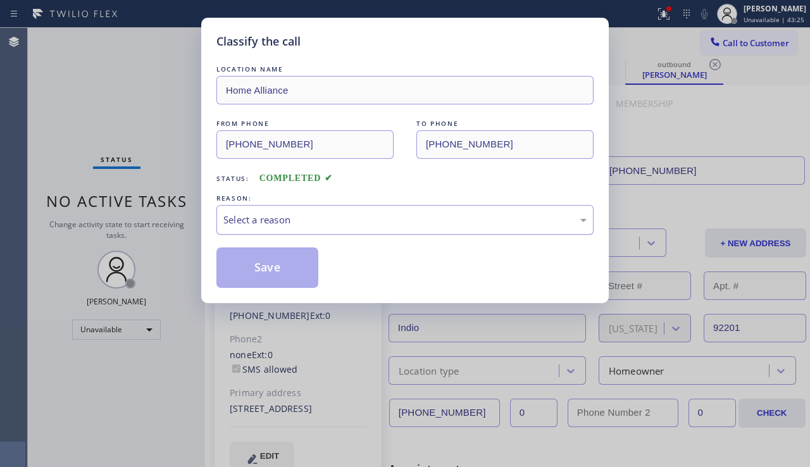
click at [264, 226] on div "Select a reason" at bounding box center [404, 220] width 363 height 15
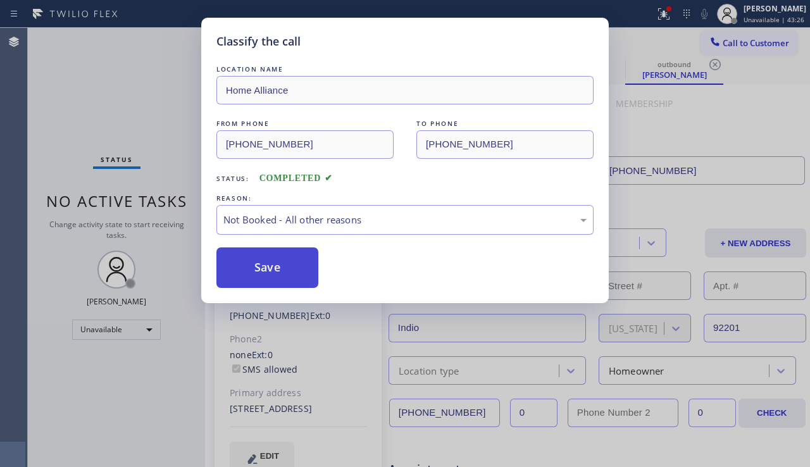
click at [250, 264] on button "Save" at bounding box center [267, 267] width 102 height 40
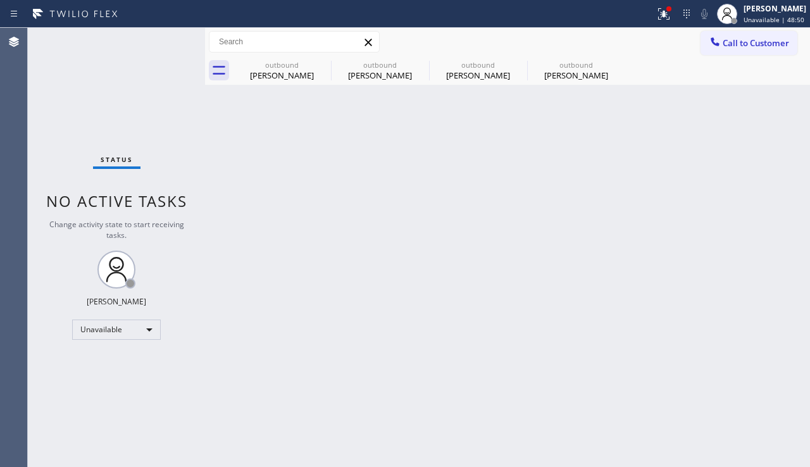
click at [761, 288] on div "Back to Dashboard Change Sender ID Customers Technicians Select a contact Outbo…" at bounding box center [507, 247] width 605 height 439
click at [283, 74] on div "[PERSON_NAME]" at bounding box center [281, 75] width 95 height 11
type input "[PHONE_NUMBER]"
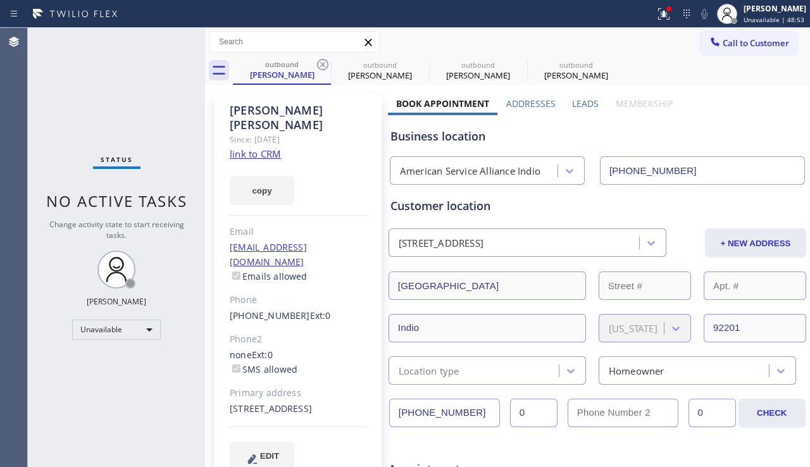
click at [240, 147] on link "link to CRM" at bounding box center [255, 153] width 51 height 13
click at [741, 40] on span "Call to Customer" at bounding box center [755, 42] width 66 height 11
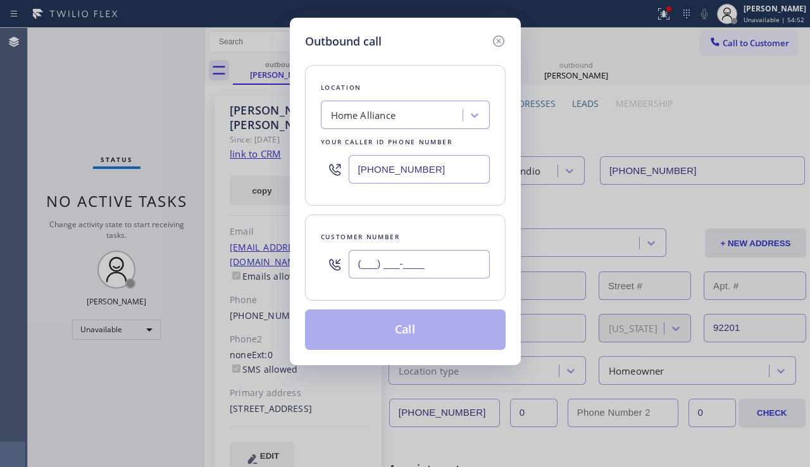
click at [391, 254] on input "(___) ___-____" at bounding box center [418, 264] width 141 height 28
paste input "310) 880-4141"
type input "[PHONE_NUMBER]"
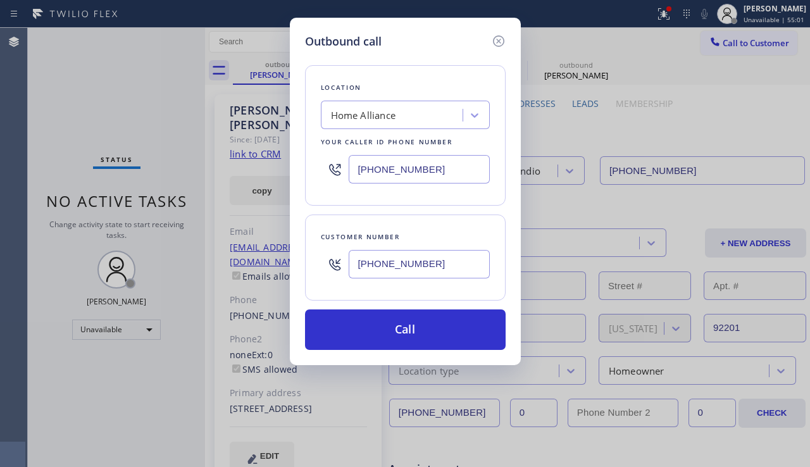
drag, startPoint x: 716, startPoint y: 134, endPoint x: 704, endPoint y: 134, distance: 12.0
click at [716, 134] on div "Outbound call Location Home Alliance Your caller id phone number [PHONE_NUMBER]…" at bounding box center [405, 233] width 810 height 467
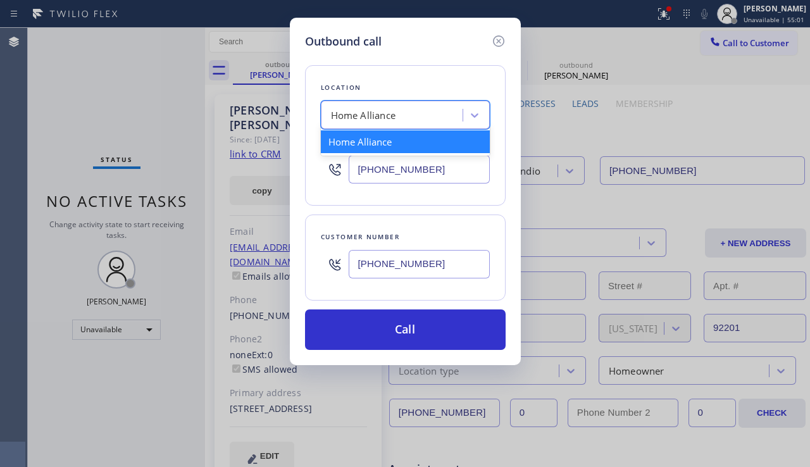
click at [392, 120] on div "Home Alliance" at bounding box center [363, 115] width 65 height 15
paste input "Emergency Plumber Near You Encino"
type input "Emergency Plumber Near You Encino"
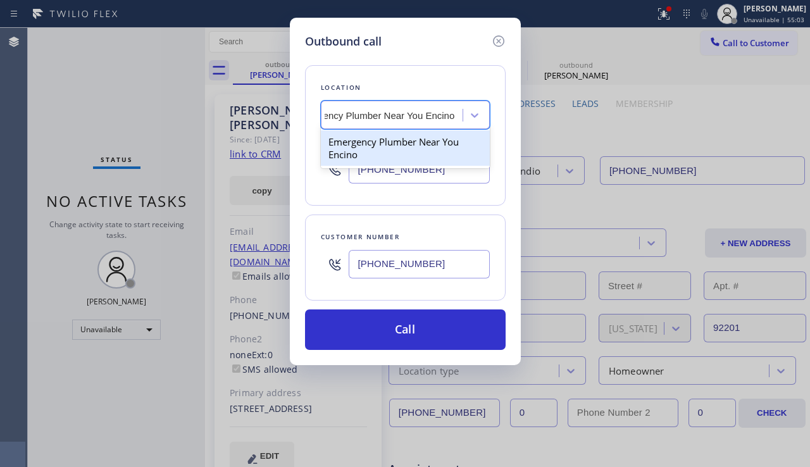
click at [386, 152] on div "Emergency Plumber Near You Encino" at bounding box center [405, 147] width 169 height 35
type input "[PHONE_NUMBER]"
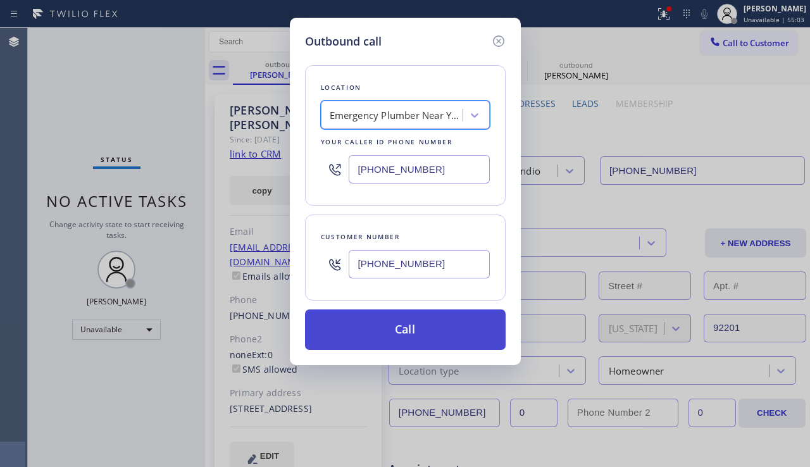
click at [386, 330] on button "Call" at bounding box center [405, 329] width 200 height 40
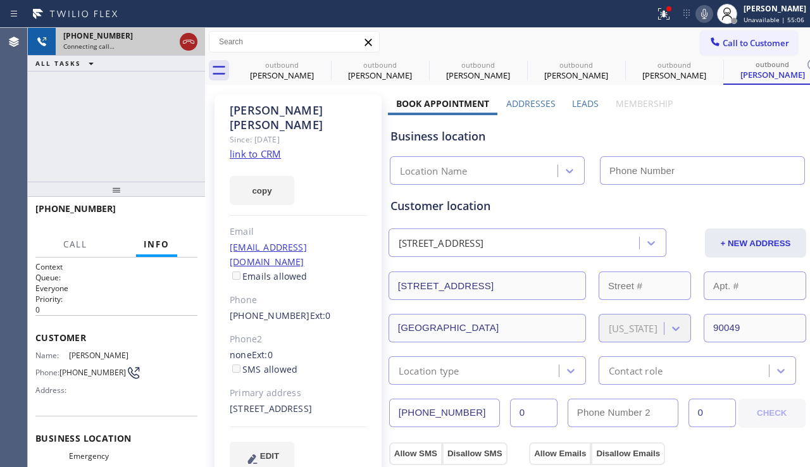
click at [189, 39] on icon at bounding box center [188, 41] width 15 height 15
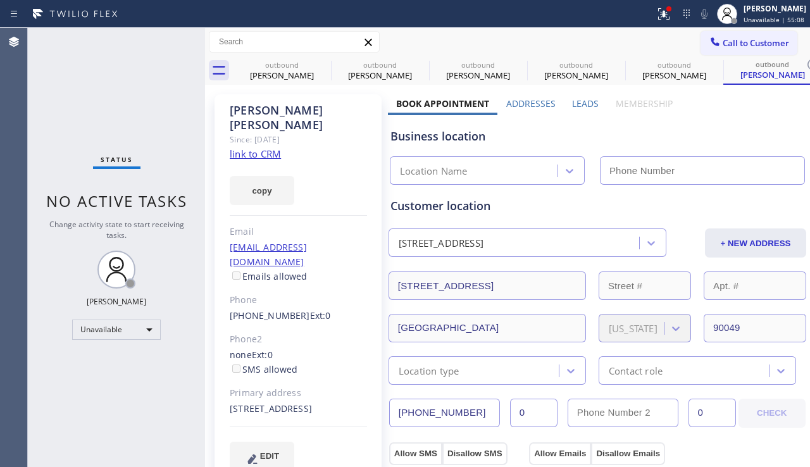
click at [581, 100] on label "Leads" at bounding box center [585, 103] width 27 height 12
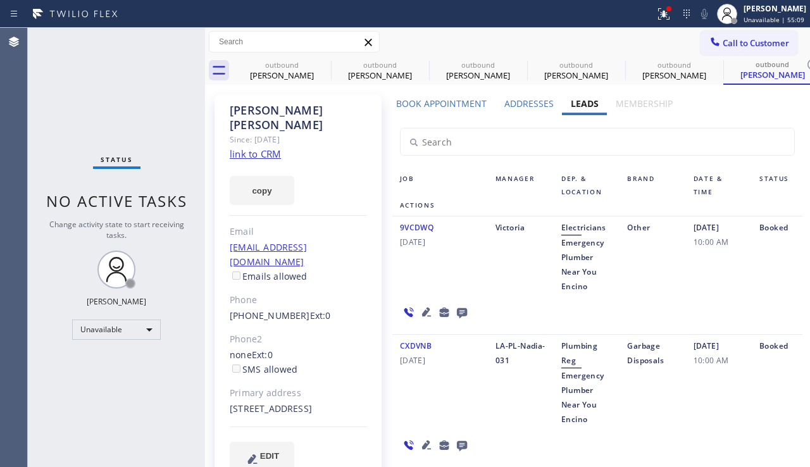
click at [458, 311] on icon at bounding box center [462, 313] width 10 height 10
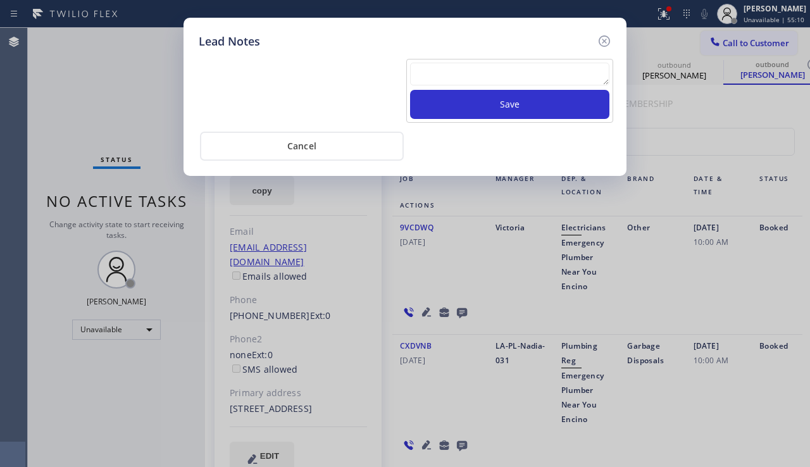
click at [455, 82] on textarea at bounding box center [509, 74] width 199 height 23
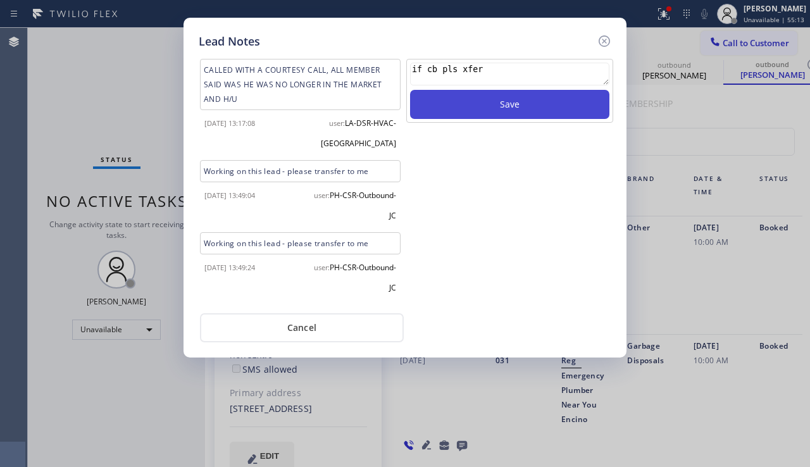
type textarea "if cb pls xfer"
click at [490, 106] on button "Save" at bounding box center [509, 104] width 199 height 29
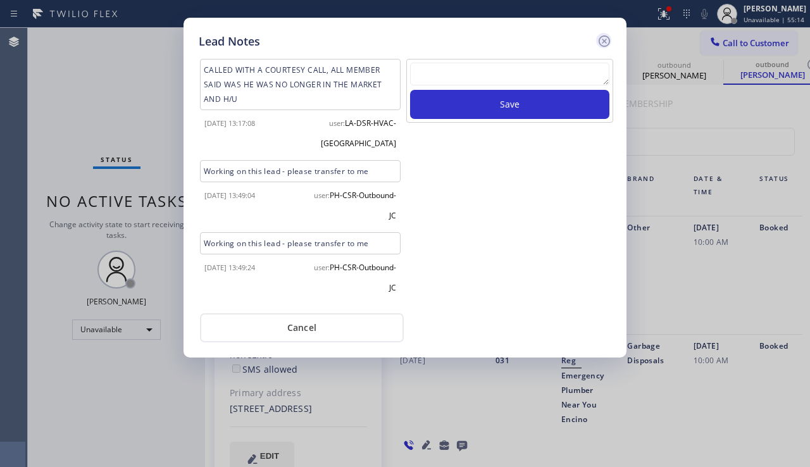
click at [600, 44] on icon at bounding box center [603, 40] width 11 height 11
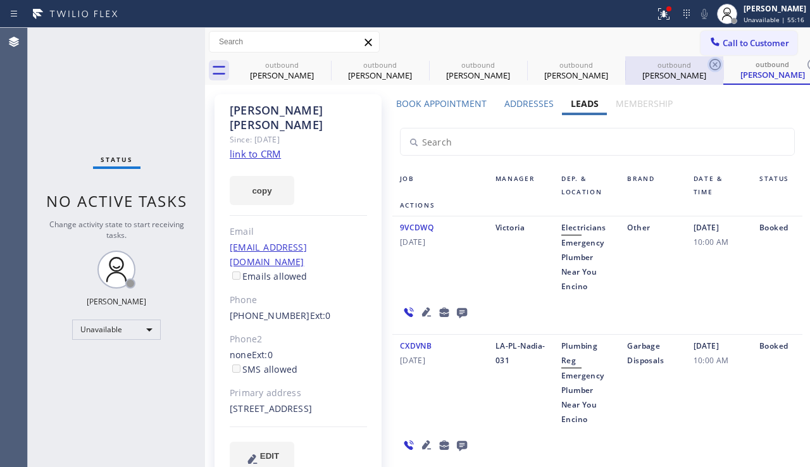
click at [713, 65] on icon at bounding box center [714, 64] width 15 height 15
click at [785, 65] on div "outbound" at bounding box center [771, 63] width 95 height 9
click at [710, 63] on icon at bounding box center [714, 64] width 15 height 15
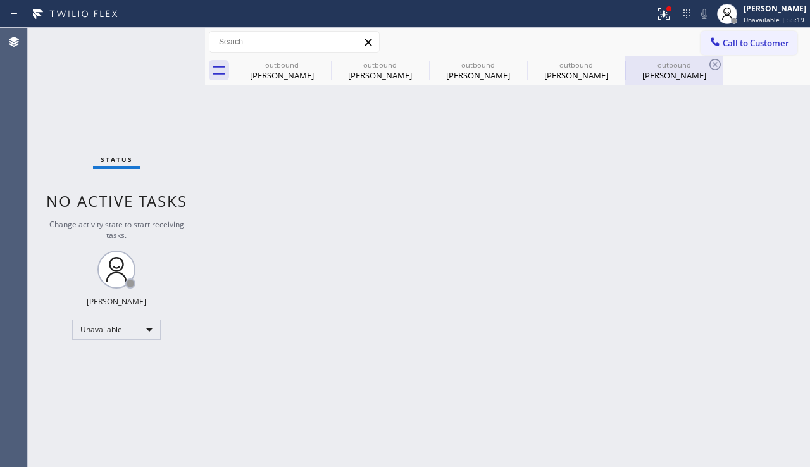
click at [678, 75] on div "[PERSON_NAME]" at bounding box center [673, 75] width 95 height 11
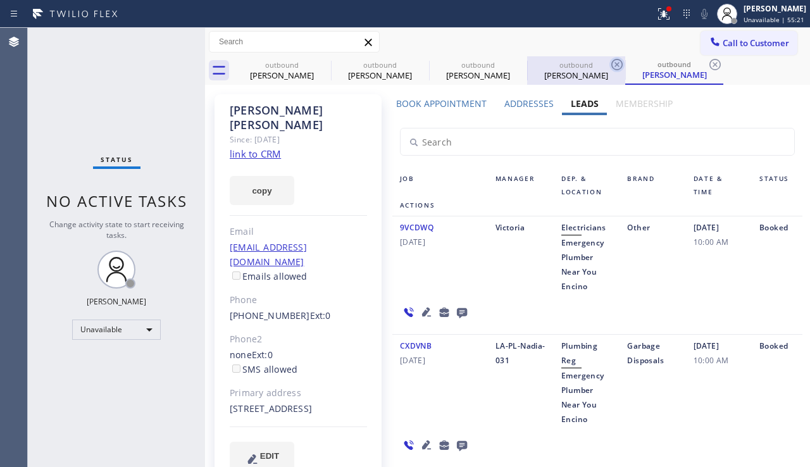
click at [616, 61] on icon at bounding box center [616, 64] width 15 height 15
click at [519, 64] on icon at bounding box center [518, 64] width 11 height 11
drag, startPoint x: 493, startPoint y: 66, endPoint x: 502, endPoint y: 64, distance: 9.2
click at [493, 66] on div "outbound" at bounding box center [477, 64] width 95 height 9
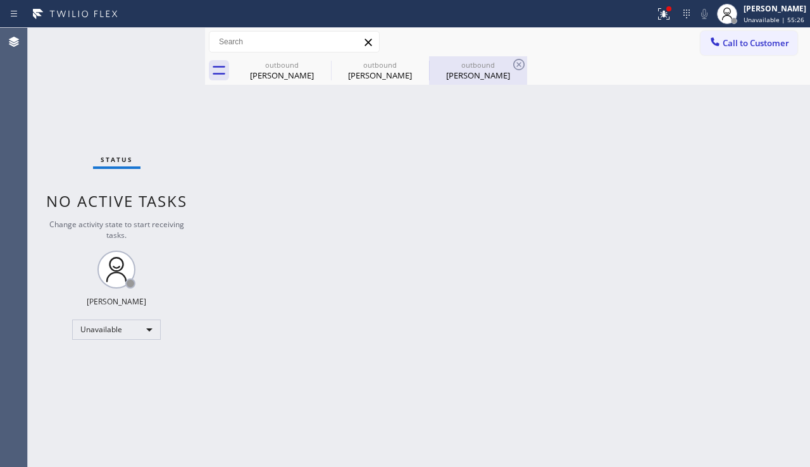
click at [463, 75] on div "[PERSON_NAME]" at bounding box center [477, 75] width 95 height 11
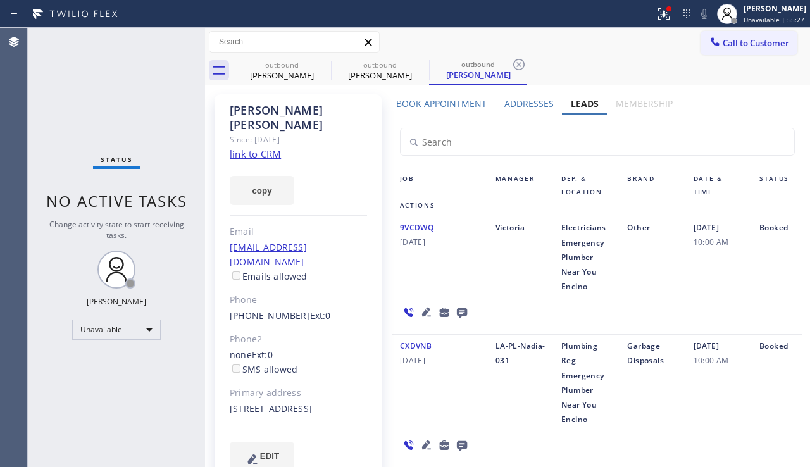
click at [458, 102] on label "Book Appointment" at bounding box center [441, 103] width 90 height 12
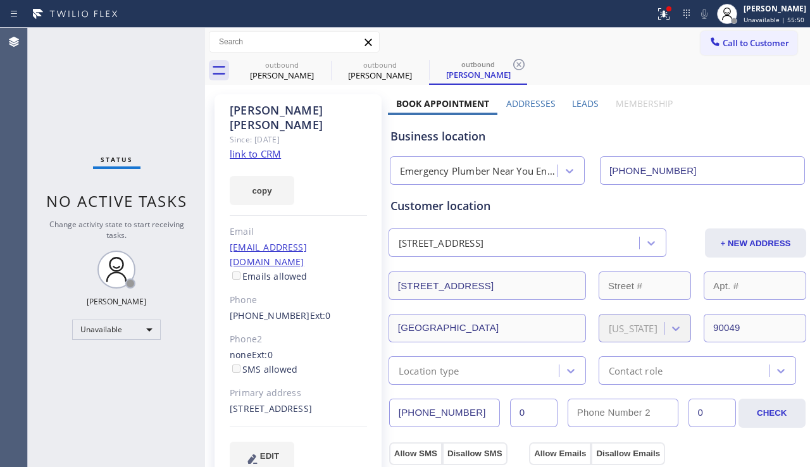
click at [82, 417] on div "Status No active tasks Change activity state to start receiving tasks. [PERSON_…" at bounding box center [116, 247] width 177 height 439
drag, startPoint x: 231, startPoint y: 379, endPoint x: 280, endPoint y: 391, distance: 49.7
click at [280, 402] on div "[STREET_ADDRESS]" at bounding box center [298, 409] width 137 height 15
copy div "[STREET_ADDRESS]"
click at [741, 112] on div "Business location Emergency Plumber Near You Encino [PHONE_NUMBER]" at bounding box center [597, 147] width 419 height 75
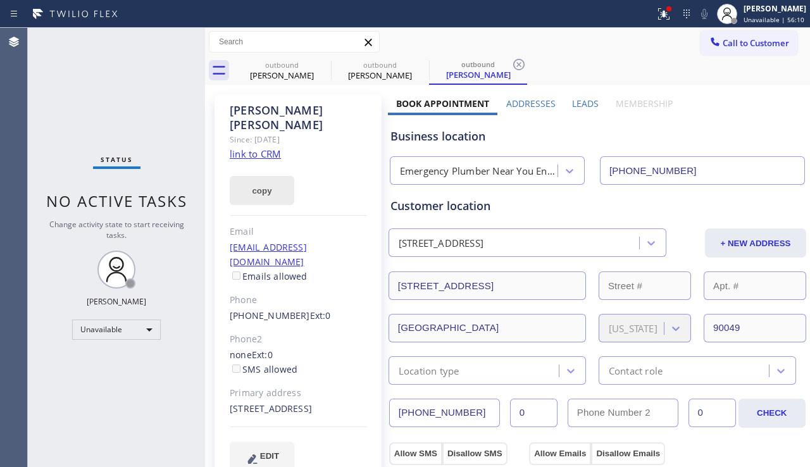
click at [259, 176] on button "copy" at bounding box center [262, 190] width 65 height 29
click at [725, 113] on div "Business location Emergency Plumber Near You Encino [PHONE_NUMBER]" at bounding box center [597, 147] width 419 height 75
click at [584, 104] on label "Leads" at bounding box center [585, 103] width 27 height 12
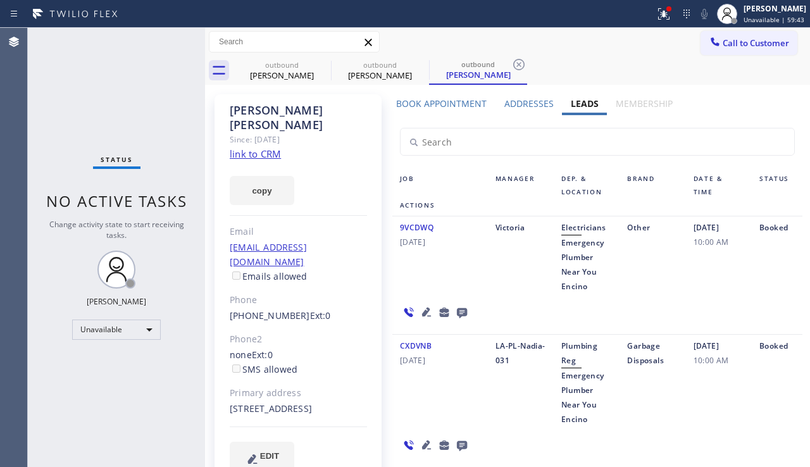
click at [459, 312] on icon at bounding box center [461, 312] width 15 height 16
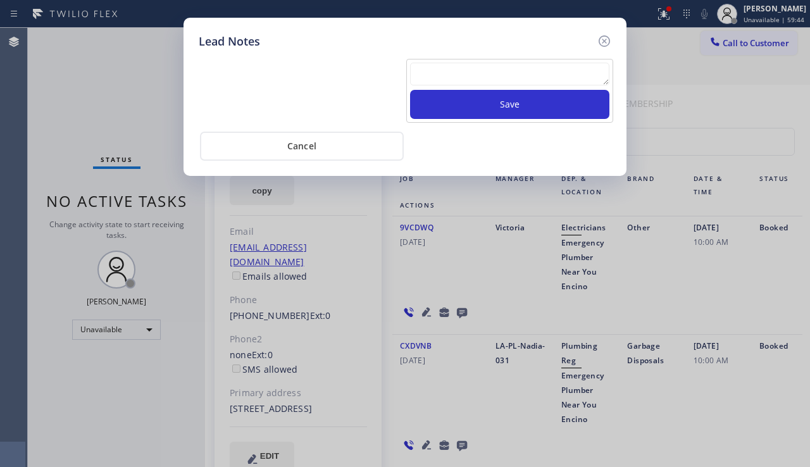
click at [476, 71] on textarea at bounding box center [509, 74] width 199 height 23
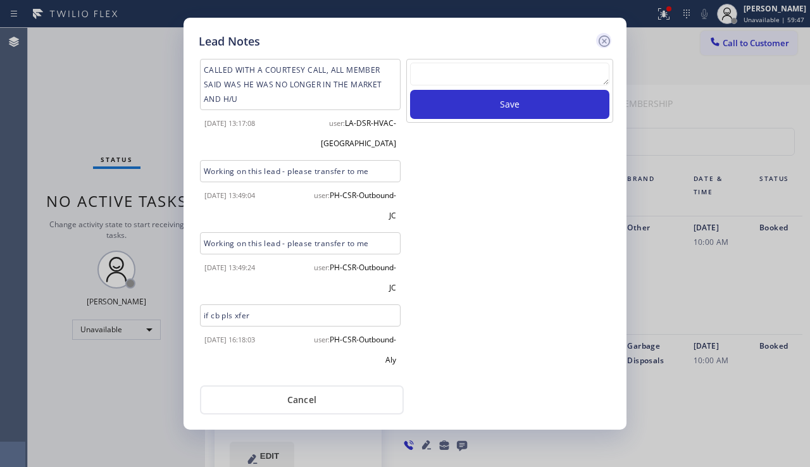
click at [602, 44] on icon at bounding box center [603, 41] width 15 height 15
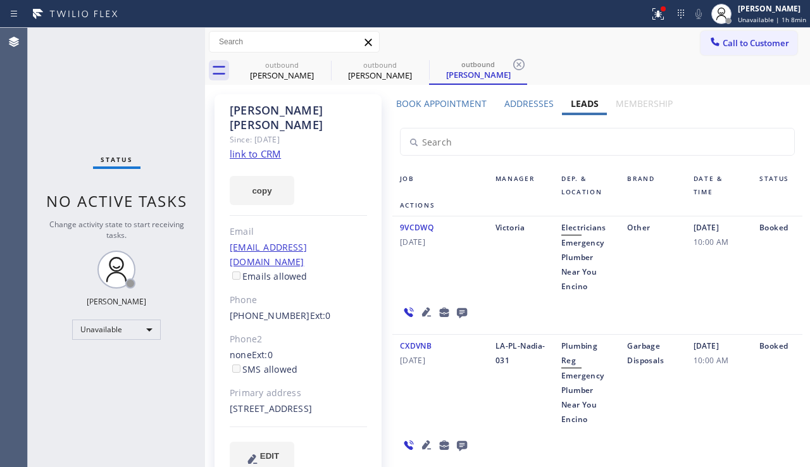
drag, startPoint x: 62, startPoint y: 232, endPoint x: 205, endPoint y: 200, distance: 146.5
click at [62, 230] on div "Change activity state to start receiving tasks." at bounding box center [116, 230] width 152 height 22
click at [251, 147] on link "link to CRM" at bounding box center [255, 153] width 51 height 13
click at [293, 73] on div "[PERSON_NAME]" at bounding box center [281, 75] width 95 height 11
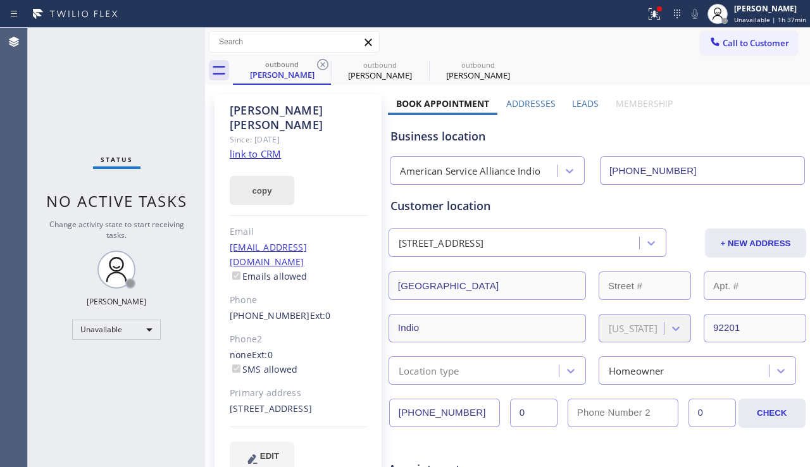
click at [264, 178] on button "copy" at bounding box center [262, 190] width 65 height 29
click at [760, 126] on div "Business location American Service Alliance Indio [PHONE_NUMBER]" at bounding box center [597, 150] width 419 height 70
click at [472, 81] on div "outbound [PERSON_NAME]" at bounding box center [477, 70] width 95 height 28
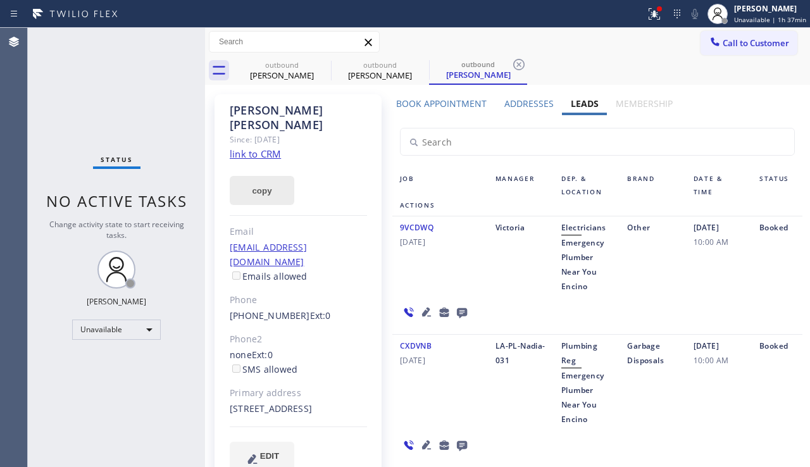
click at [285, 176] on button "copy" at bounding box center [262, 190] width 65 height 29
drag, startPoint x: 729, startPoint y: 103, endPoint x: 777, endPoint y: 119, distance: 50.6
click at [729, 103] on div "Book Appointment Addresses Leads Membership Business location Emergency Plumber…" at bounding box center [597, 304] width 419 height 414
click at [257, 180] on button "copy" at bounding box center [262, 190] width 65 height 29
click at [280, 78] on div "[PERSON_NAME]" at bounding box center [281, 75] width 95 height 11
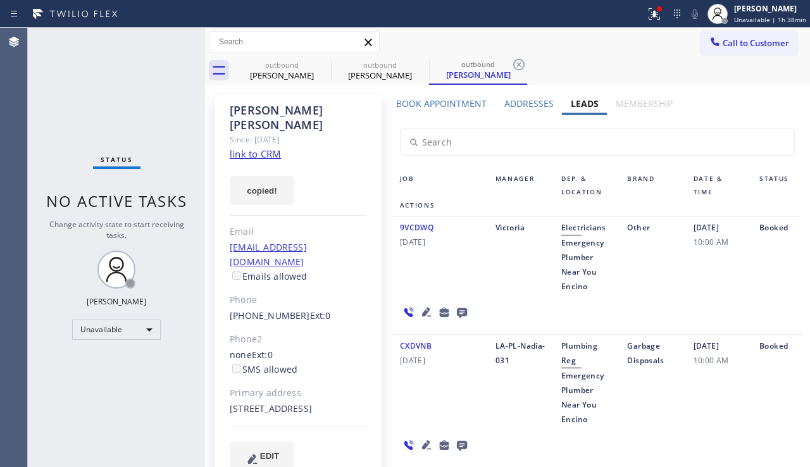
type input "[PHONE_NUMBER]"
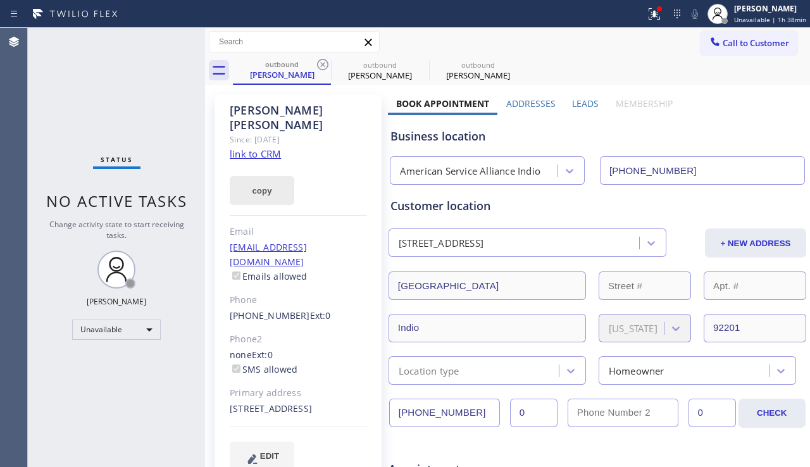
click at [268, 176] on button "copy" at bounding box center [262, 190] width 65 height 29
drag, startPoint x: 315, startPoint y: 109, endPoint x: 244, endPoint y: 105, distance: 70.9
click at [244, 105] on div "[PERSON_NAME]" at bounding box center [298, 117] width 137 height 29
click at [294, 114] on div "[PERSON_NAME]" at bounding box center [298, 117] width 137 height 29
click at [481, 82] on div "outbound [PERSON_NAME]" at bounding box center [477, 70] width 95 height 28
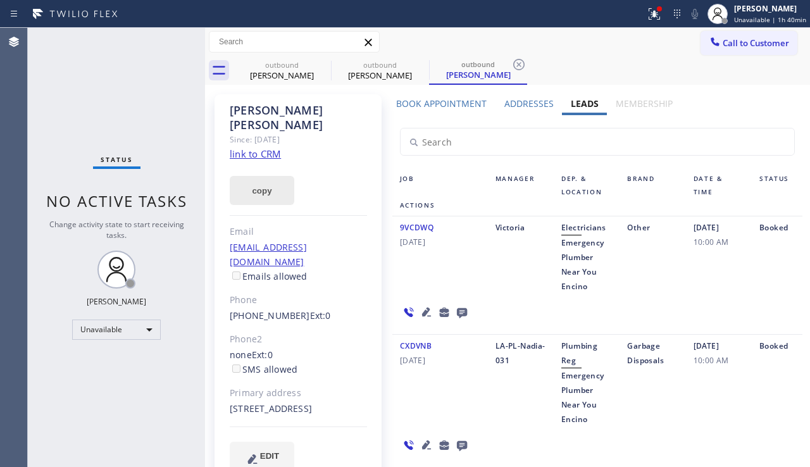
click at [245, 179] on button "copy" at bounding box center [262, 190] width 65 height 29
click at [319, 64] on icon at bounding box center [322, 64] width 15 height 15
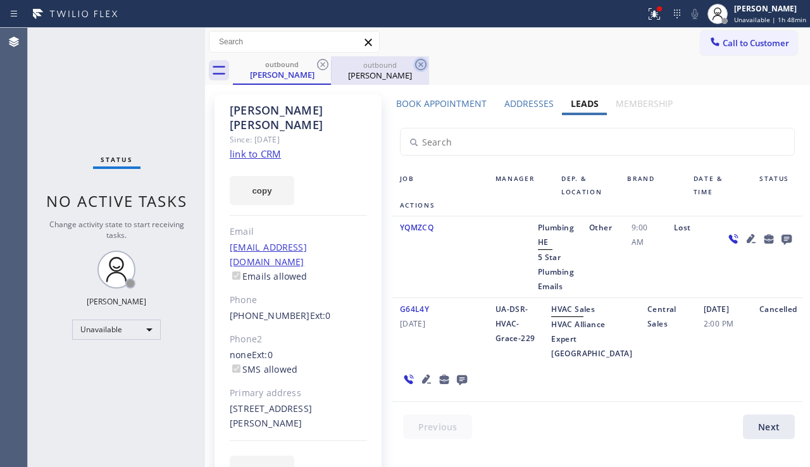
click at [415, 62] on icon at bounding box center [420, 64] width 15 height 15
click at [395, 78] on div "[PERSON_NAME]" at bounding box center [379, 75] width 95 height 11
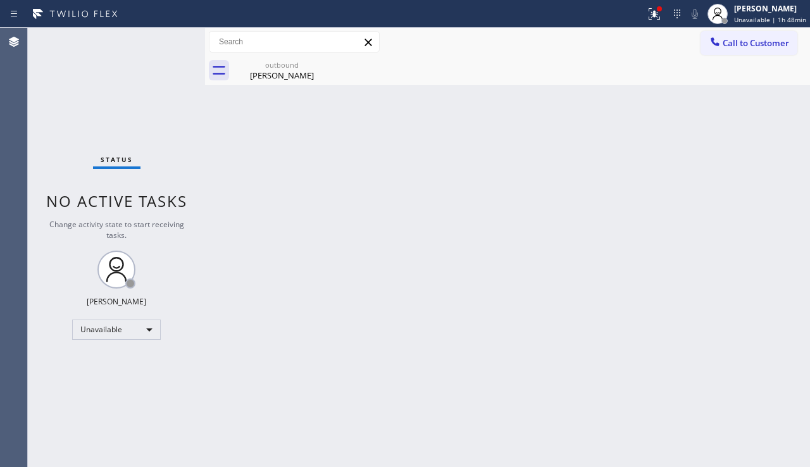
click at [763, 389] on div "Back to Dashboard Change Sender ID Customers Technicians Select a contact Outbo…" at bounding box center [507, 247] width 605 height 439
click at [122, 334] on div "Unavailable" at bounding box center [116, 329] width 89 height 20
click at [116, 348] on li "Offline" at bounding box center [116, 347] width 86 height 15
click at [747, 16] on span "Offline | 0s" at bounding box center [760, 19] width 35 height 9
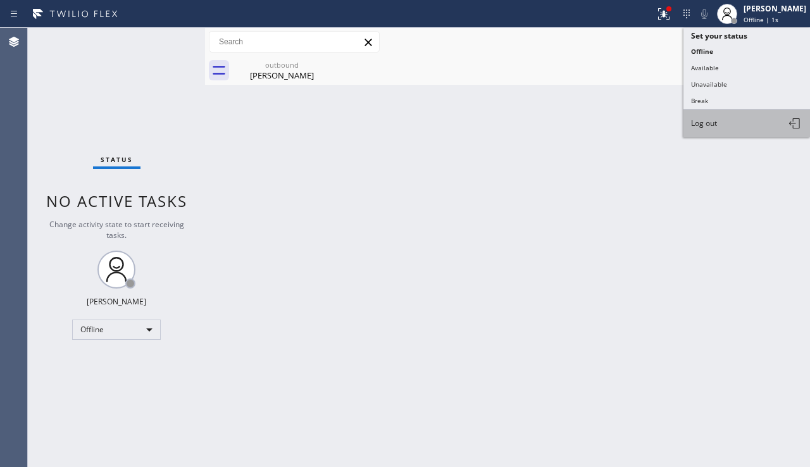
click at [708, 118] on span "Log out" at bounding box center [704, 123] width 26 height 11
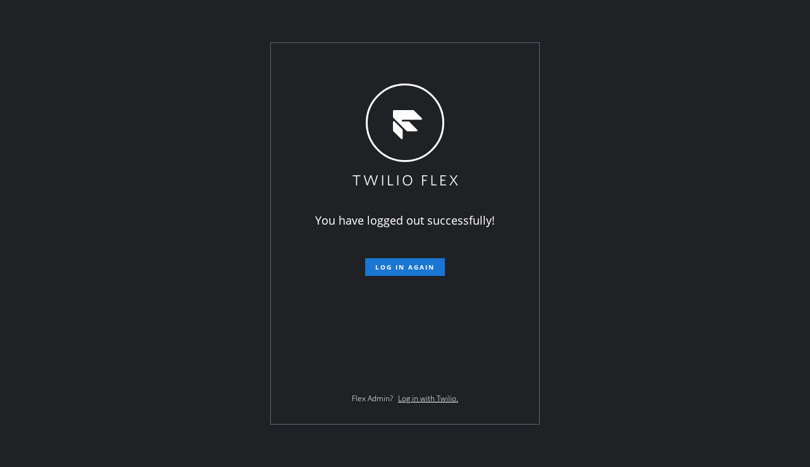
click at [767, 324] on div "You have logged out successfully! Log in again Flex Admin? Log in with Twilio." at bounding box center [405, 233] width 810 height 467
drag, startPoint x: 245, startPoint y: 238, endPoint x: 248, endPoint y: 232, distance: 6.8
click at [245, 238] on div "You have logged out successfully! Log in again Flex Admin? Log in with Twilio." at bounding box center [405, 233] width 810 height 467
click at [49, 321] on div "You have logged out successfully! Log in again Flex Admin? Log in with Twilio." at bounding box center [405, 233] width 810 height 467
click at [52, 276] on div "You have logged out successfully! Log in again Flex Admin? Log in with Twilio." at bounding box center [405, 233] width 810 height 467
